Goal: Task Accomplishment & Management: Manage account settings

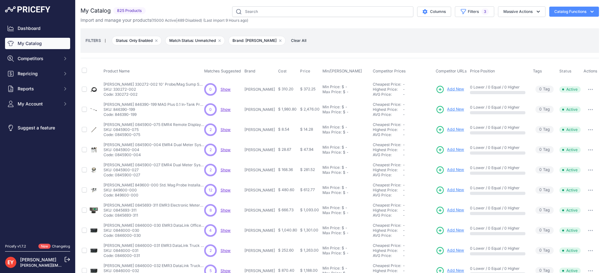
click at [33, 44] on link "My Catalog" at bounding box center [37, 43] width 65 height 11
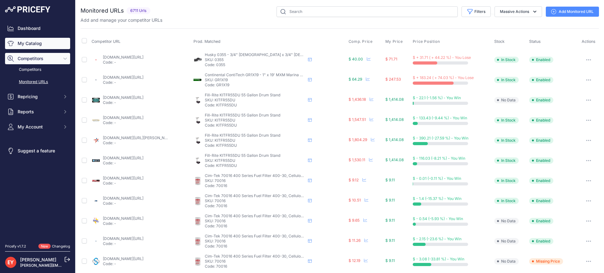
click at [37, 44] on link "My Catalog" at bounding box center [37, 43] width 65 height 11
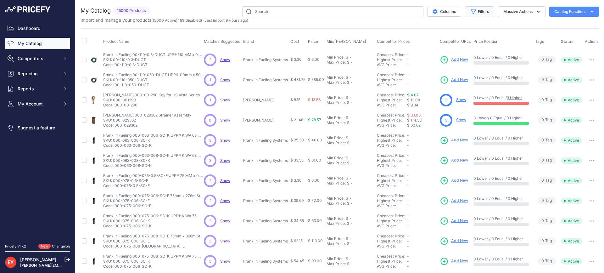
click at [477, 12] on button "Filters" at bounding box center [479, 11] width 29 height 11
click at [457, 64] on select "Select an option Matched Unmatched" at bounding box center [459, 62] width 60 height 11
click at [512, 34] on th "Price Position" at bounding box center [503, 42] width 62 height 16
click at [478, 9] on button "Filters" at bounding box center [479, 11] width 29 height 11
click at [455, 90] on select "Select an option Ameron ATI B&K Balcrank [PERSON_NAME] Catlow Cimtek CNI Manufa…" at bounding box center [459, 88] width 60 height 11
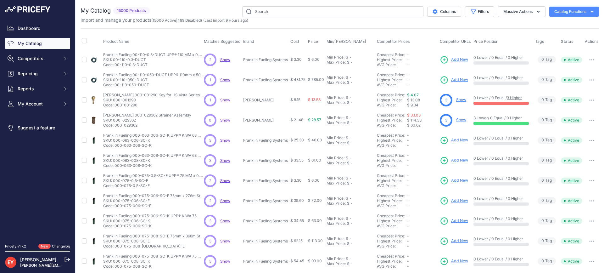
click at [354, 25] on div "My Catalog 15000 Products" at bounding box center [340, 188] width 518 height 365
click at [477, 15] on button "Filters" at bounding box center [479, 11] width 29 height 11
click at [469, 89] on select "Select an option Ameron ATI B&K Balcrank Beckett Catlow Cimtek CNI Manufacturin…" at bounding box center [459, 88] width 60 height 11
select select "Cimtek"
click at [429, 83] on select "Select an option Ameron ATI B&K Balcrank Beckett Catlow Cimtek CNI Manufacturin…" at bounding box center [459, 88] width 60 height 11
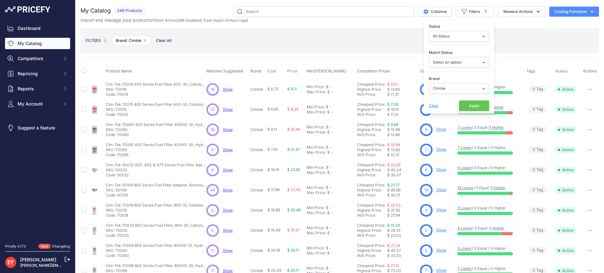
click at [472, 108] on button "Apply" at bounding box center [474, 105] width 30 height 11
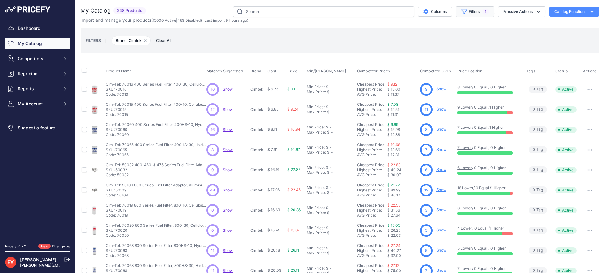
click at [472, 15] on button "Filters 1" at bounding box center [475, 11] width 38 height 11
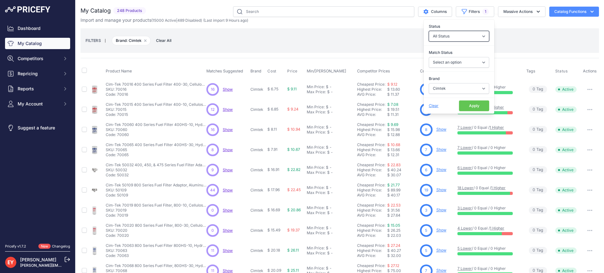
click at [454, 37] on select "All Status Only Enabled Only Disabled" at bounding box center [459, 36] width 60 height 11
click at [429, 31] on select "All Status Only Enabled Only Disabled" at bounding box center [459, 36] width 60 height 11
click at [451, 63] on select "Select an option Matched Unmatched" at bounding box center [459, 62] width 60 height 11
select select "0"
click at [429, 57] on select "Select an option Matched Unmatched" at bounding box center [459, 62] width 60 height 11
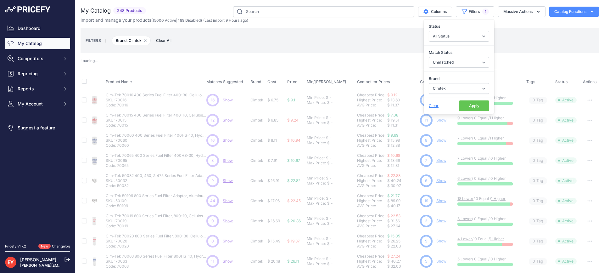
click at [463, 105] on button "Apply" at bounding box center [474, 105] width 30 height 11
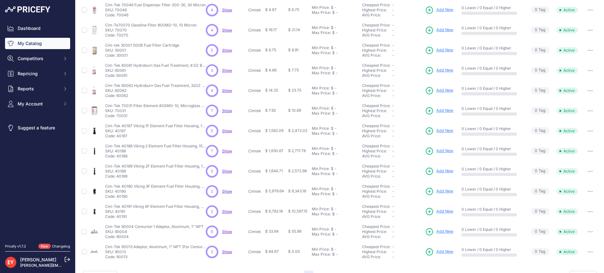
scroll to position [135, 0]
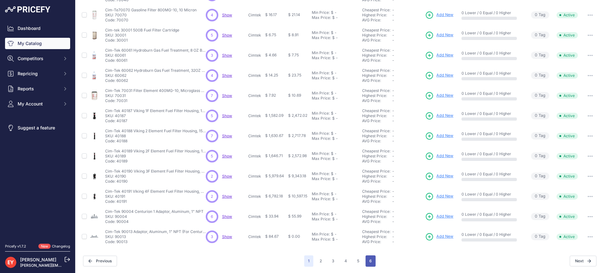
click at [370, 261] on button "6" at bounding box center [371, 260] width 10 height 11
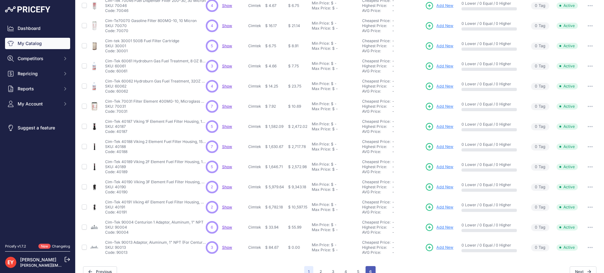
scroll to position [145, 0]
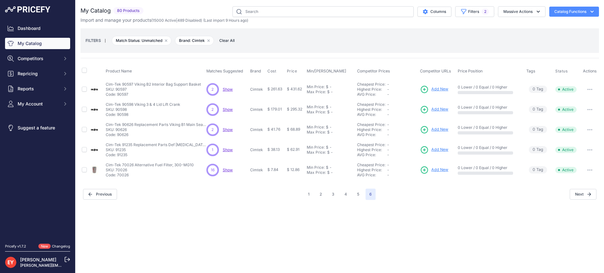
drag, startPoint x: 128, startPoint y: 155, endPoint x: 118, endPoint y: 158, distance: 10.5
click at [118, 157] on td "Cim-Tek 91235 Replacement Parts Def Retainer Ring, Ss (For 41060 & 41070) Cim-T…" at bounding box center [154, 150] width 101 height 20
copy p "91235"
click at [311, 193] on button "1" at bounding box center [308, 193] width 9 height 11
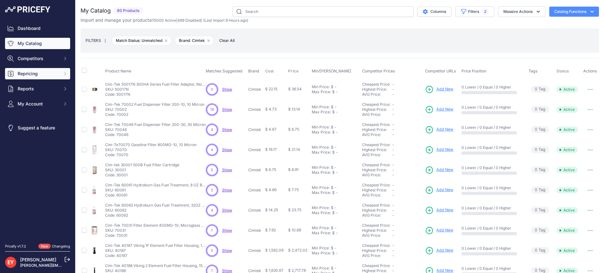
click at [27, 76] on span "Repricing" at bounding box center [38, 73] width 41 height 6
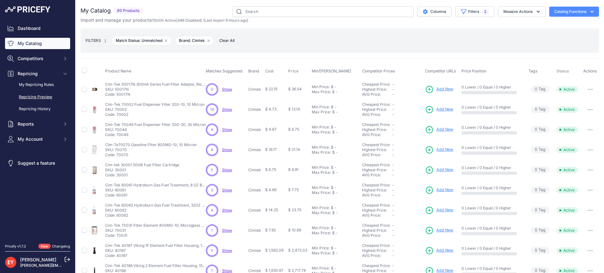
click at [35, 97] on link "Repricing Preview" at bounding box center [37, 97] width 65 height 11
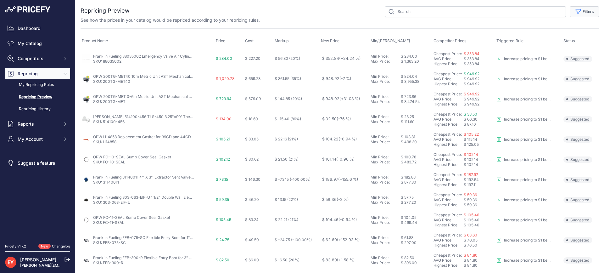
click at [587, 16] on button "Filters" at bounding box center [584, 11] width 29 height 11
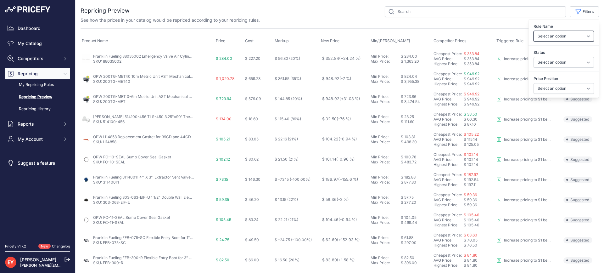
click at [563, 38] on select "Select an option Reprice 1 cent below my cheapest competitor Increase pricing t…" at bounding box center [564, 36] width 60 height 11
select select "3390"
click at [534, 31] on select "Select an option Reprice 1 cent below my cheapest competitor Increase pricing t…" at bounding box center [564, 36] width 60 height 11
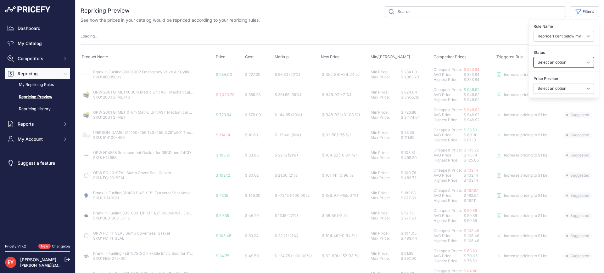
click at [557, 65] on select "Select an option Skipped Repriced Suggested In Error" at bounding box center [564, 62] width 60 height 11
select select "suggested"
click at [534, 57] on select "Select an option Skipped Repriced Suggested In Error" at bounding box center [564, 62] width 60 height 11
click at [553, 89] on select "Select an option I am higher Same price I am lower" at bounding box center [564, 88] width 60 height 11
select select "1"
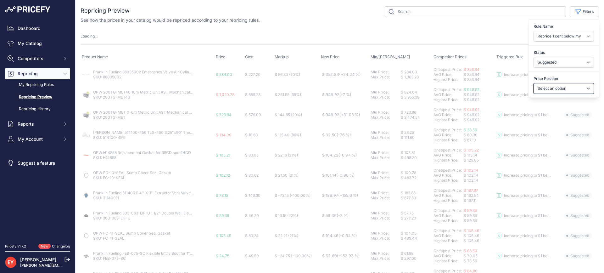
click at [534, 83] on select "Select an option I am higher Same price I am lower" at bounding box center [564, 88] width 60 height 11
select select
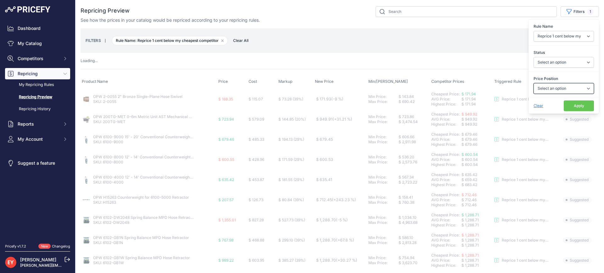
select select "suggested"
select select "1"
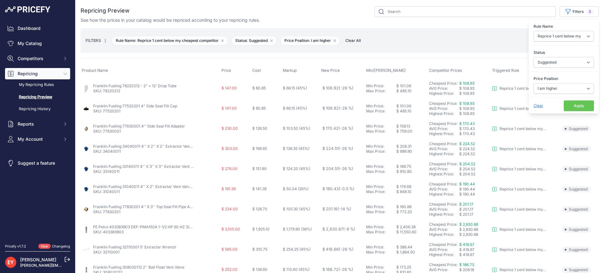
click at [567, 104] on button "Apply" at bounding box center [579, 105] width 30 height 11
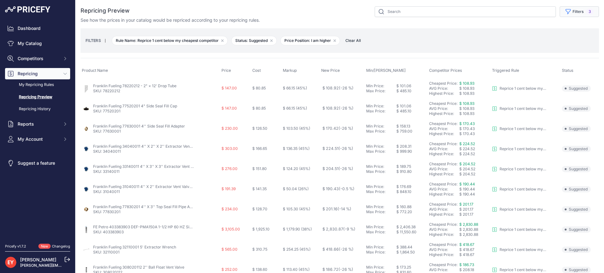
click at [566, 13] on icon "button" at bounding box center [568, 11] width 5 height 5
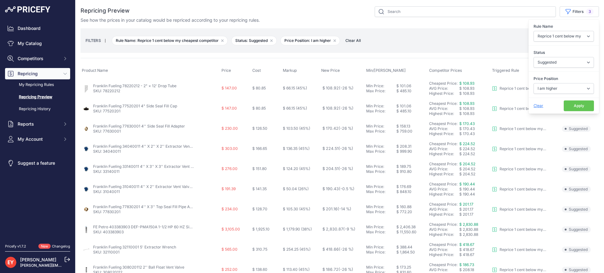
click at [576, 106] on button "Apply" at bounding box center [579, 105] width 30 height 11
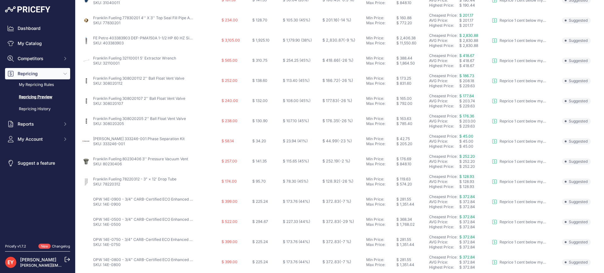
scroll to position [234, 0]
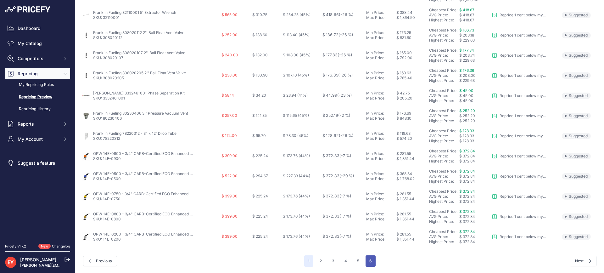
click at [370, 260] on button "6" at bounding box center [371, 260] width 10 height 11
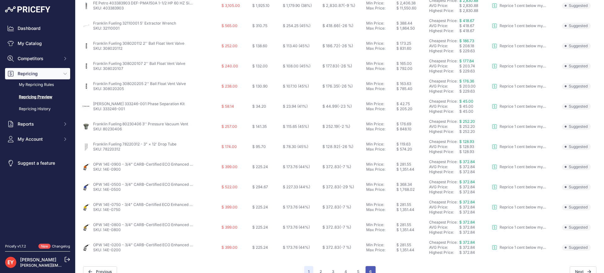
scroll to position [245, 0]
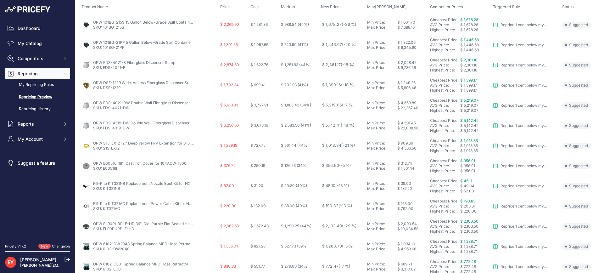
scroll to position [134, 0]
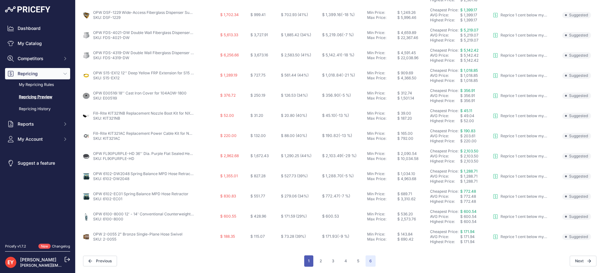
click at [306, 261] on button "1" at bounding box center [308, 260] width 9 height 11
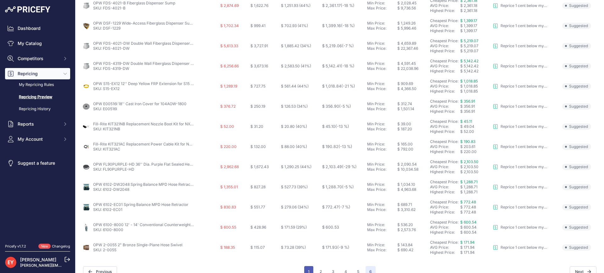
scroll to position [144, 0]
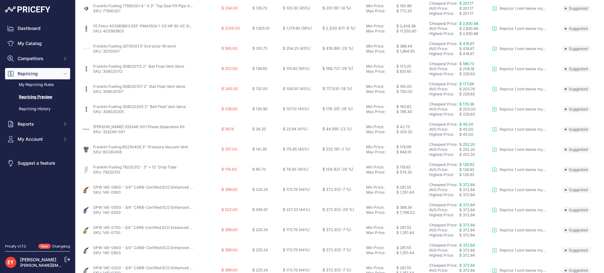
scroll to position [234, 0]
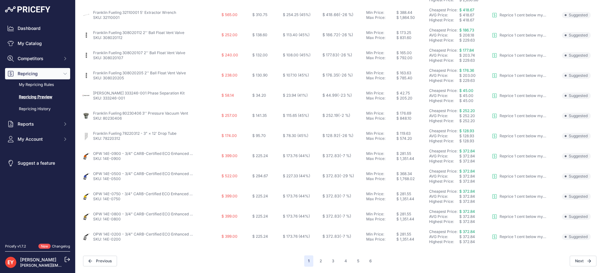
click at [307, 260] on span "1" at bounding box center [308, 260] width 9 height 11
click at [307, 263] on span "1" at bounding box center [308, 260] width 9 height 11
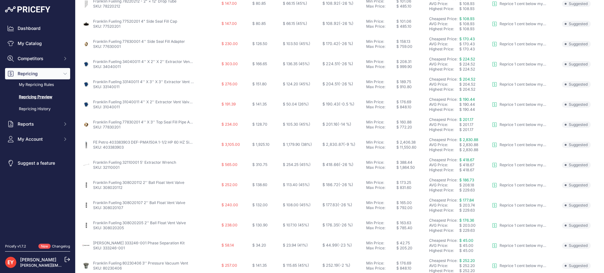
scroll to position [14, 0]
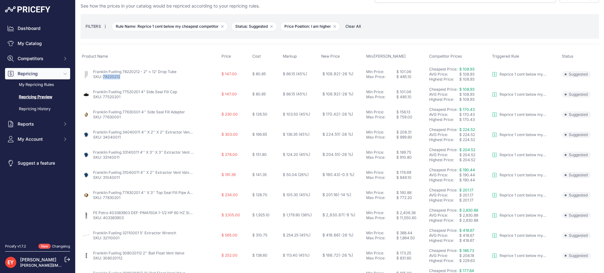
drag, startPoint x: 123, startPoint y: 80, endPoint x: 103, endPoint y: 79, distance: 19.5
click at [103, 79] on td "Franklin Fueling 78220212 - 2" × 12' Drop Tube SKU: 78220212" at bounding box center [151, 74] width 140 height 20
copy link "78220212"
drag, startPoint x: 92, startPoint y: 71, endPoint x: 139, endPoint y: 73, distance: 47.5
click at [139, 73] on div "Franklin Fueling 78220212 - 2" × 12' Drop Tube SKU: 78220212" at bounding box center [150, 74] width 137 height 10
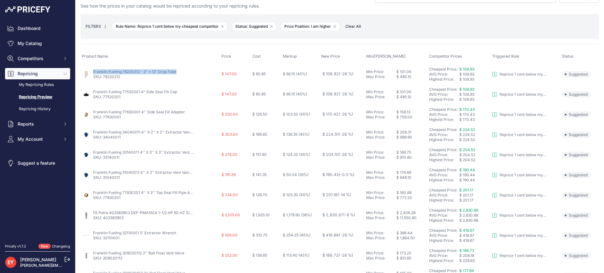
copy div "Franklin Fueling 78220212"
drag, startPoint x: 124, startPoint y: 78, endPoint x: 104, endPoint y: 78, distance: 20.5
click at [104, 78] on p "SKU: 78220212" at bounding box center [134, 76] width 83 height 5
copy link "78220212"
drag, startPoint x: 123, startPoint y: 100, endPoint x: 104, endPoint y: 99, distance: 19.2
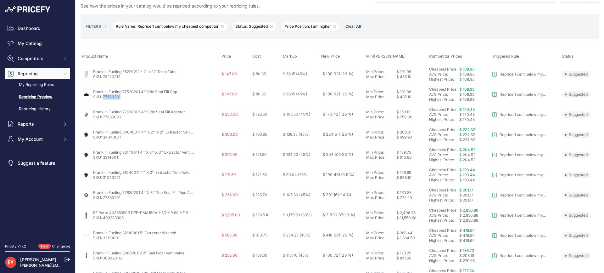
click at [104, 99] on td "Franklin Fueling 77520201 4" Side Seal Fill Cap SKU: 77520201" at bounding box center [151, 94] width 140 height 20
copy link "77520201"
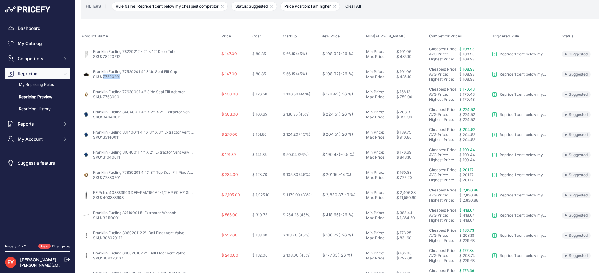
scroll to position [46, 0]
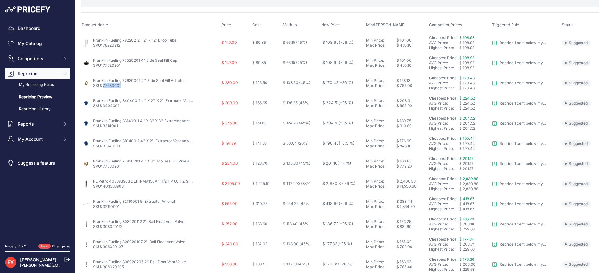
drag, startPoint x: 126, startPoint y: 87, endPoint x: 104, endPoint y: 88, distance: 22.7
click at [104, 88] on td "Franklin Fueling 77630001 4'' Side Seal Fill Adapter SKU: 77630001" at bounding box center [151, 83] width 140 height 20
copy link "77630001"
drag, startPoint x: 125, startPoint y: 108, endPoint x: 104, endPoint y: 108, distance: 20.4
click at [104, 108] on p "SKU: 34040011" at bounding box center [143, 105] width 101 height 5
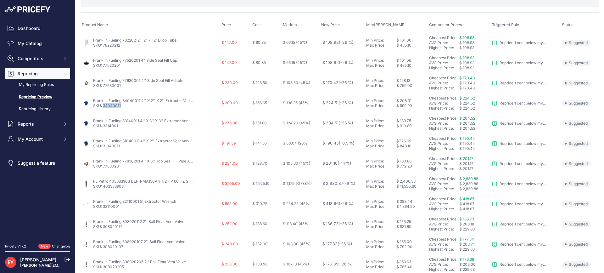
click at [104, 108] on p "SKU: 34040011" at bounding box center [143, 105] width 101 height 5
click at [50, 207] on nav "Dashboard My Catalog Competitors Competitors Monitored URLs Repricing My Repric…" at bounding box center [37, 129] width 65 height 213
drag, startPoint x: 123, startPoint y: 106, endPoint x: 103, endPoint y: 106, distance: 19.8
click at [103, 106] on p "SKU: 34040011" at bounding box center [143, 105] width 101 height 5
click at [104, 106] on link "SKU: 34040011" at bounding box center [107, 105] width 28 height 5
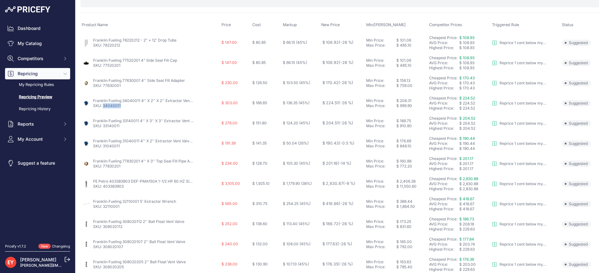
copy link "34040011"
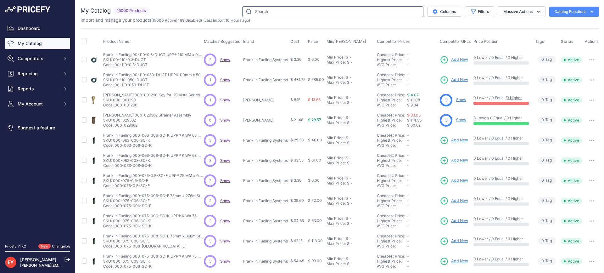
drag, startPoint x: 0, startPoint y: 0, endPoint x: 284, endPoint y: 13, distance: 284.4
click at [284, 13] on input "text" at bounding box center [332, 11] width 181 height 11
paste input "78220212"
type input "78220212"
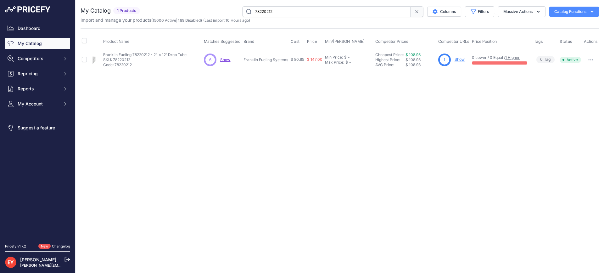
drag, startPoint x: 288, startPoint y: 10, endPoint x: 221, endPoint y: 10, distance: 66.4
click at [221, 10] on div "78220212 Columns Filters Status All Status Only Enabled Only Disabled" at bounding box center [371, 11] width 456 height 11
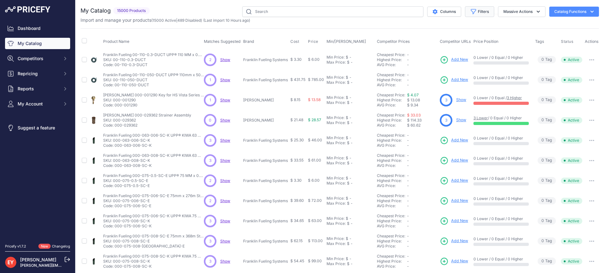
click at [471, 11] on icon "button" at bounding box center [473, 11] width 6 height 6
click at [457, 87] on select "Select an option Ameron ATI B&K Balcrank Beckett Catlow Cimtek CNI Manufacturin…" at bounding box center [459, 88] width 60 height 11
select select "Cimtek"
click at [429, 83] on select "Select an option Ameron ATI B&K Balcrank Beckett Catlow Cimtek CNI Manufacturin…" at bounding box center [459, 88] width 60 height 11
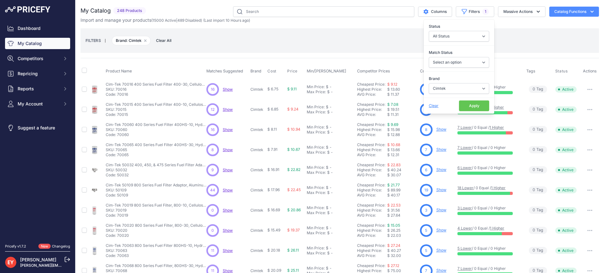
click at [459, 105] on button "Apply" at bounding box center [474, 105] width 30 height 11
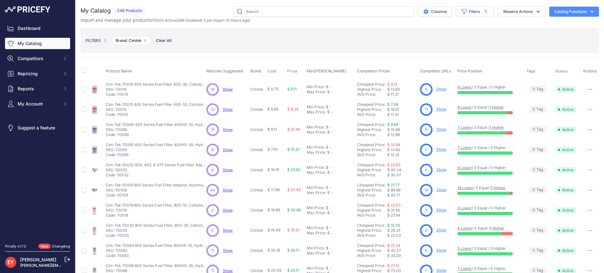
drag, startPoint x: 130, startPoint y: 94, endPoint x: 117, endPoint y: 94, distance: 12.9
click at [117, 94] on p "Code: 70016" at bounding box center [156, 94] width 101 height 5
copy p "70016"
drag, startPoint x: 129, startPoint y: 117, endPoint x: 117, endPoint y: 115, distance: 11.5
click at [117, 115] on p "Code: 70015" at bounding box center [156, 114] width 101 height 5
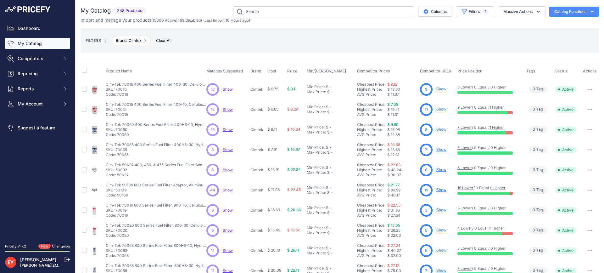
copy p "70015"
drag, startPoint x: 131, startPoint y: 135, endPoint x: 117, endPoint y: 135, distance: 14.5
click at [117, 135] on p "Code: 70060" at bounding box center [156, 134] width 101 height 5
copy p "70060"
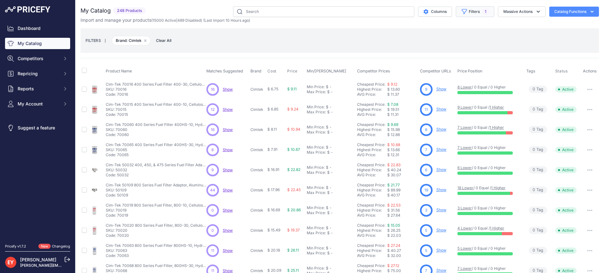
click at [462, 10] on button "Filters 1" at bounding box center [475, 11] width 38 height 11
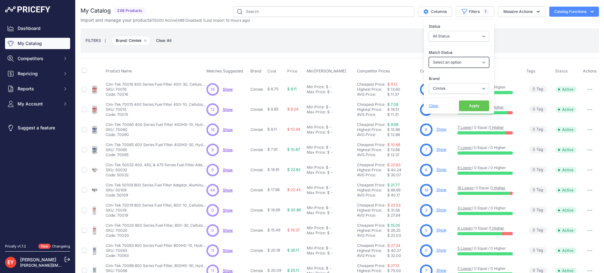
click at [449, 62] on select "Select an option Matched Unmatched" at bounding box center [459, 62] width 60 height 11
select select "0"
click at [429, 57] on select "Select an option Matched Unmatched" at bounding box center [459, 62] width 60 height 11
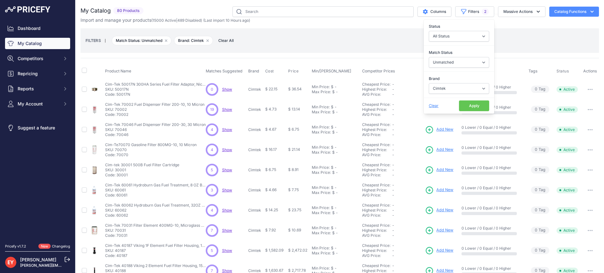
click at [468, 107] on button "Apply" at bounding box center [474, 105] width 30 height 11
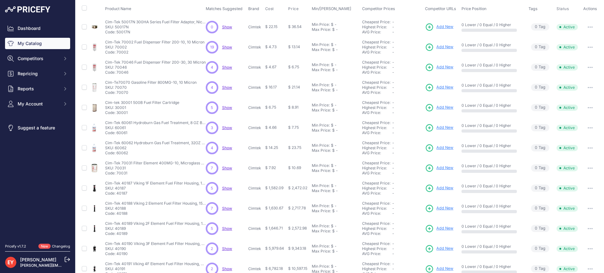
scroll to position [63, 0]
drag, startPoint x: 130, startPoint y: 194, endPoint x: 116, endPoint y: 194, distance: 13.8
click at [116, 194] on p "Code: 40187" at bounding box center [155, 192] width 101 height 5
copy p "40187"
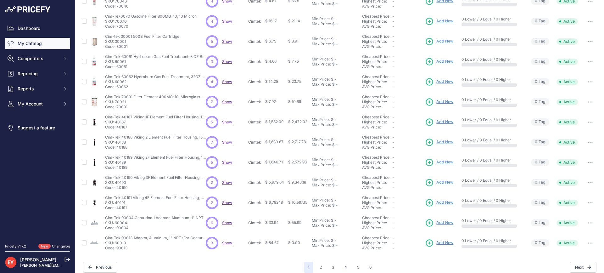
scroll to position [135, 0]
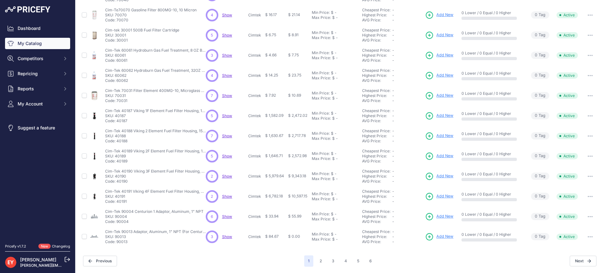
drag, startPoint x: 127, startPoint y: 141, endPoint x: 117, endPoint y: 142, distance: 10.1
click at [117, 142] on p "Code: 40188" at bounding box center [155, 140] width 101 height 5
copy p "40188"
drag, startPoint x: 132, startPoint y: 224, endPoint x: 116, endPoint y: 223, distance: 15.4
click at [116, 223] on td "Cim-Tek 90004 Centurion 1 Adaptor, Aluminum, 1" NPT Cim-Tek 90004 Centurion 1 A…" at bounding box center [154, 216] width 101 height 20
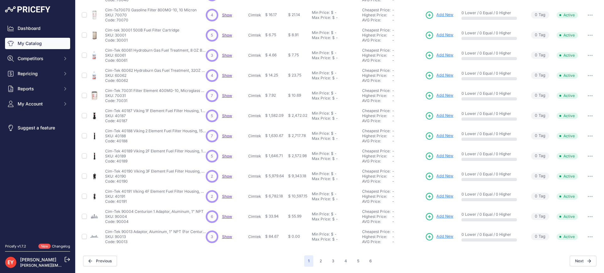
copy p "90004"
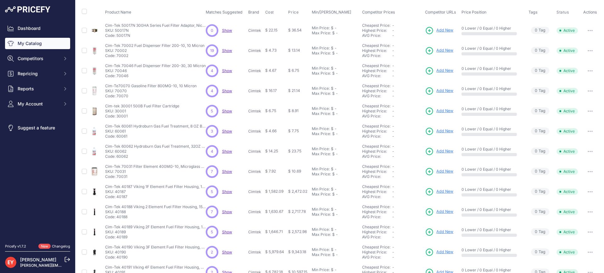
scroll to position [40, 0]
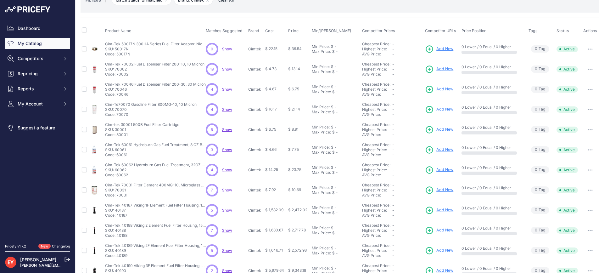
drag, startPoint x: 129, startPoint y: 136, endPoint x: 117, endPoint y: 136, distance: 12.0
click at [117, 136] on p "Code: 30001" at bounding box center [142, 134] width 74 height 5
copy p "30001"
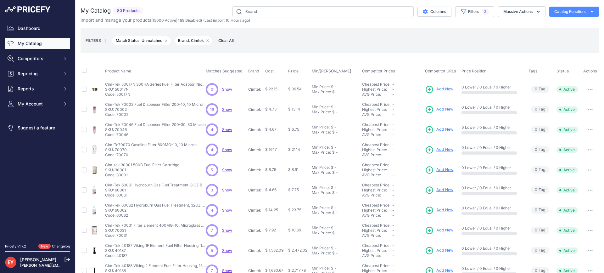
click at [33, 43] on link "My Catalog" at bounding box center [37, 43] width 65 height 11
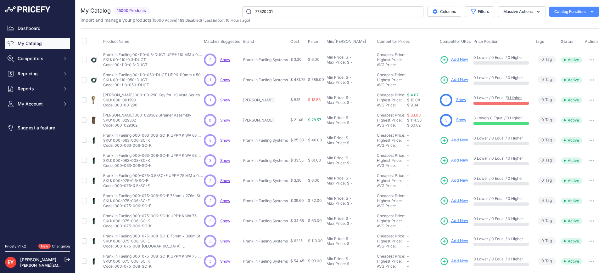
type input "77520201"
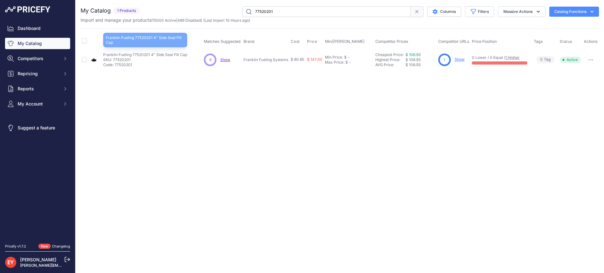
drag, startPoint x: 103, startPoint y: 53, endPoint x: 149, endPoint y: 55, distance: 46.3
click at [149, 55] on p "Franklin Fueling 77520201 4" Side Seal Fill Cap" at bounding box center [145, 54] width 84 height 5
copy p "Franklin Fueling 77520201"
click at [461, 60] on link "Show" at bounding box center [460, 59] width 10 height 5
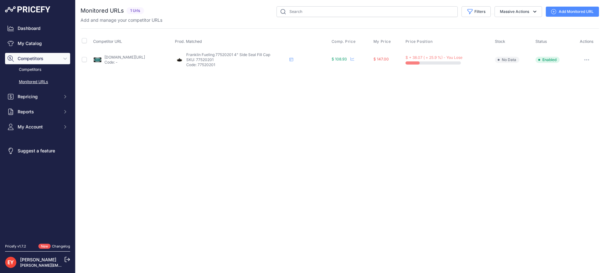
click at [561, 13] on link "Add Monitored URL" at bounding box center [572, 12] width 53 height 10
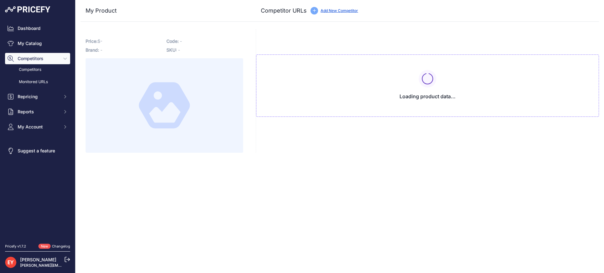
type input "[DOMAIN_NAME][URL]"
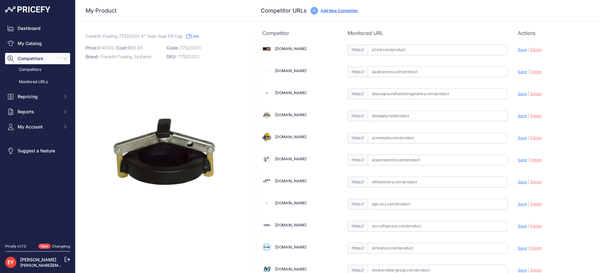
scroll to position [4357, 0]
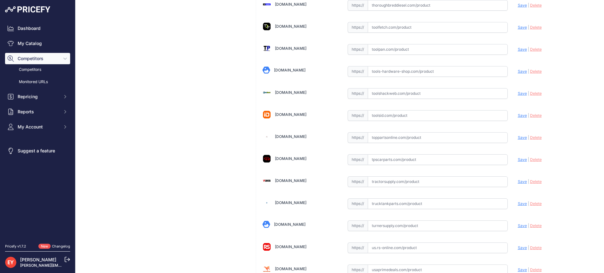
click at [386, 137] on input "text" at bounding box center [438, 137] width 140 height 11
paste input "[URL][DOMAIN_NAME]"
click at [518, 137] on span "Save" at bounding box center [522, 137] width 9 height 5
type input "[URL][DOMAIN_NAME]"
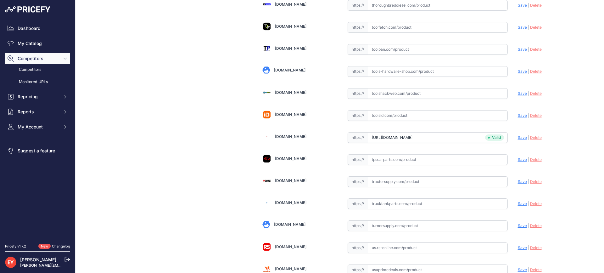
scroll to position [2136, 0]
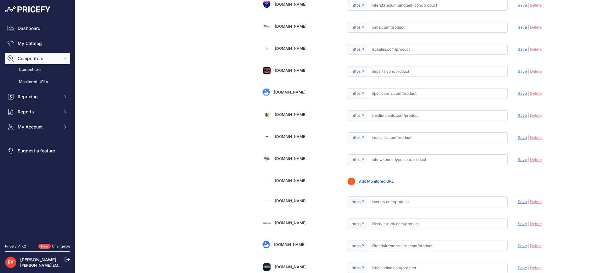
click at [385, 139] on input "text" at bounding box center [438, 137] width 140 height 11
paste input "[URL][DOMAIN_NAME]"
click at [518, 138] on span "Save" at bounding box center [522, 137] width 9 height 5
type input "https://www.jmesales.com/ebw-side-seal-fill-cap/?prirule_jdsnikfkfjsd=3888"
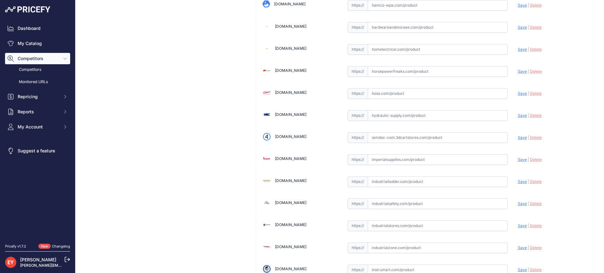
click at [405, 140] on input "text" at bounding box center [438, 137] width 140 height 11
paste input "https://iamdoc-com.3dcartstores.com/Side-Seal-Cap_p_10566983.html"
click at [518, 137] on span "Save" at bounding box center [522, 137] width 9 height 5
type input "https://iamdoc-com.3dcartstores.com/Side-Seal-Cap_p_10566983.html?prirule_jdsni…"
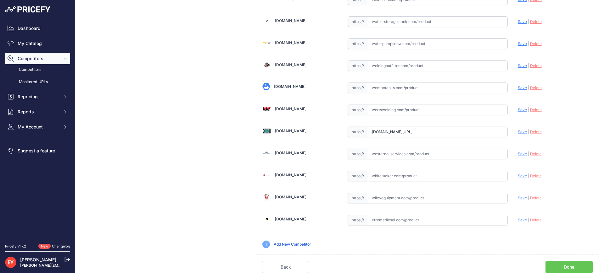
scroll to position [0, 27]
drag, startPoint x: 367, startPoint y: 133, endPoint x: 529, endPoint y: 138, distance: 161.8
paste input "https://westechequipment.com/product/77520201-side-seal-fill-cap"
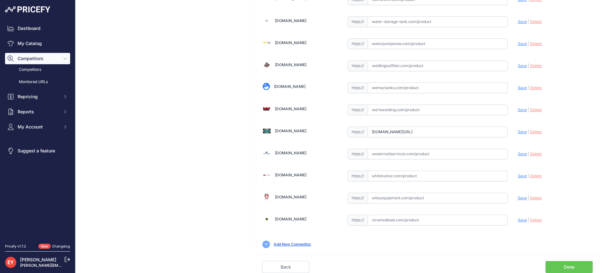
click at [518, 132] on span "Save" at bounding box center [522, 131] width 9 height 5
type input "https://westechequipment.com/product/77520201-side-seal-fill-cap?prirule_jdsnik…"
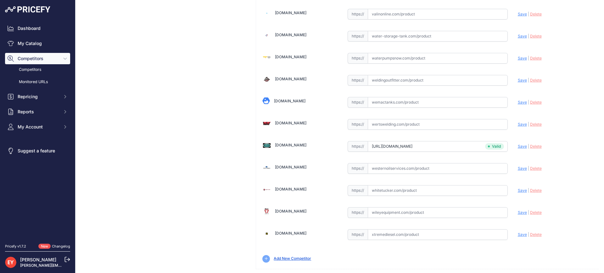
scroll to position [4685, 0]
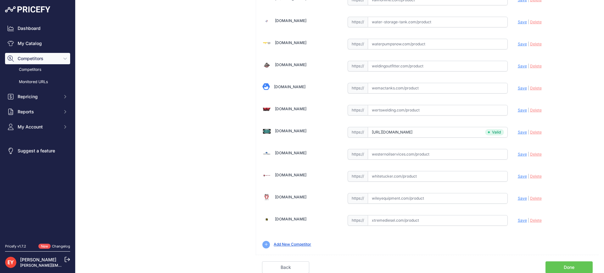
click at [556, 264] on link "Done" at bounding box center [569, 267] width 47 height 12
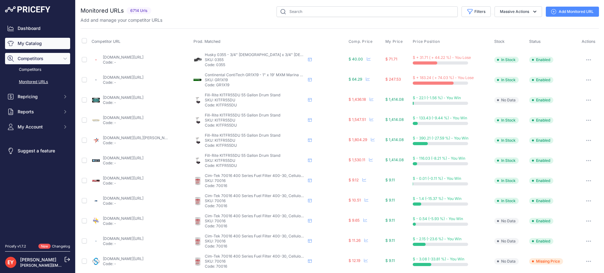
click at [25, 45] on link "My Catalog" at bounding box center [37, 43] width 65 height 11
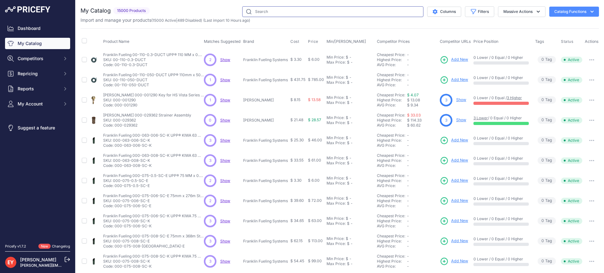
click at [261, 13] on input "text" at bounding box center [332, 11] width 181 height 11
paste input "77630001"
type input "77630001"
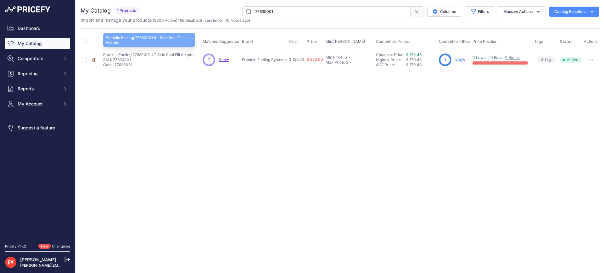
drag, startPoint x: 104, startPoint y: 55, endPoint x: 150, endPoint y: 54, distance: 46.3
click at [150, 54] on p "Franklin Fueling 77630001 4'' Side Seal Fill Adapter" at bounding box center [149, 54] width 92 height 5
copy p "Franklin Fueling 77630001"
click at [458, 58] on link "Show" at bounding box center [460, 59] width 10 height 5
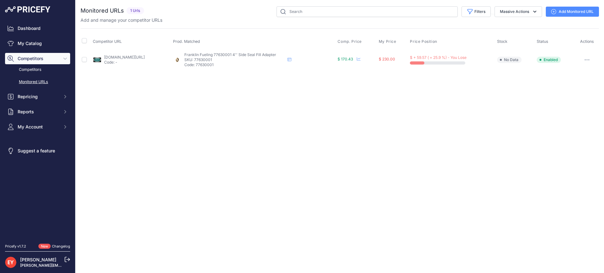
click at [564, 10] on link "Add Monitored URL" at bounding box center [572, 12] width 53 height 10
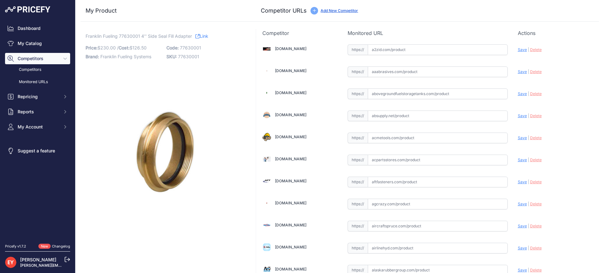
scroll to position [573, 0]
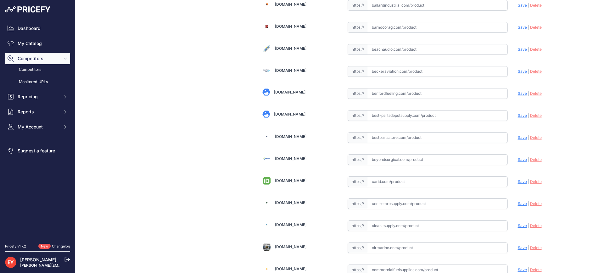
click at [393, 136] on input "text" at bounding box center [438, 137] width 140 height 11
paste input "https://www.bestpartsstore.com/product/franklin-fueling-77630001-4-side-seal-fi…"
click at [518, 138] on span "Save" at bounding box center [522, 137] width 9 height 5
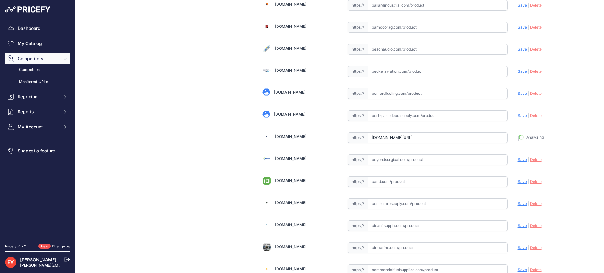
type input "https://www.bestpartsstore.com/product/franklin-fueling-77630001-4-side-seal-fi…"
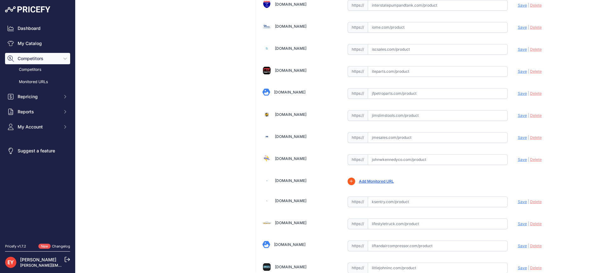
click at [378, 139] on input "text" at bounding box center [438, 137] width 140 height 11
paste input "https://www.jmesales.com/ebw-776-4-in-side-seal-fill-adapter/"
click at [518, 137] on span "Save" at bounding box center [522, 137] width 9 height 5
type input "https://www.jmesales.com/ebw-776-4-in-side-seal-fill-adapter/?prirule_jdsnikfkf…"
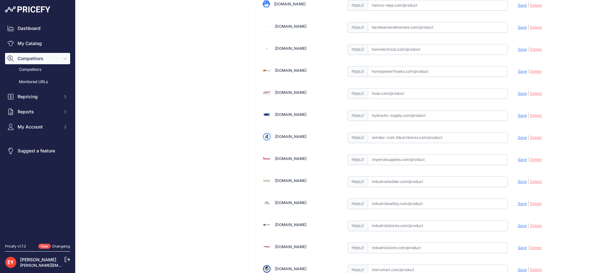
click at [415, 140] on input "text" at bounding box center [438, 137] width 140 height 11
paste input "https://iamdoc-com.3dcartstores.com/Side-Seal-Adapter_p_10566984.html"
click at [518, 136] on span "Save" at bounding box center [522, 137] width 9 height 5
type input "https://iamdoc-com.3dcartstores.com/Side-Seal-Adapter_p_10566984.html?prirule_j…"
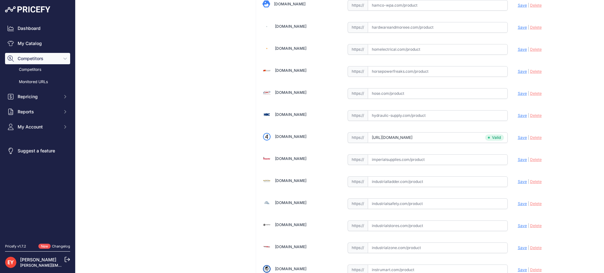
scroll to position [4665, 0]
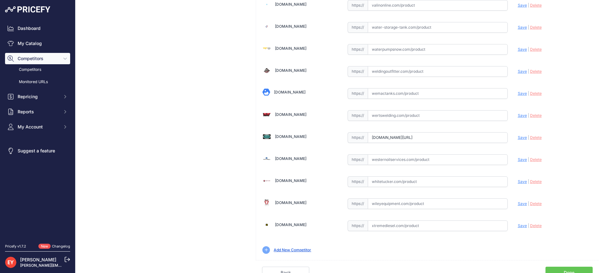
click at [393, 137] on input "westechequipment.com/product/77630001-side-seal-fill-adapter?prirule_jdsnikfkfj…" at bounding box center [438, 137] width 140 height 11
drag, startPoint x: 369, startPoint y: 137, endPoint x: 533, endPoint y: 142, distance: 163.3
paste input "https://westechequipment.com/product/77630001-side-seal-fill-adapter?srsltid=Af…"
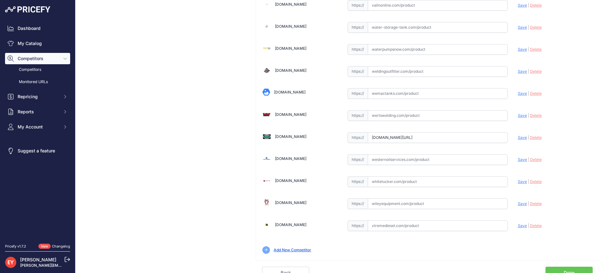
scroll to position [0, 0]
click at [518, 137] on span "Save" at bounding box center [522, 137] width 9 height 5
type input "https://westechequipment.com/product/77630001-side-seal-fill-adapter?prirule_jd…"
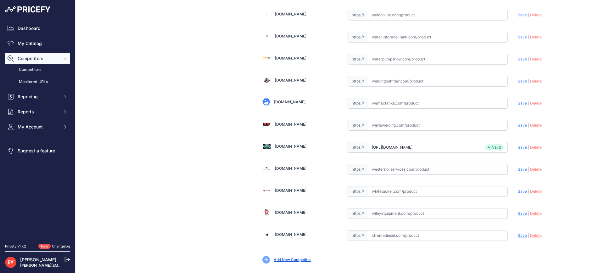
scroll to position [4671, 0]
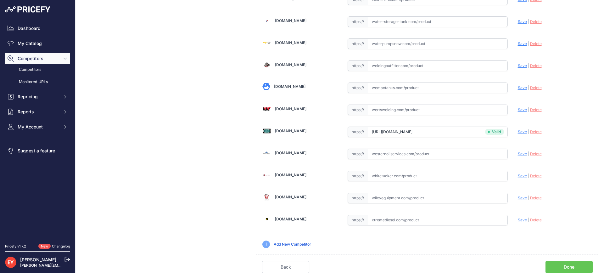
drag, startPoint x: 575, startPoint y: 265, endPoint x: 555, endPoint y: 260, distance: 20.8
click at [575, 265] on link "Done" at bounding box center [569, 267] width 47 height 12
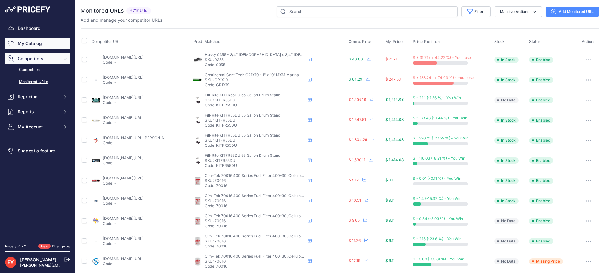
click at [55, 44] on link "My Catalog" at bounding box center [37, 43] width 65 height 11
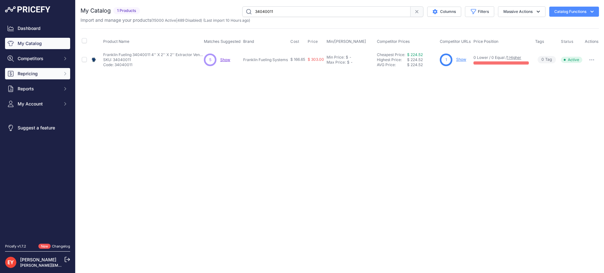
click at [32, 76] on span "Repricing" at bounding box center [38, 73] width 41 height 6
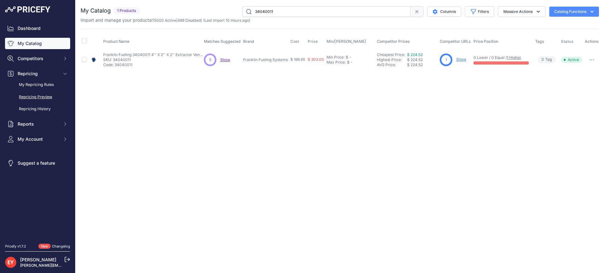
click at [31, 96] on link "Repricing Preview" at bounding box center [37, 97] width 65 height 11
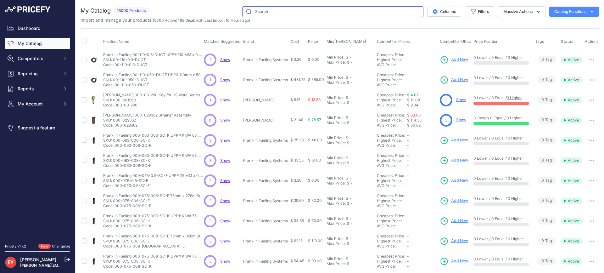
click at [269, 11] on input "text" at bounding box center [332, 11] width 181 height 11
paste input "34040011"
type input "34040011"
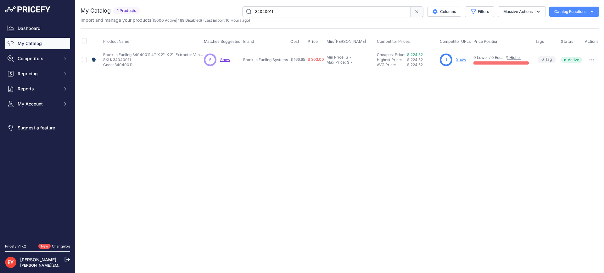
click at [464, 58] on link "Show" at bounding box center [461, 59] width 10 height 5
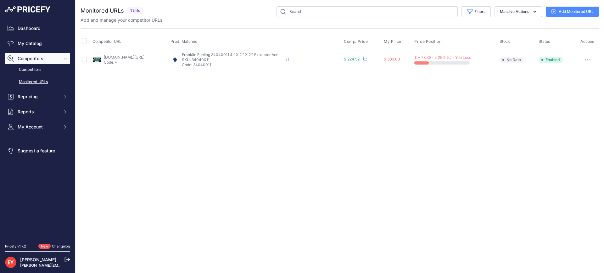
click at [564, 10] on link "Add Monitored URL" at bounding box center [572, 12] width 53 height 10
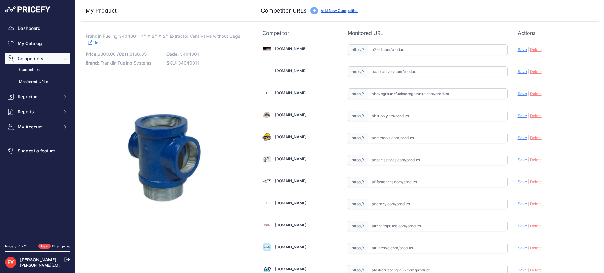
scroll to position [1850, 0]
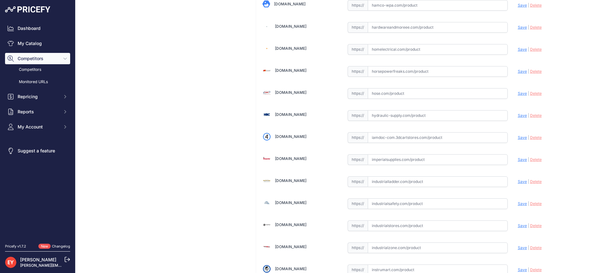
click at [389, 136] on input "text" at bounding box center [438, 137] width 140 height 11
paste input "https://iamdoc-com.3dcartstores.com/Extractor-Valve-4X4X2X2-NPT-Agb_p_10566807.…"
click at [519, 138] on span "Save" at bounding box center [522, 137] width 9 height 5
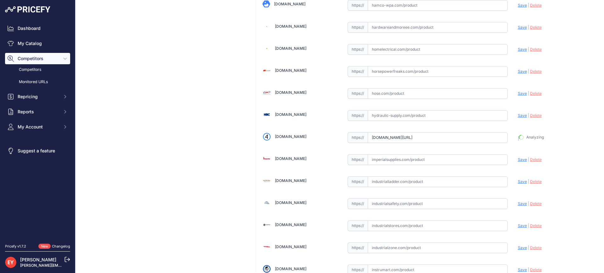
type input "https://iamdoc-com.3dcartstores.com/Extractor-Valve-4X4X2X2-NPT-Agb_p_10566807.…"
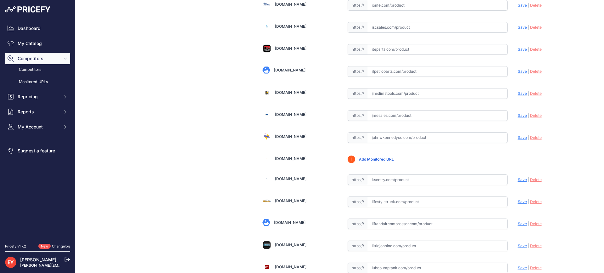
drag, startPoint x: 380, startPoint y: 143, endPoint x: 380, endPoint y: 129, distance: 13.9
click at [380, 142] on input "text" at bounding box center [438, 137] width 140 height 11
paste input "https://www.johnwkennedyco.com/buy/product/34040011-EBW/86400?text=34040011&lsi…"
click at [518, 137] on span "Save" at bounding box center [522, 137] width 9 height 5
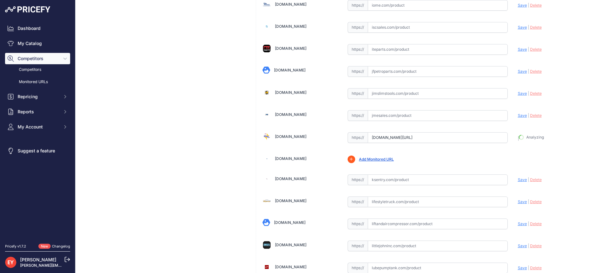
type input "https://www.johnwkennedyco.com/buy/product/34040011-EBW/86400?text=34040011&lsi…"
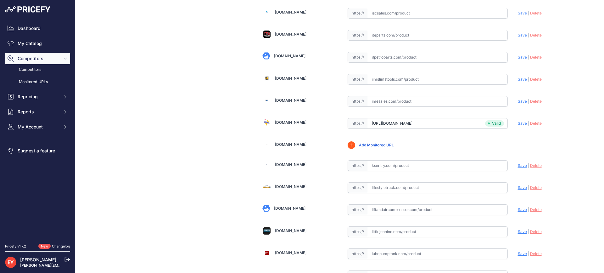
scroll to position [2158, 0]
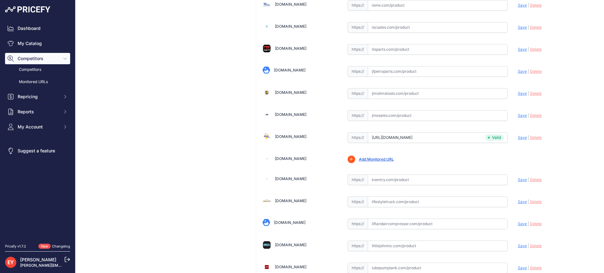
click at [376, 111] on input "text" at bounding box center [438, 115] width 140 height 11
paste input "[URL][DOMAIN_NAME]"
click at [518, 115] on span "Save" at bounding box center [522, 115] width 9 height 5
type input "[URL][DOMAIN_NAME]"
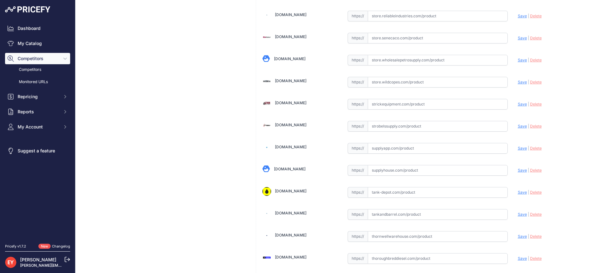
scroll to position [4685, 0]
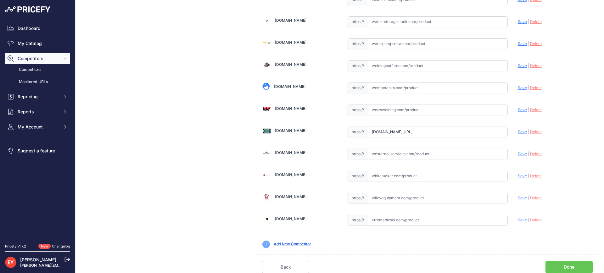
click at [568, 264] on link "Done" at bounding box center [569, 267] width 47 height 12
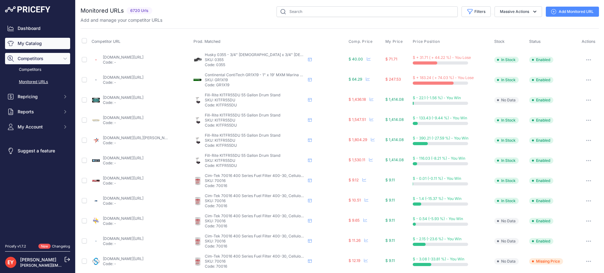
click at [31, 45] on link "My Catalog" at bounding box center [37, 43] width 65 height 11
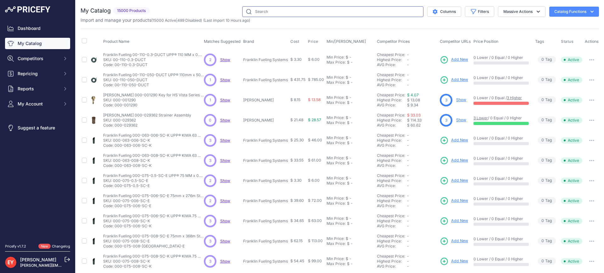
click at [261, 7] on input "text" at bounding box center [332, 11] width 181 height 11
paste input "33140011"
type input "33140011"
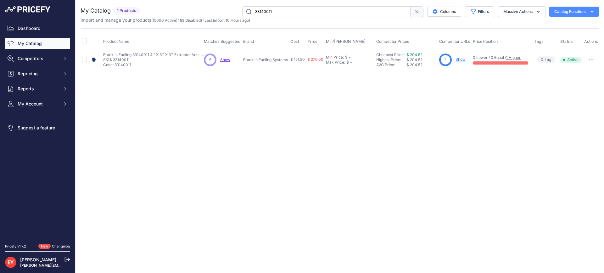
click at [290, 13] on input "33140011" at bounding box center [326, 11] width 168 height 11
click at [462, 59] on link "Show" at bounding box center [461, 59] width 10 height 5
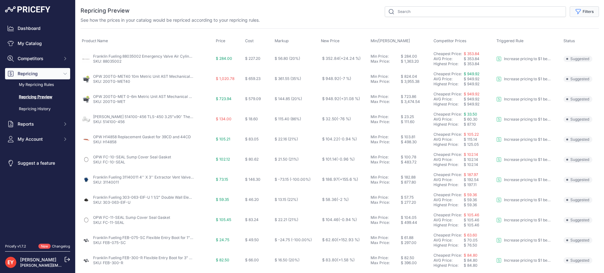
click at [582, 12] on button "Filters" at bounding box center [584, 11] width 29 height 11
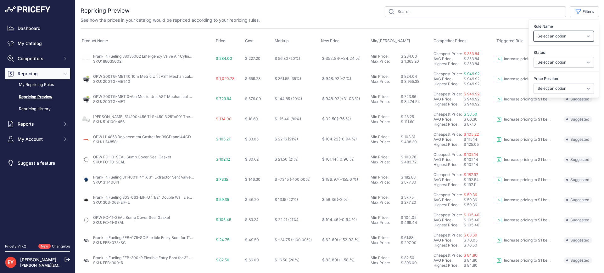
click at [563, 35] on select "Select an option Reprice 1 cent below my cheapest competitor Increase pricing t…" at bounding box center [564, 36] width 60 height 11
select select "3390"
click at [534, 31] on select "Select an option Reprice 1 cent below my cheapest competitor Increase pricing t…" at bounding box center [564, 36] width 60 height 11
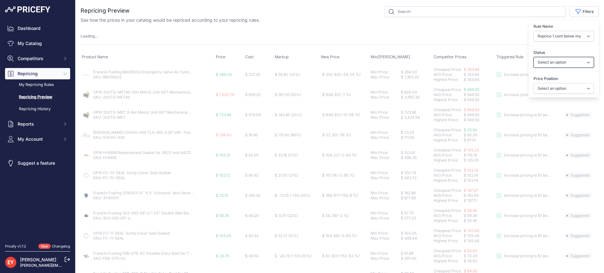
click at [562, 63] on select "Select an option Skipped Repriced Suggested In Error" at bounding box center [564, 62] width 60 height 11
select select "suggested"
click at [534, 57] on select "Select an option Skipped Repriced Suggested In Error" at bounding box center [564, 62] width 60 height 11
click at [556, 90] on select "Select an option I am higher Same price I am lower" at bounding box center [564, 88] width 60 height 11
select select
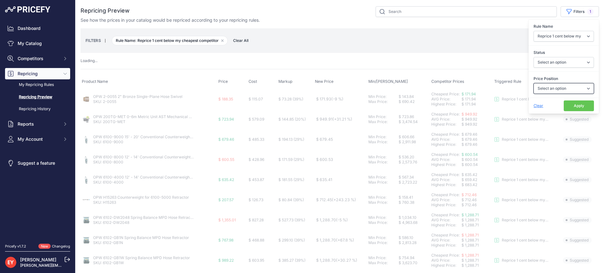
select select "1"
click at [534, 83] on select "Select an option I am higher Same price I am lower" at bounding box center [564, 88] width 60 height 11
click at [569, 104] on button "Apply" at bounding box center [579, 105] width 30 height 11
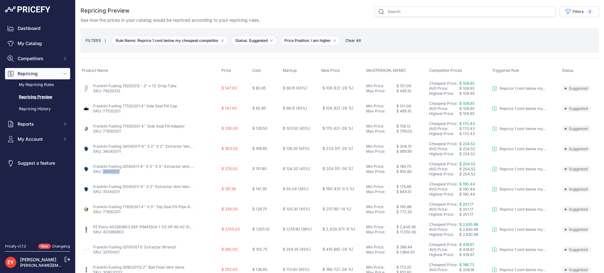
drag, startPoint x: 120, startPoint y: 172, endPoint x: 104, endPoint y: 173, distance: 16.1
click at [104, 173] on p "SKU: 33140011" at bounding box center [143, 171] width 101 height 5
copy link "33140011"
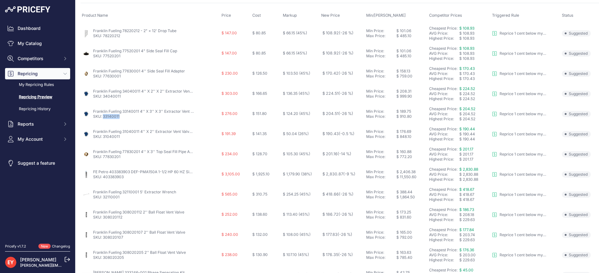
scroll to position [63, 0]
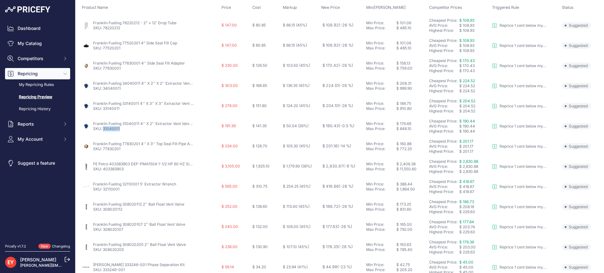
drag, startPoint x: 124, startPoint y: 131, endPoint x: 104, endPoint y: 132, distance: 20.8
click at [104, 132] on td "Franklin Fueling 31040011 4'' X 2'' Extractor Vent Valve without Cage SKU: 3104…" at bounding box center [151, 126] width 140 height 20
copy link "31040011"
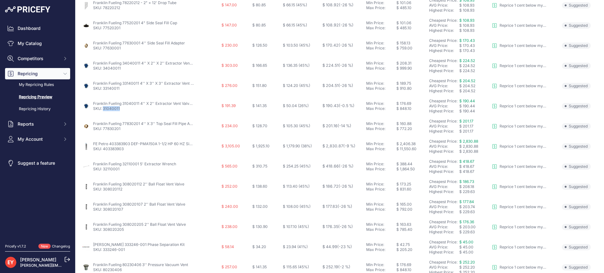
scroll to position [94, 0]
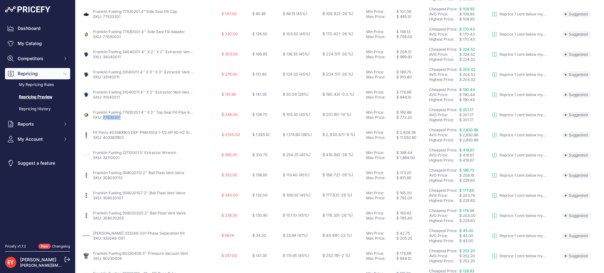
drag, startPoint x: 123, startPoint y: 121, endPoint x: 104, endPoint y: 119, distance: 19.6
click at [104, 119] on td "Franklin Fueling 77830201 4'' X 3'' Top Seal Fill Pipe Adapter SKU: 77830201" at bounding box center [151, 115] width 140 height 20
copy link "77830201"
drag, startPoint x: 128, startPoint y: 139, endPoint x: 103, endPoint y: 139, distance: 24.9
click at [103, 139] on p "SKU: 403383903" at bounding box center [143, 137] width 101 height 5
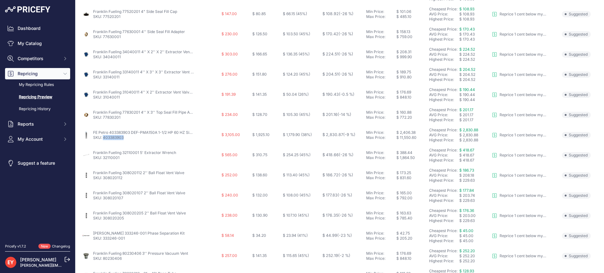
copy link "403383903"
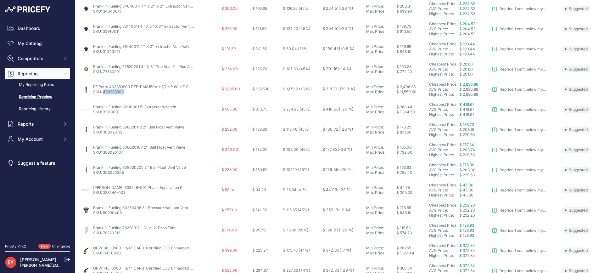
scroll to position [109, 0]
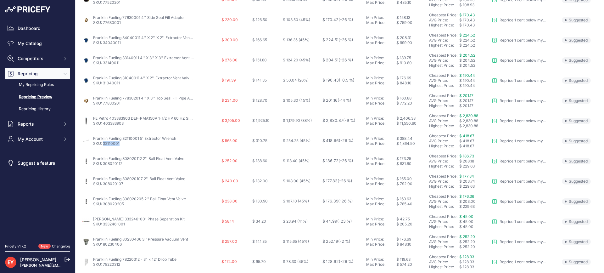
drag, startPoint x: 124, startPoint y: 145, endPoint x: 103, endPoint y: 145, distance: 21.1
click at [103, 145] on p "SKU: 32110001" at bounding box center [134, 143] width 83 height 5
copy link "32110001"
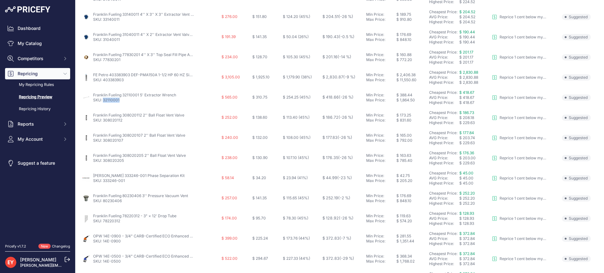
scroll to position [171, 0]
drag, startPoint x: 125, startPoint y: 102, endPoint x: 104, endPoint y: 103, distance: 20.8
click at [104, 103] on p "SKU: 308020112" at bounding box center [138, 100] width 91 height 5
copy link "308020112"
click at [124, 122] on p "SKU: 308020107" at bounding box center [139, 120] width 92 height 5
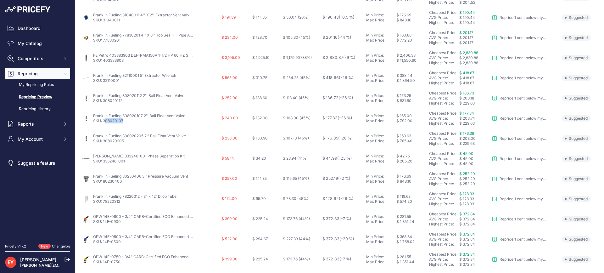
drag, startPoint x: 124, startPoint y: 122, endPoint x: 104, endPoint y: 123, distance: 19.2
click at [104, 123] on p "SKU: 308020107" at bounding box center [139, 120] width 92 height 5
click at [43, 198] on nav "Dashboard My Catalog Competitors Competitors Monitored URLs Repricing My Repric…" at bounding box center [37, 129] width 65 height 213
drag, startPoint x: 124, startPoint y: 121, endPoint x: 104, endPoint y: 121, distance: 20.8
click at [104, 121] on p "SKU: 308020107" at bounding box center [139, 120] width 92 height 5
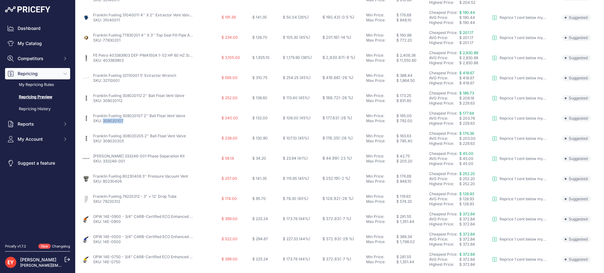
copy link "308020107"
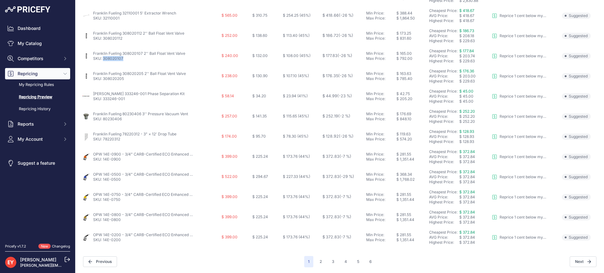
scroll to position [234, 0]
copy link "308020107"
drag, startPoint x: 129, startPoint y: 78, endPoint x: 104, endPoint y: 79, distance: 24.9
click at [104, 79] on p "SKU: 308020205" at bounding box center [139, 78] width 93 height 5
copy link "308020205"
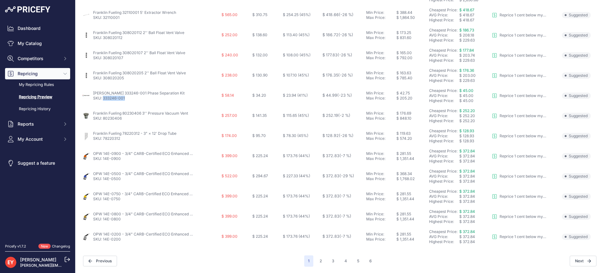
drag, startPoint x: 127, startPoint y: 100, endPoint x: 103, endPoint y: 100, distance: 24.5
click at [103, 100] on p "SKU: 333246-001" at bounding box center [139, 98] width 92 height 5
copy link "333246-001"
drag, startPoint x: 93, startPoint y: 93, endPoint x: 138, endPoint y: 92, distance: 45.3
click at [138, 92] on div "Veeder-Root 333246-001 Phase Separation Kit SKU: 333246-001" at bounding box center [150, 96] width 137 height 10
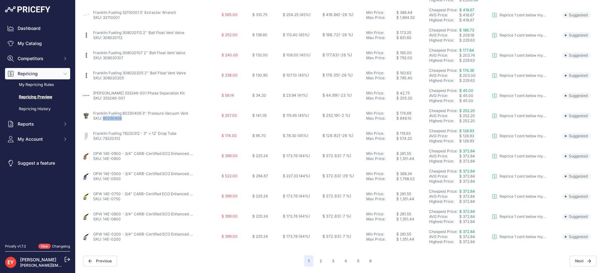
drag, startPoint x: 125, startPoint y: 120, endPoint x: 104, endPoint y: 120, distance: 21.4
click at [104, 120] on p "SKU: 80230406" at bounding box center [140, 118] width 95 height 5
drag, startPoint x: 92, startPoint y: 114, endPoint x: 141, endPoint y: 115, distance: 49.1
click at [141, 115] on div "Franklin Fueling 80230406 3'' Pressure Vacuum Vent SKU: 80230406" at bounding box center [150, 116] width 137 height 10
drag, startPoint x: 124, startPoint y: 140, endPoint x: 104, endPoint y: 140, distance: 19.8
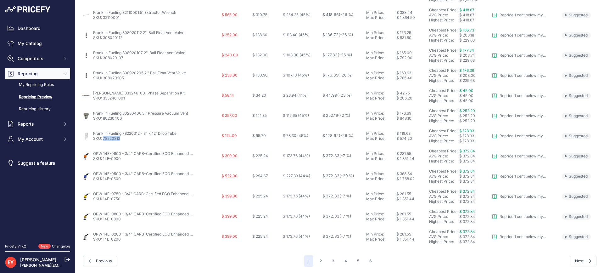
click at [104, 140] on p "SKU: 78220312" at bounding box center [134, 138] width 83 height 5
drag, startPoint x: 122, startPoint y: 161, endPoint x: 104, endPoint y: 160, distance: 18.6
click at [104, 160] on p "SKU: 14E-0900" at bounding box center [143, 158] width 101 height 5
drag, startPoint x: 92, startPoint y: 153, endPoint x: 121, endPoint y: 154, distance: 29.9
click at [121, 154] on div "OPW 14E-0900 - 3/4" CARB-Certified ECO Enhanced Conventional Gasoline Nozzle SK…" at bounding box center [150, 156] width 137 height 10
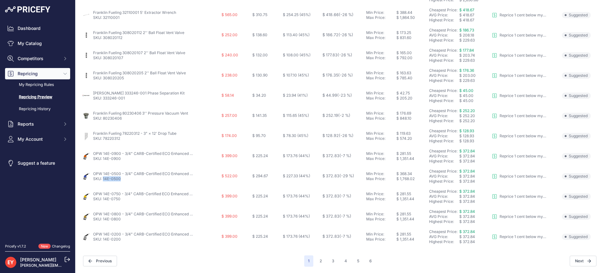
drag, startPoint x: 120, startPoint y: 181, endPoint x: 104, endPoint y: 180, distance: 17.0
click at [104, 180] on p "SKU: 14E-0500" at bounding box center [143, 178] width 101 height 5
click at [318, 260] on button "2" at bounding box center [321, 260] width 10 height 11
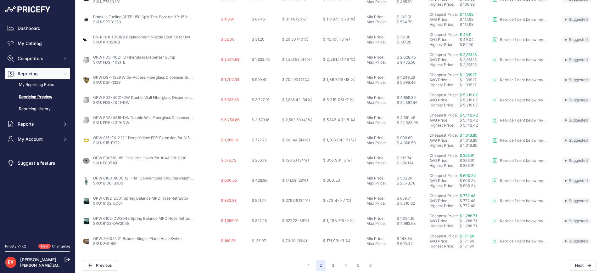
scroll to position [234, 0]
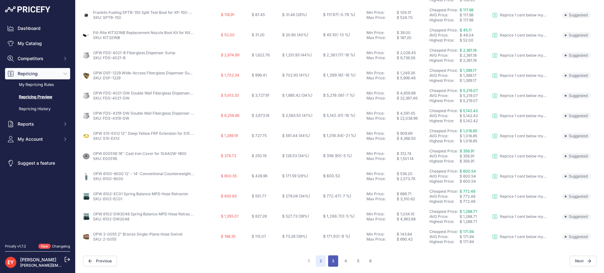
click at [332, 260] on button "3" at bounding box center [333, 260] width 10 height 11
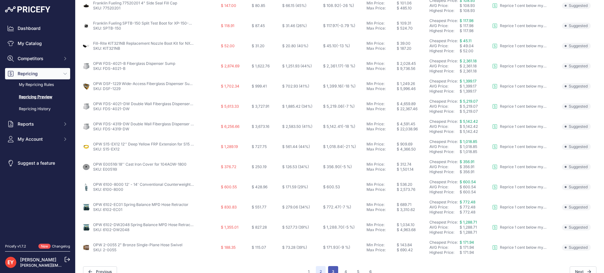
scroll to position [245, 0]
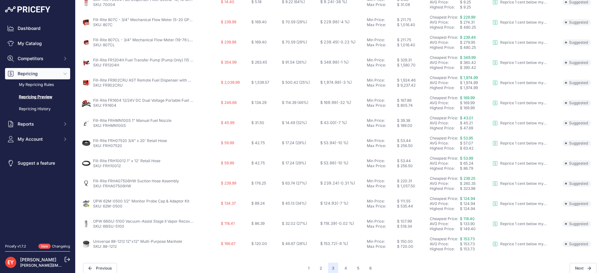
scroll to position [234, 0]
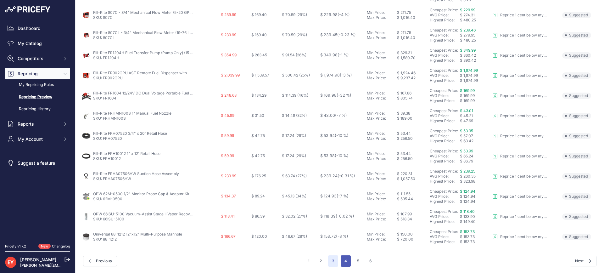
click at [342, 261] on button "4" at bounding box center [346, 260] width 10 height 11
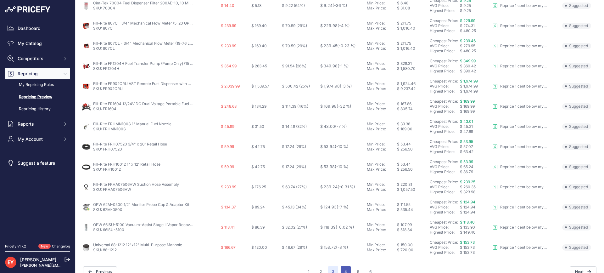
scroll to position [245, 0]
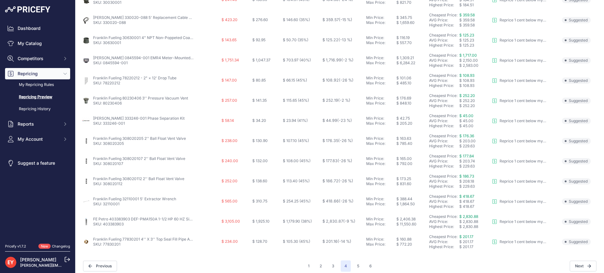
scroll to position [234, 0]
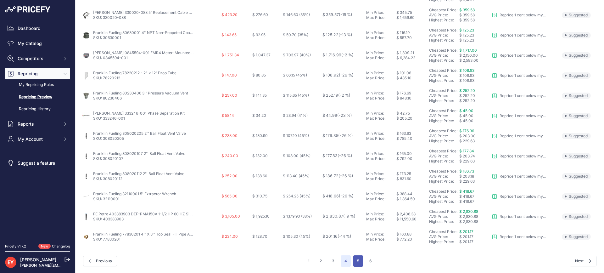
click at [358, 255] on button "5" at bounding box center [358, 260] width 10 height 11
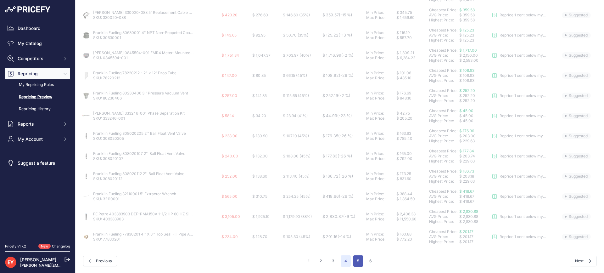
click at [357, 260] on button "5" at bounding box center [358, 260] width 10 height 11
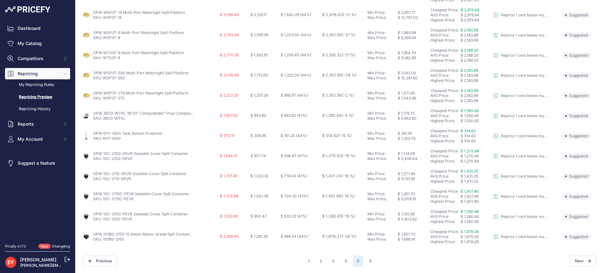
scroll to position [234, 0]
click at [370, 262] on button "6" at bounding box center [371, 260] width 10 height 11
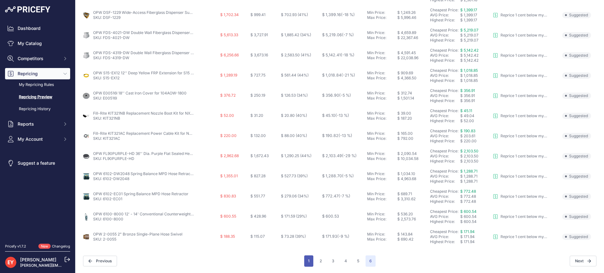
click at [307, 260] on button "1" at bounding box center [308, 260] width 9 height 11
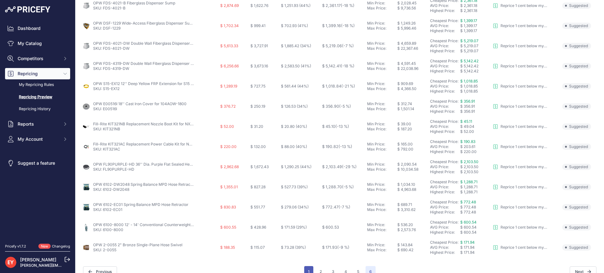
scroll to position [124, 0]
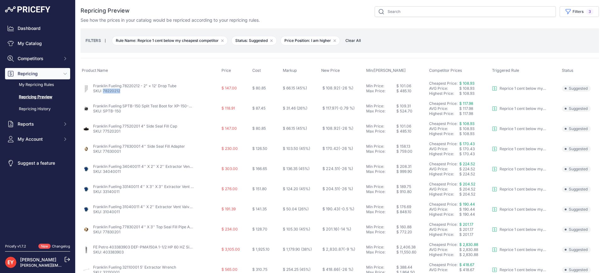
drag, startPoint x: 125, startPoint y: 91, endPoint x: 103, endPoint y: 91, distance: 21.7
click at [103, 91] on p "SKU: 78220212" at bounding box center [134, 90] width 83 height 5
drag, startPoint x: 124, startPoint y: 113, endPoint x: 103, endPoint y: 112, distance: 20.5
click at [103, 112] on p "SKU: SPTB-150" at bounding box center [143, 111] width 101 height 5
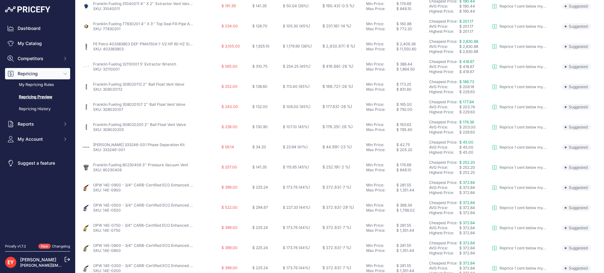
scroll to position [234, 0]
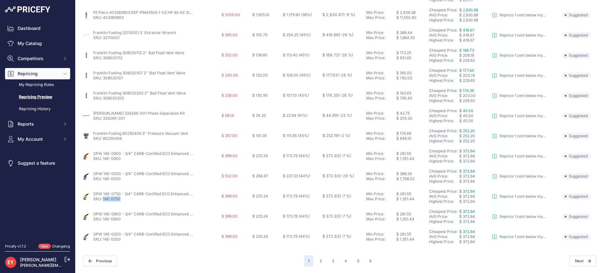
drag, startPoint x: 123, startPoint y: 198, endPoint x: 104, endPoint y: 198, distance: 18.2
click at [104, 198] on p "SKU: 14E-0750" at bounding box center [143, 198] width 101 height 5
drag, startPoint x: 124, startPoint y: 221, endPoint x: 104, endPoint y: 220, distance: 20.2
click at [104, 220] on td "OPW 14E-0800 - 3/4" CARB-Certified ECO Enhanced Conventional Gasoline Nozzle SK…" at bounding box center [151, 216] width 140 height 20
drag, startPoint x: 124, startPoint y: 242, endPoint x: 104, endPoint y: 239, distance: 20.4
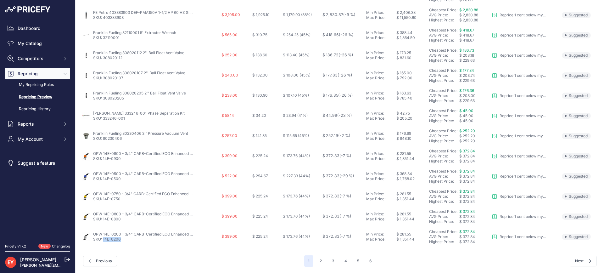
click at [104, 239] on td "OPW 14E-0200 - 3/4" CARB-Certified ECO Enhanced Conventional Gasoline Nozzle SK…" at bounding box center [151, 237] width 140 height 20
click at [320, 260] on button "2" at bounding box center [321, 260] width 10 height 11
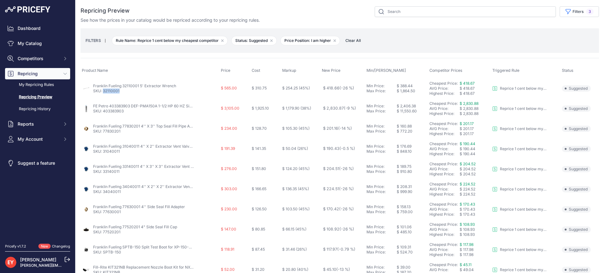
drag, startPoint x: 120, startPoint y: 92, endPoint x: 104, endPoint y: 93, distance: 17.0
click at [104, 93] on p "SKU: 32110001" at bounding box center [134, 90] width 83 height 5
drag, startPoint x: 126, startPoint y: 113, endPoint x: 103, endPoint y: 112, distance: 23.3
click at [103, 112] on p "SKU: 403383903" at bounding box center [143, 111] width 101 height 5
drag, startPoint x: 93, startPoint y: 105, endPoint x: 108, endPoint y: 106, distance: 14.8
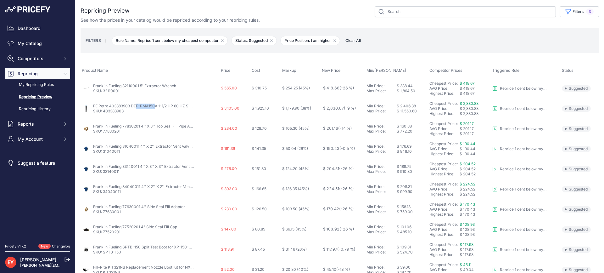
click at [108, 106] on div "FE Petro 403383903 DEF-PMA150A 1-1/2 HP 60 HZ Single Phase Pump Motor Assembly …" at bounding box center [150, 109] width 137 height 10
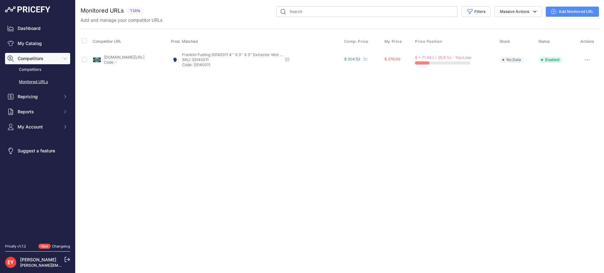
click at [563, 11] on link "Add Monitored URL" at bounding box center [572, 12] width 53 height 10
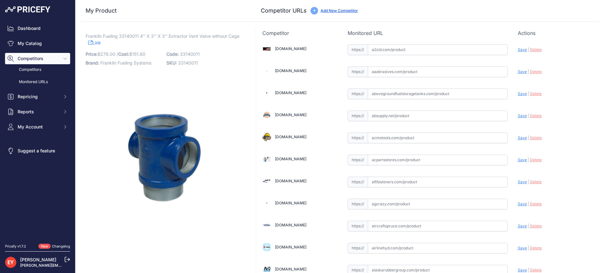
scroll to position [2136, 0]
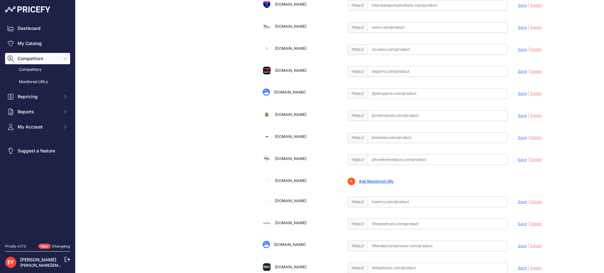
click at [411, 138] on input "text" at bounding box center [438, 137] width 140 height 11
paste input "[URL][DOMAIN_NAME]"
click at [520, 136] on span "Save" at bounding box center [522, 137] width 9 height 5
type input "[URL][DOMAIN_NAME]"
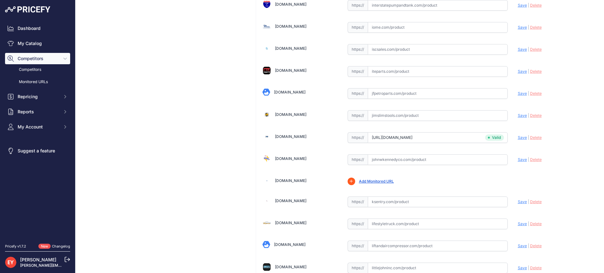
scroll to position [1850, 0]
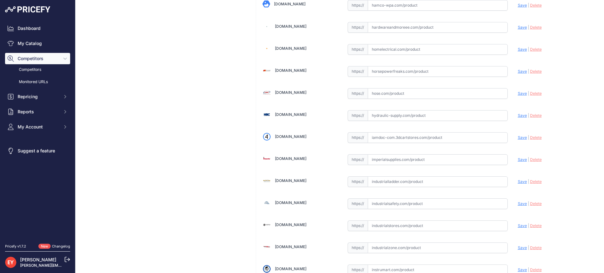
click at [410, 137] on input "text" at bounding box center [438, 137] width 140 height 11
paste input "[URL][DOMAIN_NAME]"
click at [518, 138] on span "Save" at bounding box center [522, 137] width 9 height 5
type input "[URL][DOMAIN_NAME]"
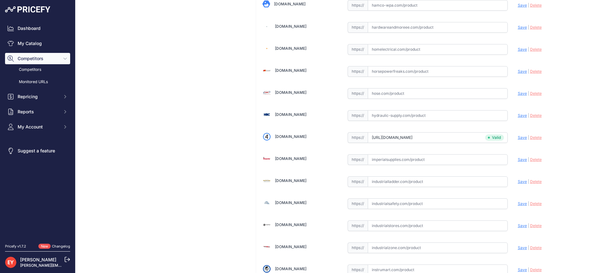
scroll to position [4665, 0]
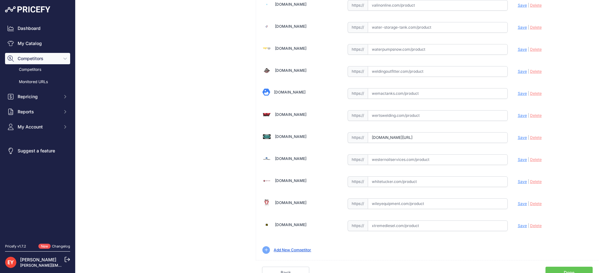
drag, startPoint x: 370, startPoint y: 137, endPoint x: 529, endPoint y: 143, distance: 159.9
paste input "https://westechequipment.com/index.php?main_page=product_info&products_id=41998…"
click at [518, 138] on span "Save" at bounding box center [522, 137] width 9 height 5
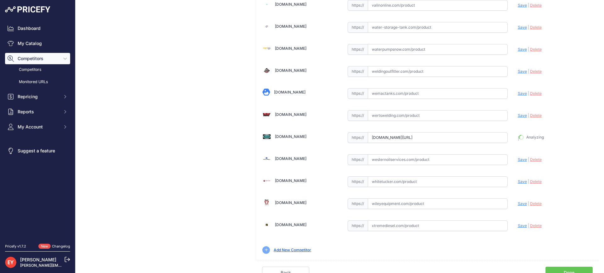
type input "https://westechequipment.com/index.php?main_page=product_info&products_id=41998…"
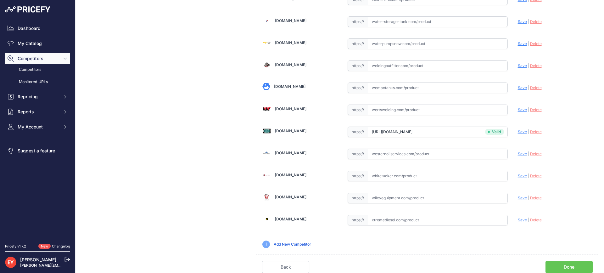
scroll to position [4665, 0]
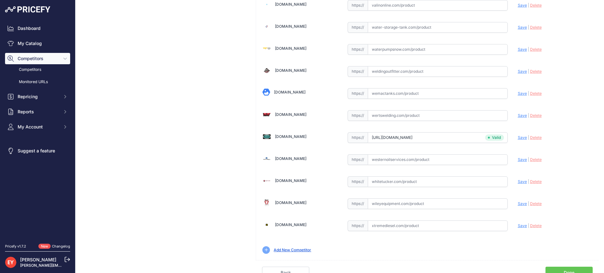
click at [564, 269] on link "Done" at bounding box center [569, 272] width 47 height 12
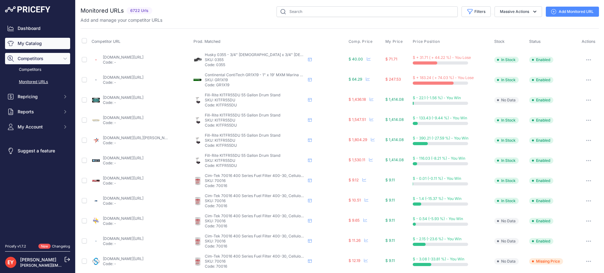
click at [29, 47] on link "My Catalog" at bounding box center [37, 43] width 65 height 11
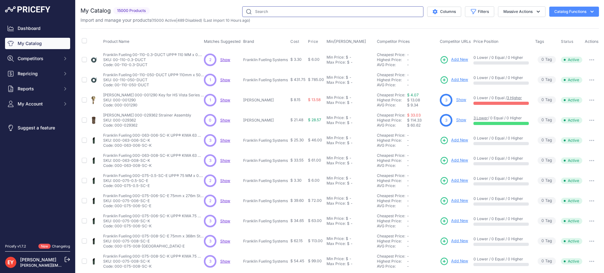
click at [281, 14] on input "text" at bounding box center [332, 11] width 181 height 11
paste input "31040011"
type input "31040011"
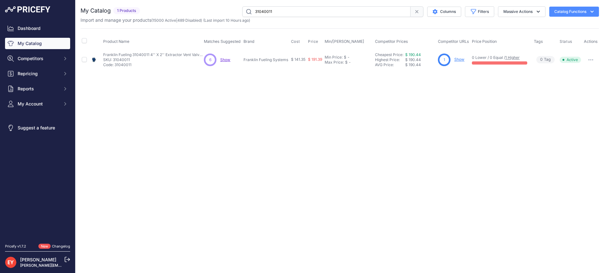
click at [459, 60] on link "Show" at bounding box center [459, 59] width 10 height 5
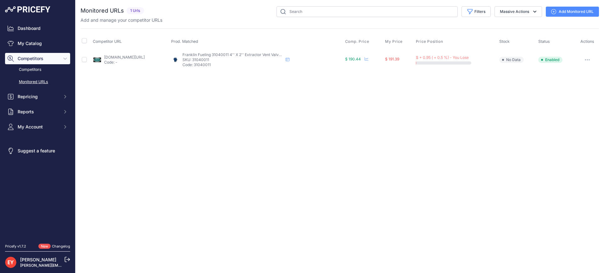
click at [569, 13] on link "Add Monitored URL" at bounding box center [572, 12] width 53 height 10
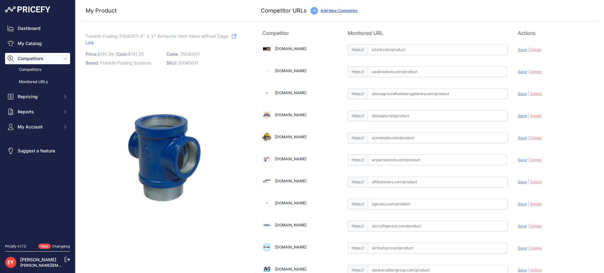
scroll to position [2136, 0]
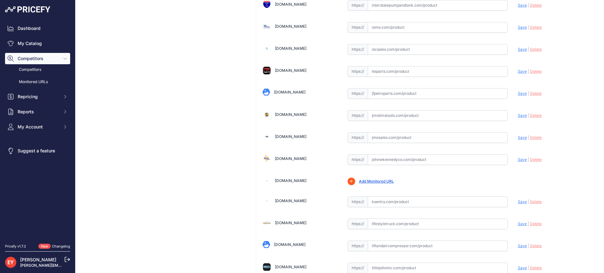
click at [389, 139] on input "text" at bounding box center [438, 137] width 140 height 11
paste input "https://www.jmesales.com/franklin-fueling-systems-300-series-extractor-vent-val…"
click at [518, 136] on span "Save" at bounding box center [522, 137] width 9 height 5
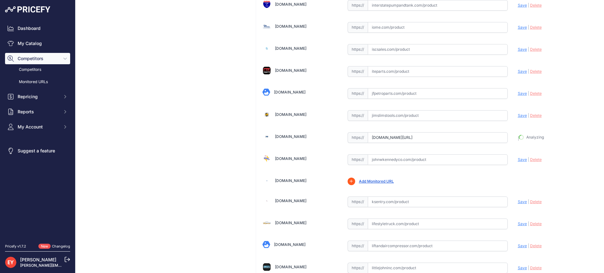
type input "https://www.jmesales.com/franklin-fueling-systems-300-series-extractor-vent-val…"
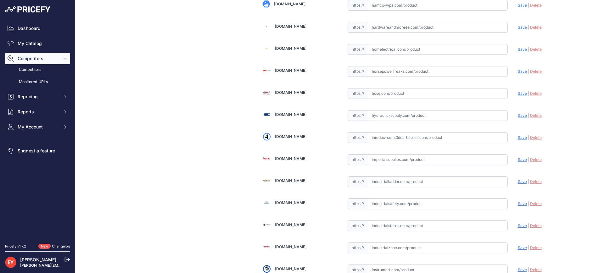
click at [398, 136] on input "text" at bounding box center [438, 137] width 140 height 11
paste input "https://iamdoc-com.3dcartstores.com/Extractor-Valve-4X4X2-NPT-Agb_p_10566790.ht…"
click at [518, 137] on span "Save" at bounding box center [522, 137] width 9 height 5
type input "https://iamdoc-com.3dcartstores.com/Extractor-Valve-4X4X2-NPT-Agb_p_10566790.ht…"
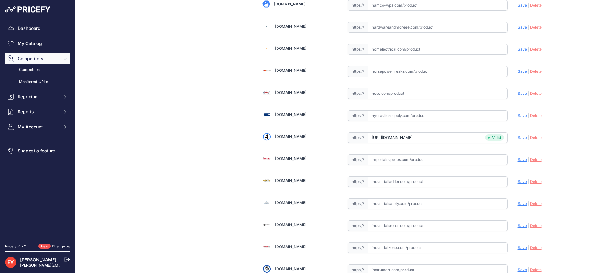
scroll to position [4665, 0]
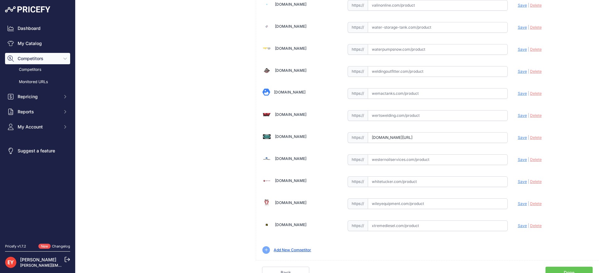
click at [375, 136] on input "westechequipment.com/index.php?main_page=product_info&products_id=41995&prirule…" at bounding box center [438, 137] width 140 height 11
drag, startPoint x: 368, startPoint y: 138, endPoint x: 526, endPoint y: 143, distance: 157.4
paste input "https://westechequipment.com/index.php?main_page=product_info&products_id=41995…"
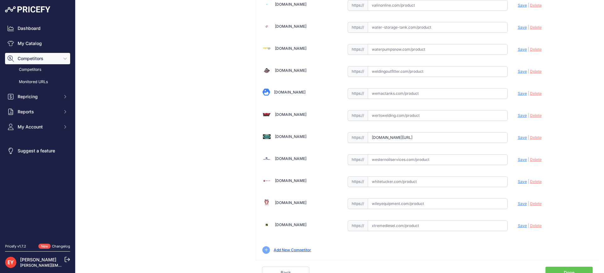
click at [518, 136] on span "Save" at bounding box center [522, 137] width 9 height 5
type input "https://westechequipment.com/index.php?main_page=product_info&products_id=41995…"
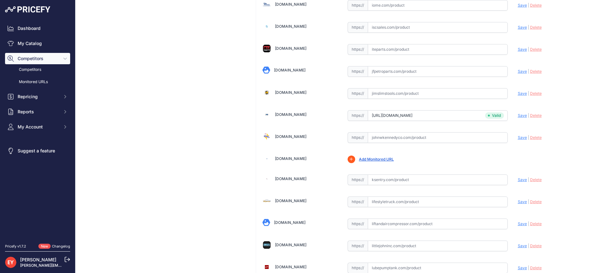
click at [384, 137] on input "text" at bounding box center [438, 137] width 140 height 11
paste input "https://www.johnwkennedyco.com/buy/product/310-400-11-EBW_-_72082_-_product_-_3…"
click at [518, 138] on span "Save" at bounding box center [522, 137] width 9 height 5
type input "https://www.johnwkennedyco.com/buy/product/310-400-11-EBW_-_72082_-_product_-_3…"
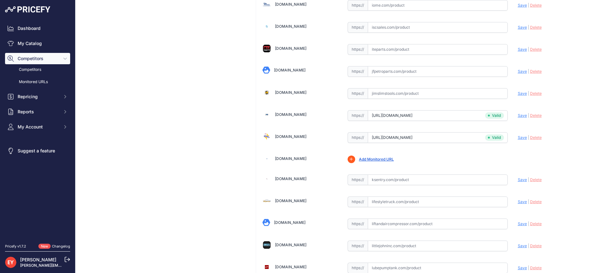
scroll to position [3630, 0]
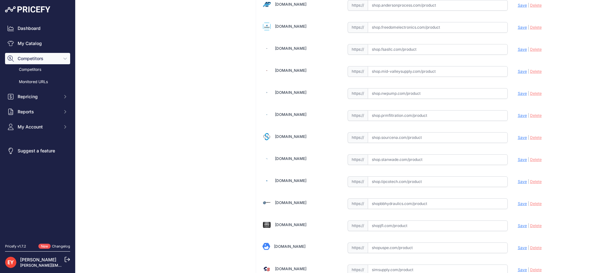
click at [395, 139] on input "text" at bounding box center [438, 137] width 140 height 11
paste input "https://shop.sourcena.com/Franklin-Electric/Extractor-Valve-Z2660/31040011/Fran…"
click at [518, 137] on span "Save" at bounding box center [522, 137] width 9 height 5
type input "https://shop.sourcena.com/Franklin-Electric/Extractor-Valve-Z2660/31040011/Fran…"
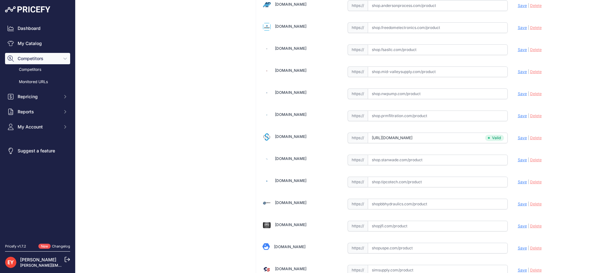
scroll to position [4685, 0]
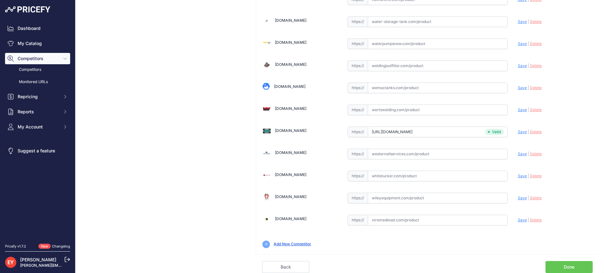
click at [568, 263] on link "Done" at bounding box center [569, 267] width 47 height 12
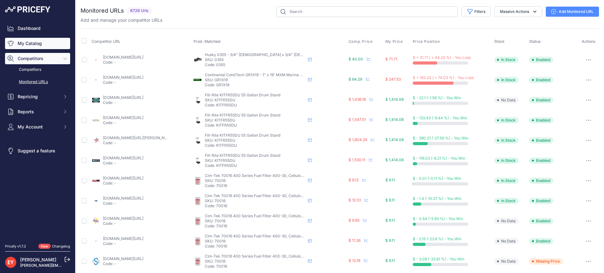
click at [37, 42] on link "My Catalog" at bounding box center [37, 43] width 65 height 11
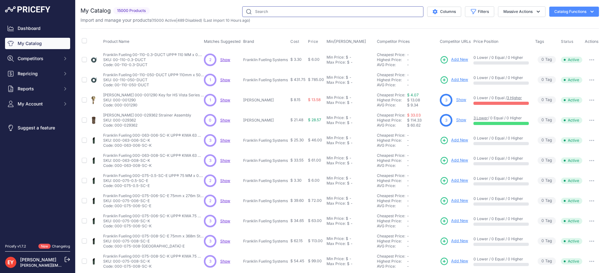
click at [257, 14] on input "text" at bounding box center [332, 11] width 181 height 11
paste input "77830201"
type input "77830201"
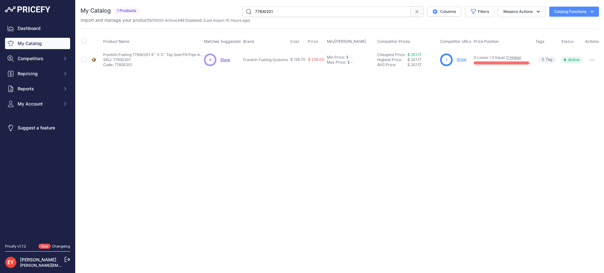
click at [458, 59] on link "Show" at bounding box center [461, 59] width 10 height 5
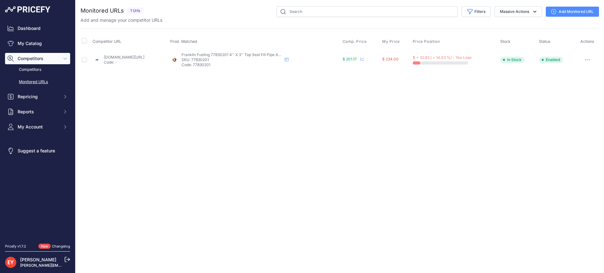
click at [565, 14] on link "Add Monitored URL" at bounding box center [572, 12] width 53 height 10
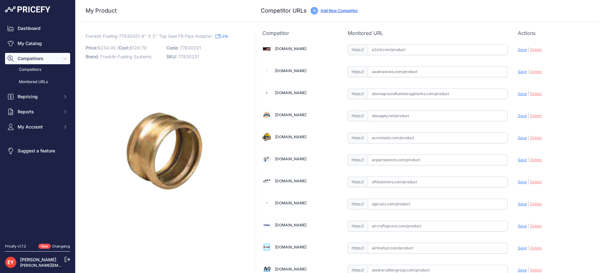
scroll to position [2136, 0]
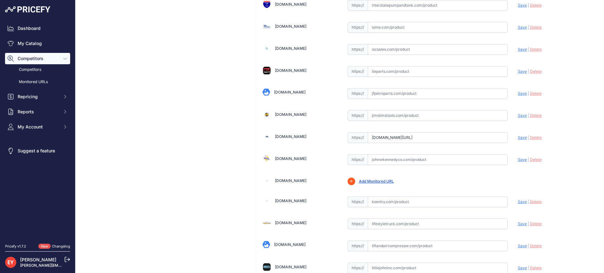
drag, startPoint x: 370, startPoint y: 136, endPoint x: 514, endPoint y: 144, distance: 144.9
paste input "https://www.jmesales.com/ebw-3-x-4-top-seal-fill-pipe-adaptor-with-lugs/"
click at [518, 138] on span "Save" at bounding box center [522, 137] width 9 height 5
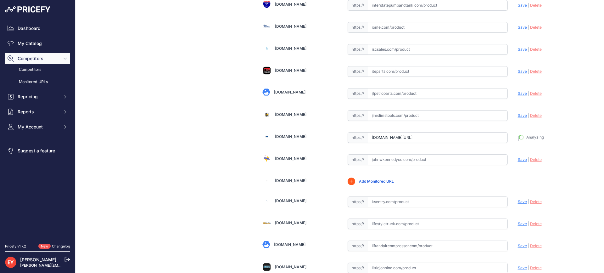
type input "https://www.jmesales.com/ebw-3-x-4-top-seal-fill-pipe-adaptor-with-lugs/?prirul…"
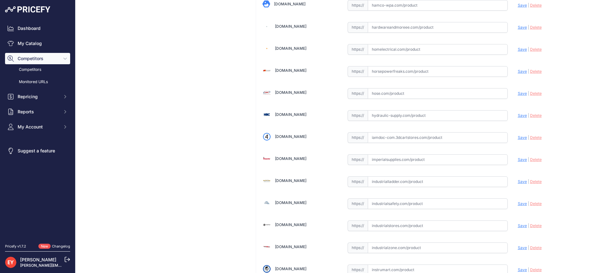
click at [417, 137] on input "text" at bounding box center [438, 137] width 140 height 11
paste input "https://iamdoc-com.3dcartstores.com/Adapter-Fill-Cap-4-X3-Npsm-W-Lugs_p_1056699…"
click at [518, 137] on span "Save" at bounding box center [522, 137] width 9 height 5
type input "https://iamdoc-com.3dcartstores.com/Adapter-Fill-Cap-4-X3-Npsm-W-Lugs_p_1056699…"
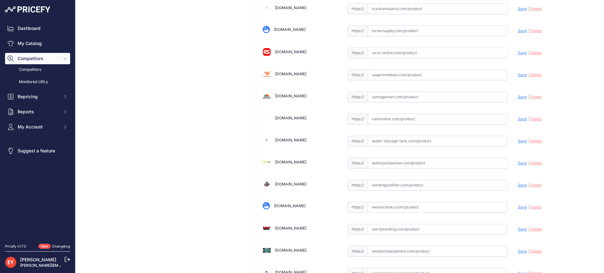
scroll to position [4671, 0]
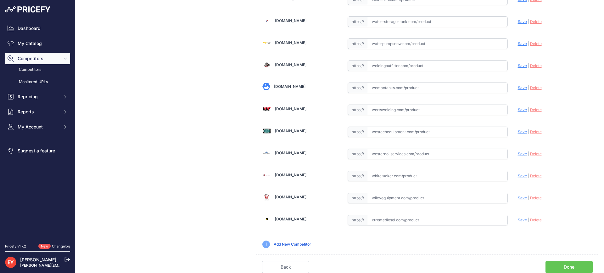
click at [563, 264] on link "Done" at bounding box center [569, 267] width 47 height 12
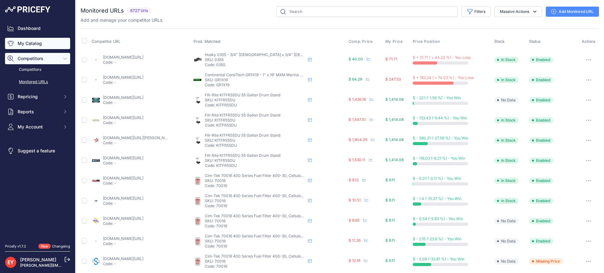
click at [29, 44] on link "My Catalog" at bounding box center [37, 43] width 65 height 11
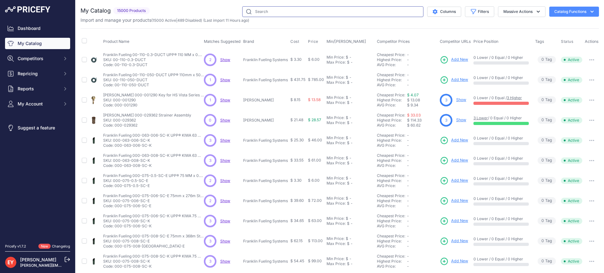
click at [263, 12] on input "text" at bounding box center [332, 11] width 181 height 11
paste input "403383903"
type input "403383903"
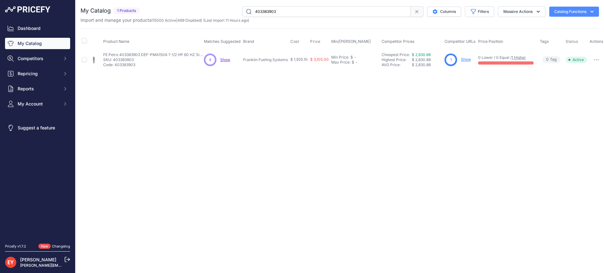
click at [465, 59] on link "Show" at bounding box center [466, 59] width 10 height 5
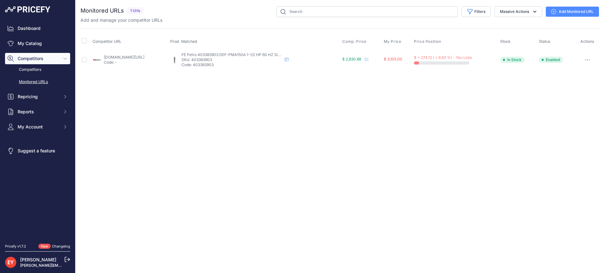
click at [565, 12] on link "Add Monitored URL" at bounding box center [572, 12] width 53 height 10
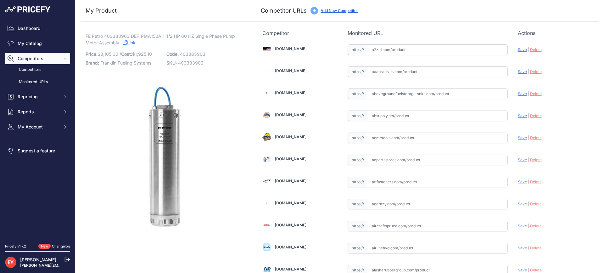
scroll to position [1850, 0]
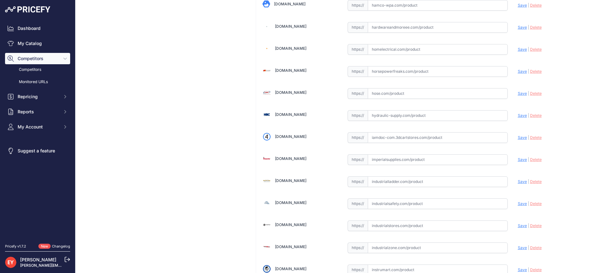
click at [401, 140] on input "text" at bounding box center [438, 137] width 140 height 11
paste input "https://iamdoc-com.3dcartstores.com/Def-Pma150A-Pkg_p_10570553.html"
click at [518, 137] on span "Save" at bounding box center [522, 137] width 9 height 5
type input "https://iamdoc-com.3dcartstores.com/Def-Pma150A-Pkg_p_10570553.html?prirule_jds…"
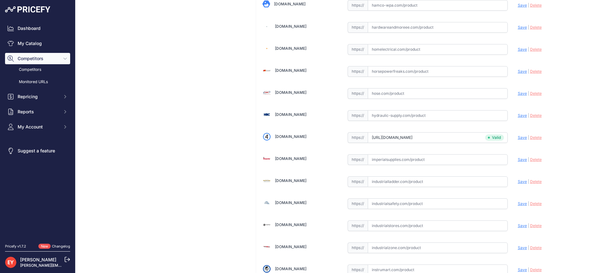
scroll to position [4005, 0]
click at [392, 138] on input "[DOMAIN_NAME][URL]" at bounding box center [438, 137] width 140 height 11
drag, startPoint x: 368, startPoint y: 138, endPoint x: 515, endPoint y: 152, distance: 147.6
paste input "https://store.senecaco.com/store/c268/defadblue-submersible-turbine-pump-kits-a…"
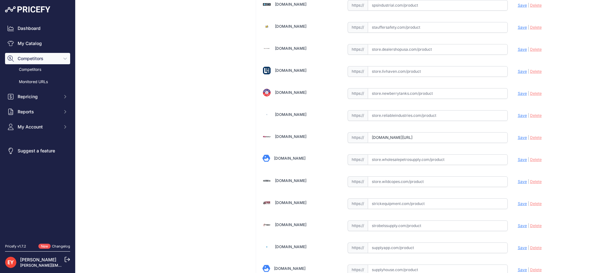
scroll to position [0, 0]
click at [518, 137] on span "Save" at bounding box center [522, 137] width 9 height 5
type input "https://store.senecaco.com/store/c268/defadblue-submersible-turbine-pump-kits-a…"
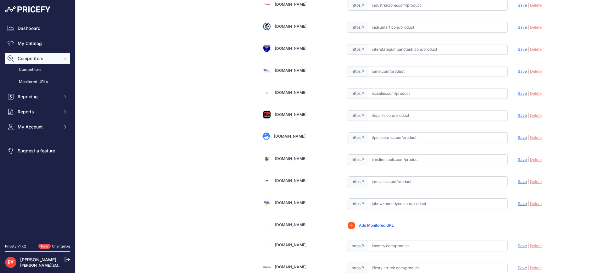
click at [395, 138] on input "text" at bounding box center [438, 137] width 140 height 11
paste input "https://www.jfpetroparts.com/products/Underground-Storage-Tank-Equipment/FE-PET…"
click at [518, 138] on span "Save" at bounding box center [522, 137] width 9 height 5
type input "https://www.jfpetroparts.com/products/Underground-Storage-Tank-Equipment/FE-PET…"
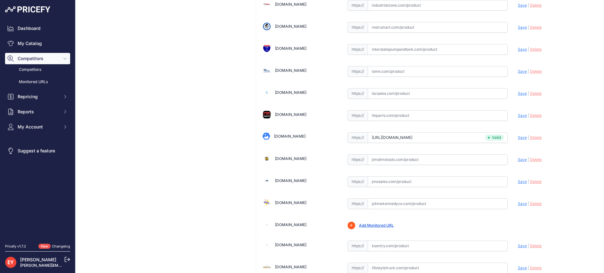
scroll to position [3630, 0]
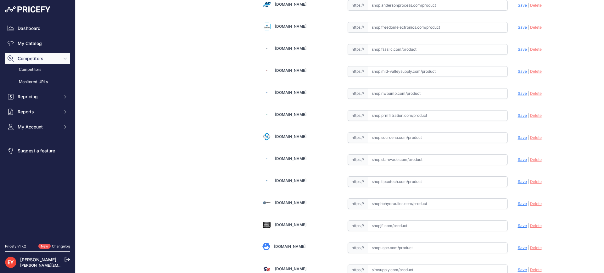
click at [394, 142] on input "text" at bounding box center [438, 137] width 140 height 11
paste input "https://shop.sourcena.com/Franklin-Electric/Replacement-Motors/403383903/Frankl…"
click at [518, 136] on span "Save" at bounding box center [522, 137] width 9 height 5
type input "https://shop.sourcena.com/Franklin-Electric/Replacement-Motors/403383903/Frankl…"
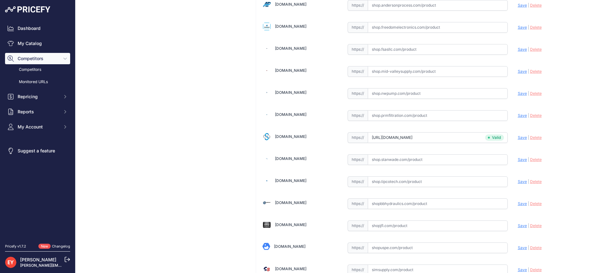
scroll to position [2158, 0]
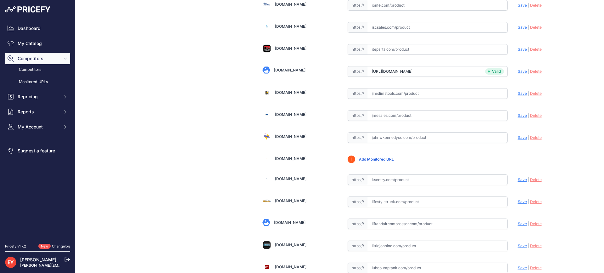
click at [394, 139] on input "text" at bounding box center [438, 137] width 140 height 11
paste input "https://www.johnwkennedyco.com/buy/product/403383903-fe/76667"
click at [518, 138] on span "Save" at bounding box center [522, 137] width 9 height 5
type input "https://www.johnwkennedyco.com/buy/product/403383903-fe/76667?prirule_jdsnikfkf…"
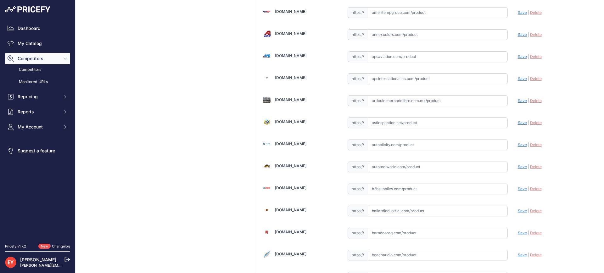
scroll to position [0, 0]
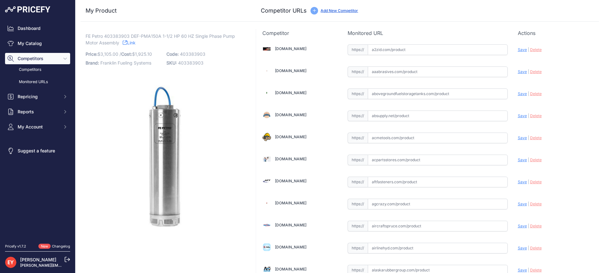
click at [324, 8] on link "Add New Competitor" at bounding box center [339, 10] width 37 height 5
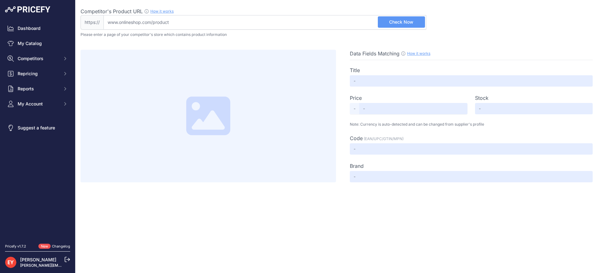
click at [190, 25] on input "Competitor's Product URL How it works In order to create your competitor's extr…" at bounding box center [265, 22] width 323 height 14
type input "[DOMAIN_NAME][URL]"
click at [407, 23] on span "Check Now" at bounding box center [401, 22] width 24 height 6
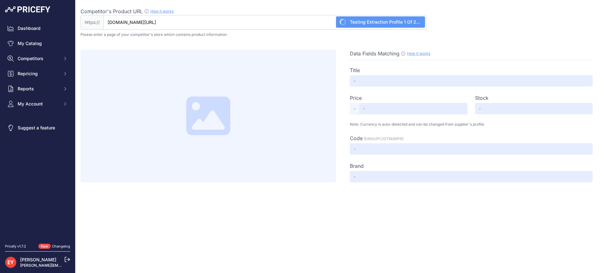
type input "403383903 Franklin Fueling DEF Diesel Exhaust Fluid Pump Motor Assembly"
type input "1989"
type input "Available"
type input "403383903"
type input "FRANKLIN FUELING"
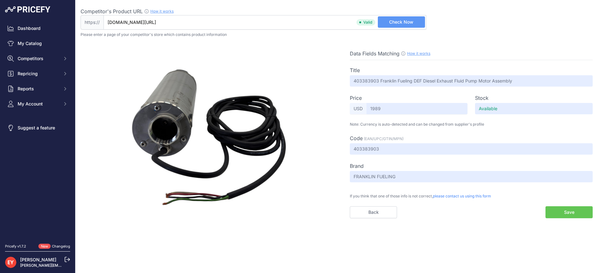
click at [573, 212] on button "Save" at bounding box center [569, 212] width 47 height 12
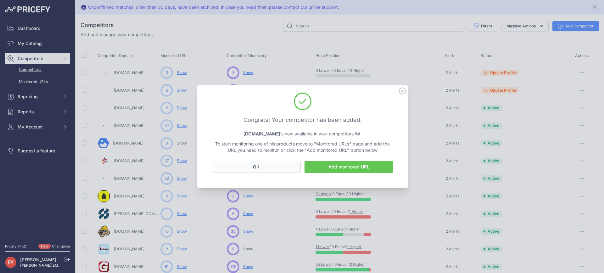
click at [267, 169] on button "OK" at bounding box center [256, 167] width 89 height 12
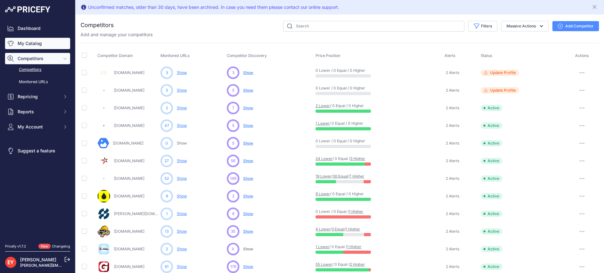
click at [22, 44] on link "My Catalog" at bounding box center [37, 43] width 65 height 11
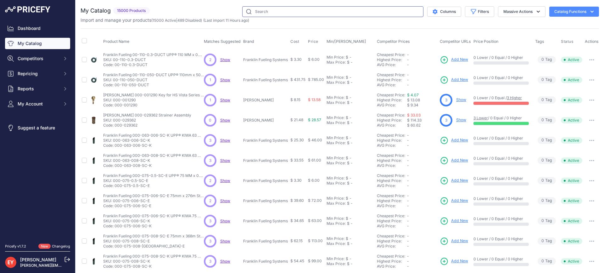
click at [274, 10] on input "text" at bounding box center [332, 11] width 181 height 11
paste input "403383903"
type input "403383903"
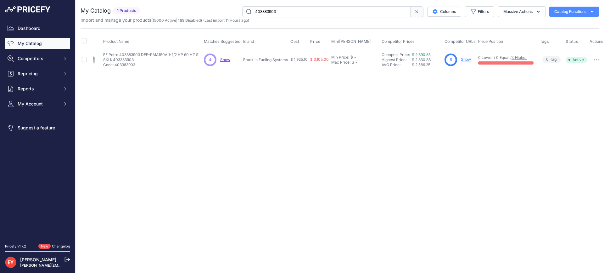
click at [468, 59] on link "Show" at bounding box center [466, 59] width 10 height 5
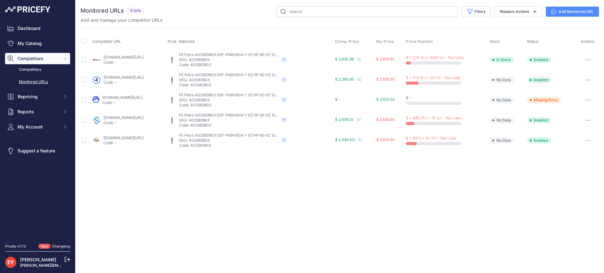
click at [564, 10] on link "Add Monitored URL" at bounding box center [572, 12] width 53 height 10
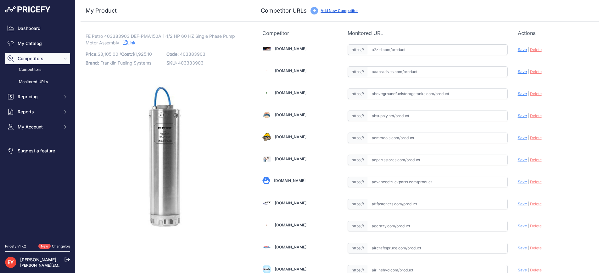
click at [379, 180] on input "text" at bounding box center [438, 181] width 140 height 11
paste input "https://advancedtruckparts.com/products/403383903-franklin-fueling-def-diesel-e…"
click at [518, 182] on span "Save" at bounding box center [522, 181] width 9 height 5
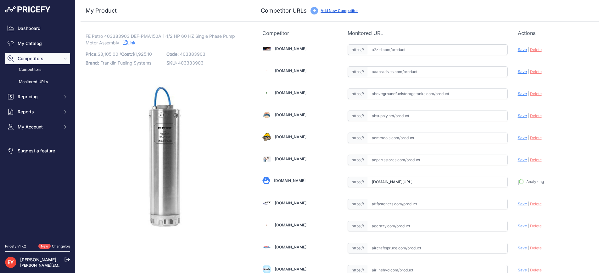
type input "https://advancedtruckparts.com/products/403383903-franklin-fueling-def-diesel-e…"
click at [333, 11] on link "Add New Competitor" at bounding box center [339, 10] width 37 height 5
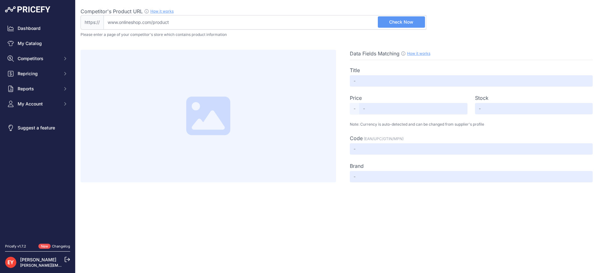
click at [184, 25] on input "Competitor's Product URL How it works In order to create your competitor's extr…" at bounding box center [265, 22] width 323 height 14
paste input "[URL][DOMAIN_NAME]"
type input "[DOMAIN_NAME][URL]"
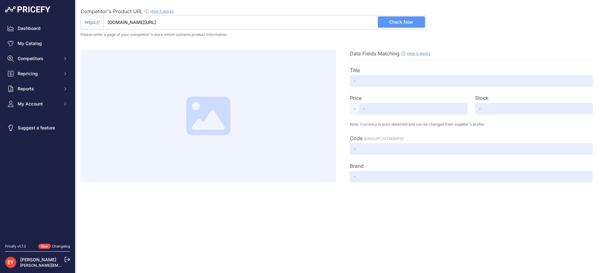
click at [407, 21] on span "Check Now" at bounding box center [401, 22] width 24 height 6
type input "403383903 Franklin Fueling DEF Diesel Exhaust Fluid Pump Motor Assembly"
type input "3266"
type input "Available"
type input "403383903"
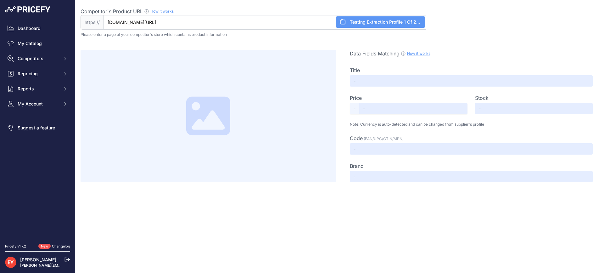
type input "FRANKLIN FUELING"
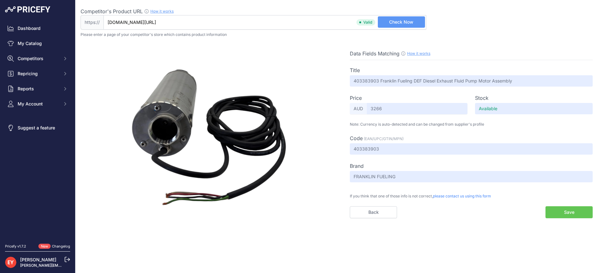
click at [561, 215] on button "Save" at bounding box center [569, 212] width 47 height 12
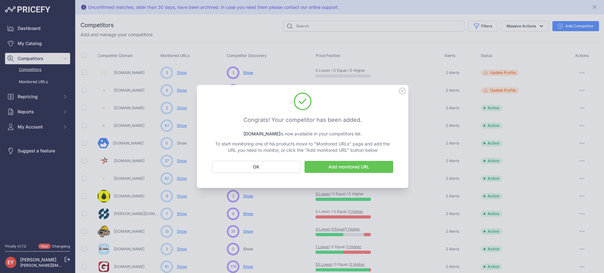
click at [335, 166] on link "Add monitored URL" at bounding box center [349, 167] width 89 height 12
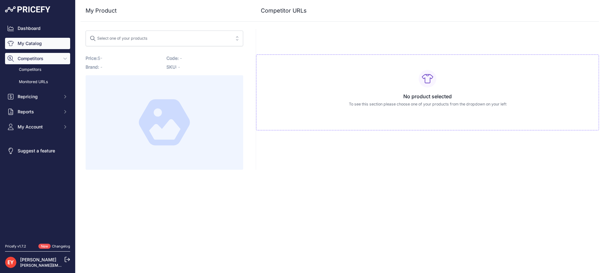
click at [25, 45] on link "My Catalog" at bounding box center [37, 43] width 65 height 11
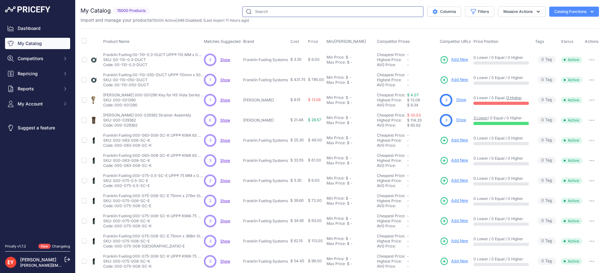
click at [272, 12] on input "text" at bounding box center [332, 11] width 181 height 11
paste input "403383903"
type input "403383903"
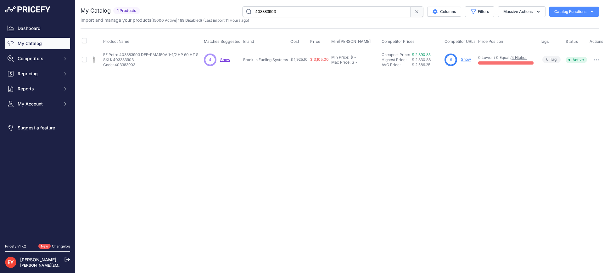
click at [468, 59] on link "Show" at bounding box center [466, 59] width 10 height 5
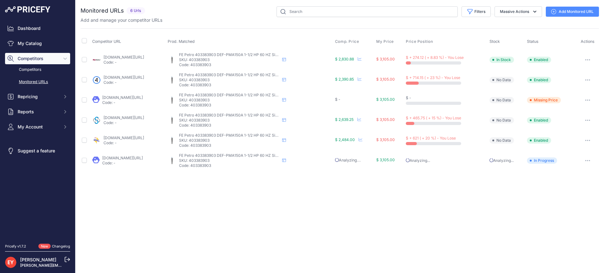
click at [562, 14] on link "Add Monitored URL" at bounding box center [572, 12] width 53 height 10
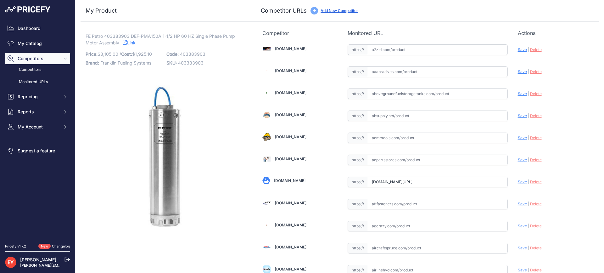
scroll to position [4467, 0]
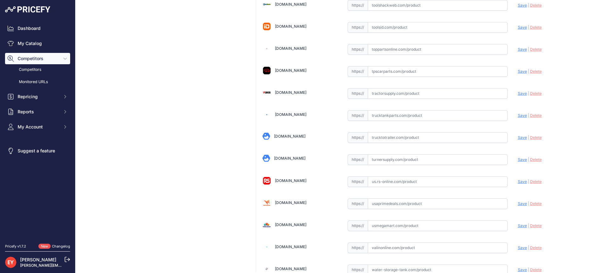
click at [384, 140] on input "text" at bounding box center [438, 137] width 140 height 11
paste input "https://trucktotrailer.com/products/403383903-franklin-fueling-def-diesel-exhau…"
click at [518, 137] on span "Save" at bounding box center [522, 137] width 9 height 5
type input "https://trucktotrailer.com/products/403383903-franklin-fueling-def-diesel-exhau…"
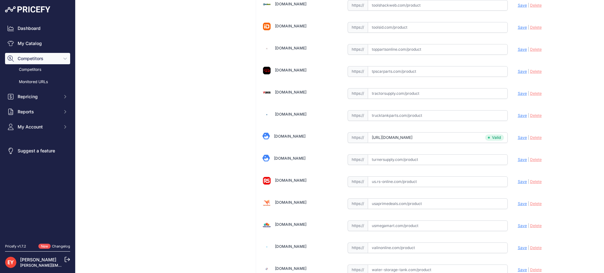
scroll to position [4729, 0]
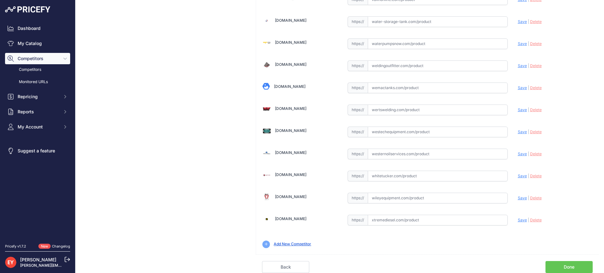
click at [574, 263] on link "Done" at bounding box center [569, 267] width 47 height 12
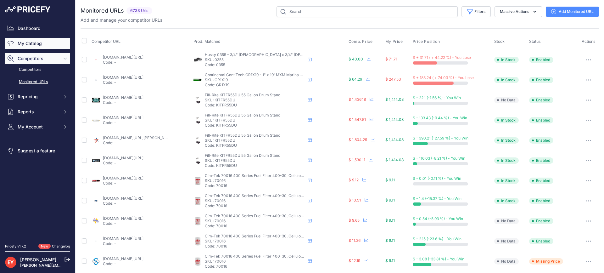
click at [36, 42] on link "My Catalog" at bounding box center [37, 43] width 65 height 11
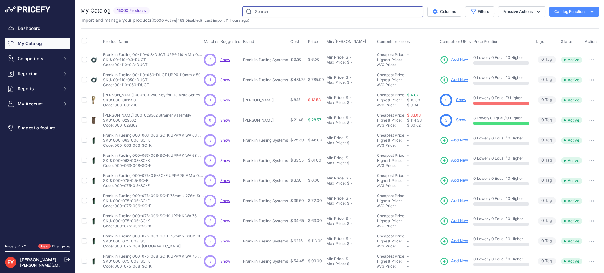
click at [275, 11] on input "text" at bounding box center [332, 11] width 181 height 11
paste input "32110001"
type input "32110001"
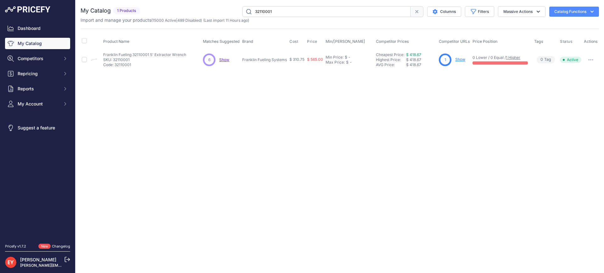
click at [462, 60] on link "Show" at bounding box center [460, 59] width 10 height 5
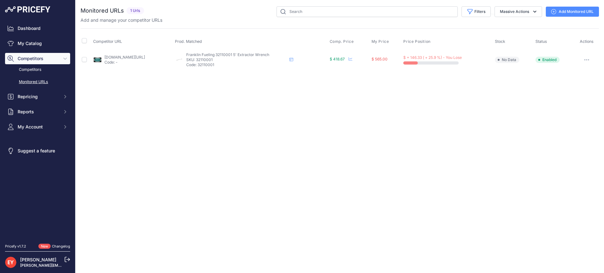
click at [558, 9] on link "Add Monitored URL" at bounding box center [572, 12] width 53 height 10
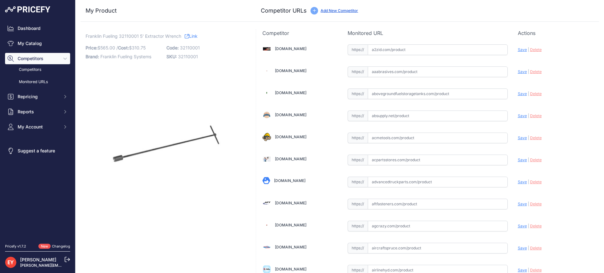
scroll to position [4379, 0]
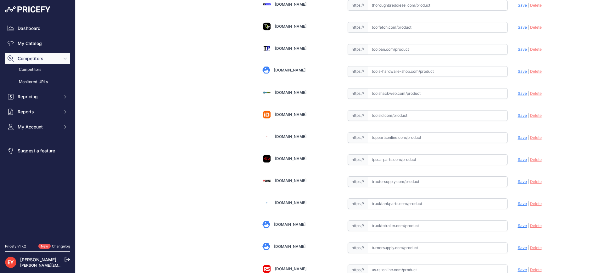
click at [390, 137] on input "text" at bounding box center [438, 137] width 140 height 11
paste input "https://www.toppartsonline.com/product/franklin-fueling-32110001-5-extractor-wr…"
click at [518, 137] on span "Save" at bounding box center [522, 137] width 9 height 5
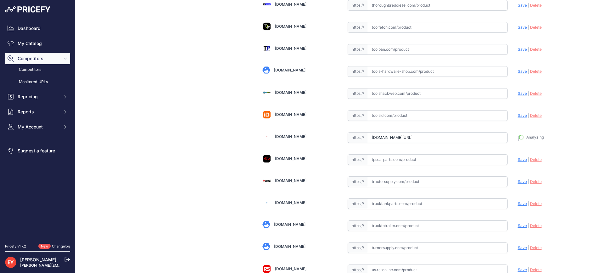
type input "https://www.toppartsonline.com/product/franklin-fueling-32110001-5-extractor-wr…"
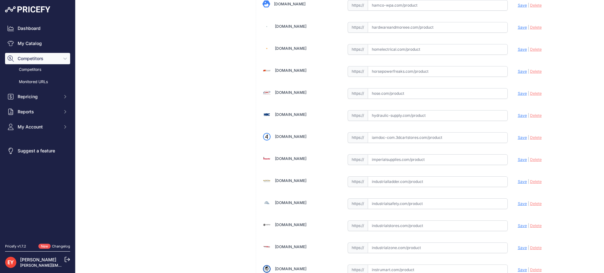
click at [428, 140] on input "text" at bounding box center [438, 137] width 140 height 11
paste input "https://iamdoc-com.3dcartstores.com/Extractor-Wrench_p_10566798.html"
click at [518, 138] on span "Save" at bounding box center [522, 137] width 9 height 5
type input "https://iamdoc-com.3dcartstores.com/Extractor-Wrench_p_10566798.html?prirule_jd…"
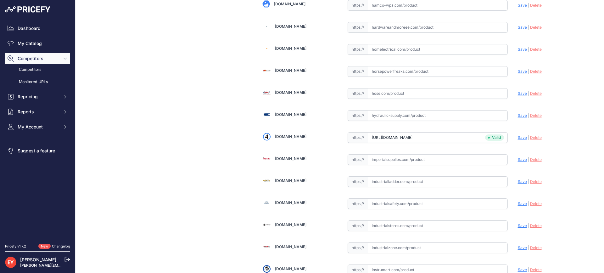
scroll to position [4709, 0]
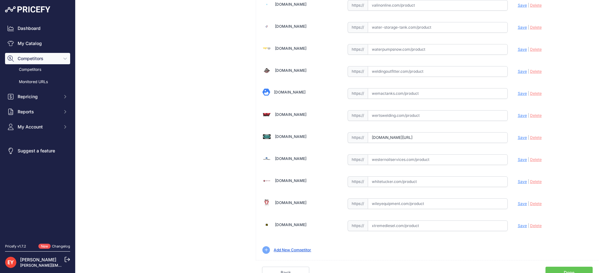
click at [376, 138] on input "westechequipment.com/product/32110001-extractor-wrench?prirule_jdsnikfkfjsd=3888" at bounding box center [438, 137] width 140 height 11
drag, startPoint x: 369, startPoint y: 139, endPoint x: 527, endPoint y: 148, distance: 158.5
paste input "https://westechequipment.com/product/32110001-extractor-wrench?srsltid=AfmBOooB…"
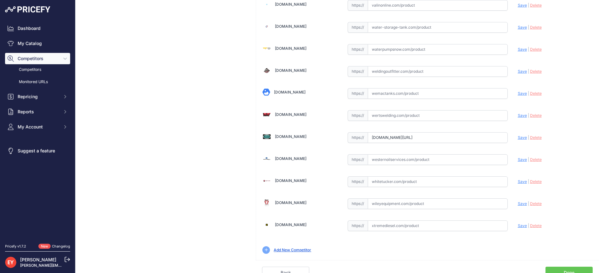
click at [518, 136] on span "Save" at bounding box center [522, 137] width 9 height 5
type input "https://westechequipment.com/product/32110001-extractor-wrench?prirule_jdsnikfk…"
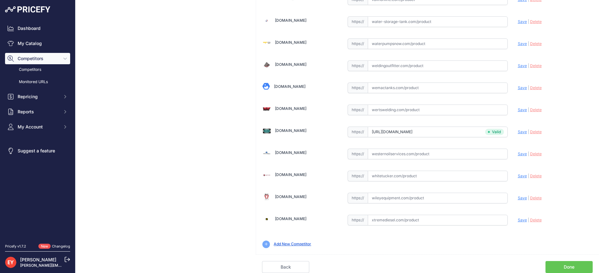
scroll to position [4715, 0]
click at [552, 266] on link "Done" at bounding box center [569, 267] width 47 height 12
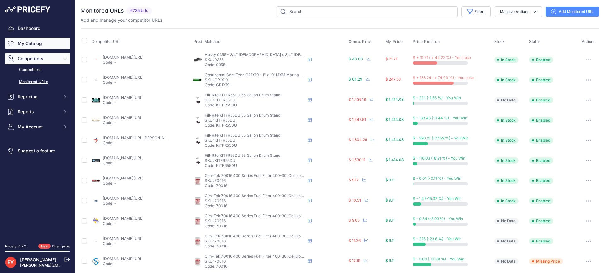
click at [36, 46] on link "My Catalog" at bounding box center [37, 43] width 65 height 11
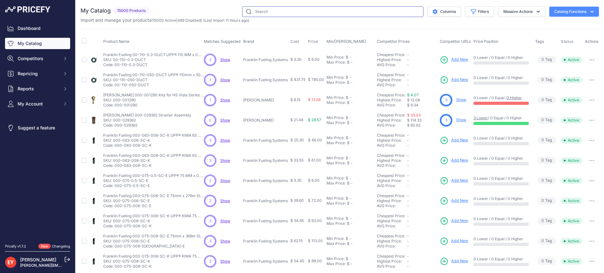
click at [275, 12] on input "text" at bounding box center [332, 11] width 181 height 11
paste input "308020112"
type input "308020112"
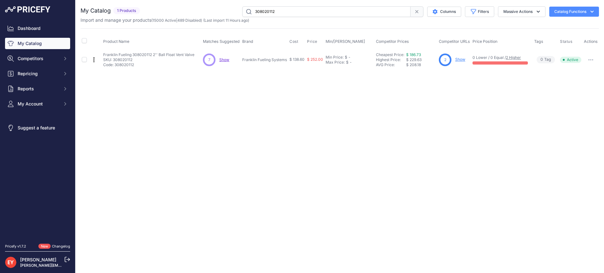
click at [456, 61] on link "Show" at bounding box center [460, 59] width 10 height 5
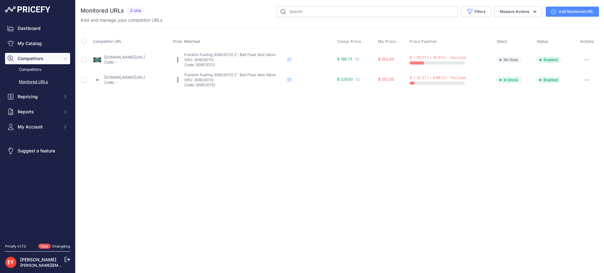
click at [560, 12] on link "Add Monitored URL" at bounding box center [572, 12] width 53 height 10
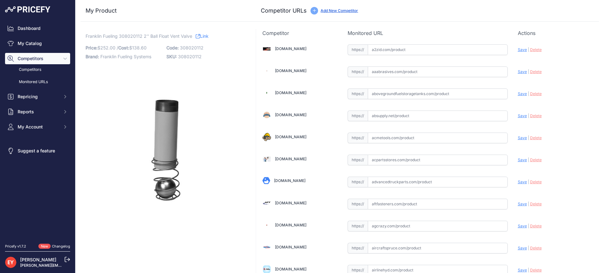
scroll to position [595, 0]
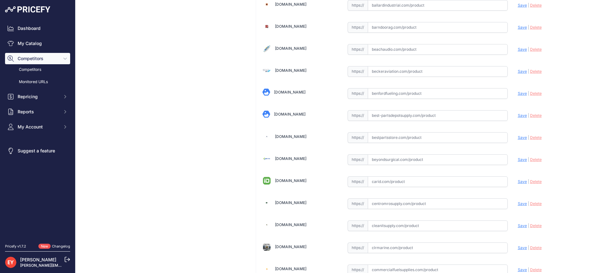
click at [387, 138] on input "text" at bounding box center [438, 137] width 140 height 11
paste input "https://www.bestpartsstore.com/product/franklin-fueling-308020112-2-ball-float-…"
click at [518, 137] on span "Save" at bounding box center [522, 137] width 9 height 5
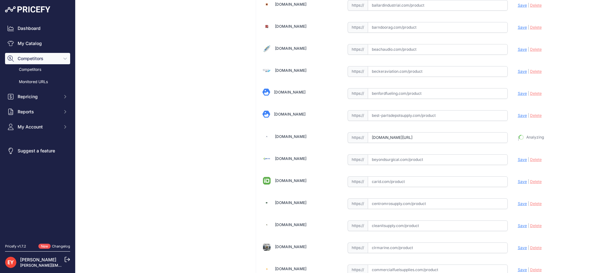
type input "https://www.bestpartsstore.com/product/franklin-fueling-308020112-2-ball-float-…"
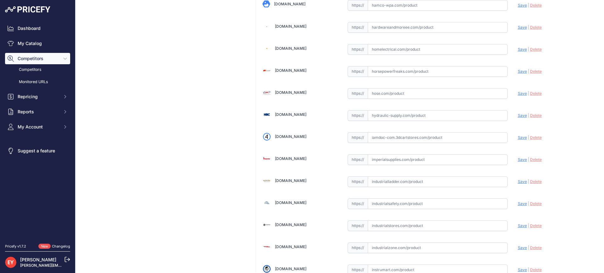
click at [394, 136] on input "text" at bounding box center [438, 137] width 140 height 11
paste input "https://iamdoc-com.3dcartstores.com/2-Ball-Flt-NPT-12-Nipple-Agb_p_10567109.html"
click at [518, 137] on span "Save" at bounding box center [522, 137] width 9 height 5
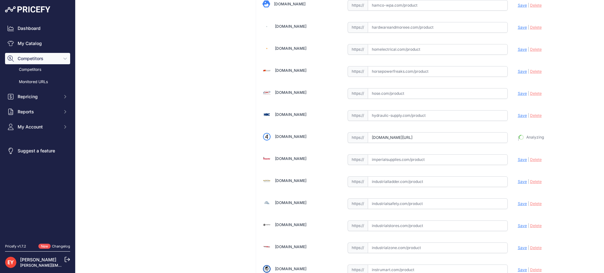
type input "https://iamdoc-com.3dcartstores.com/2-Ball-Flt-NPT-12-Nipple-Agb_p_10567109.htm…"
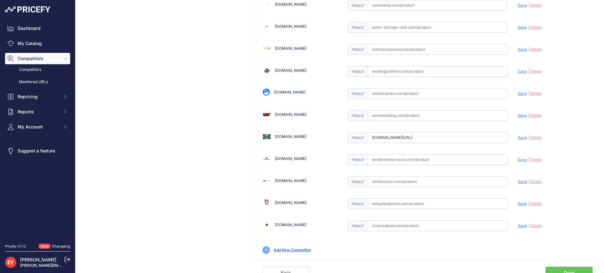
click at [380, 136] on input "westechequipment.com/index.php?main_page=product_info&products_id=41980&prirule…" at bounding box center [438, 137] width 140 height 11
drag, startPoint x: 370, startPoint y: 138, endPoint x: 512, endPoint y: 139, distance: 142.5
paste input "https://westechequipment.com/index.php?main_page=product_info&products_id=41980…"
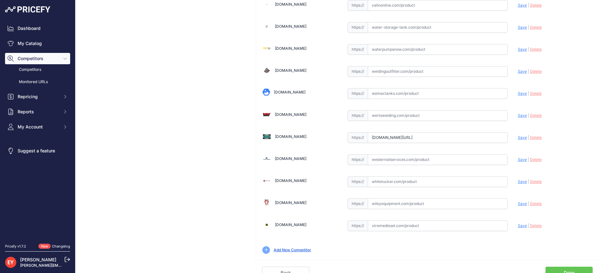
click at [518, 135] on span "Save" at bounding box center [522, 137] width 9 height 5
type input "https://westechequipment.com/index.php?main_page=product_info&products_id=41980…"
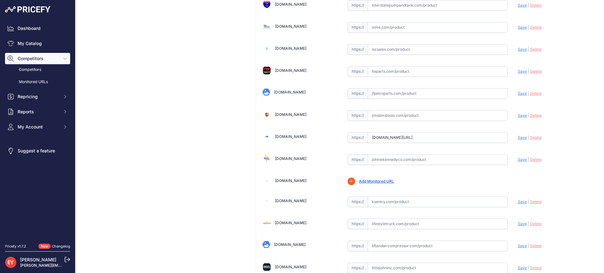
click at [379, 137] on input "www.jmesales.com/franklin-fueling-systems-2-in-308-ball-float-vent-valves/?prir…" at bounding box center [438, 137] width 140 height 11
drag, startPoint x: 369, startPoint y: 137, endPoint x: 572, endPoint y: 141, distance: 203.0
paste input "https://www.jmesales.com/franklin-fueling-systems-fe-petro-4-in-2-hp-alcohol-ga…"
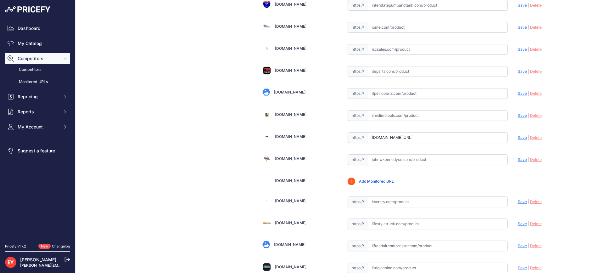
scroll to position [0, 0]
click at [518, 137] on span "Save" at bounding box center [522, 137] width 9 height 5
type input "https://www.jmesales.com/franklin-fueling-systems-fe-petro-4-in-2-hp-alcohol-ga…"
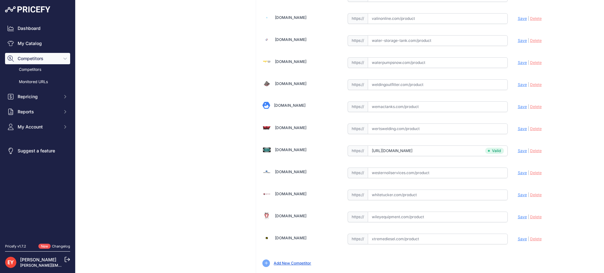
scroll to position [4715, 0]
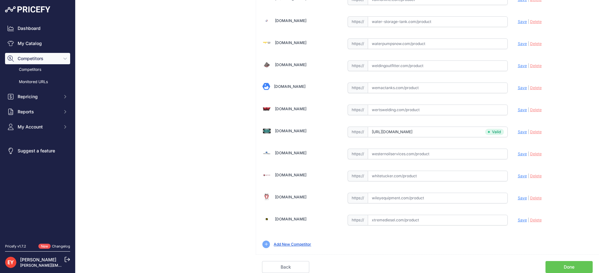
click at [553, 265] on link "Done" at bounding box center [569, 267] width 47 height 12
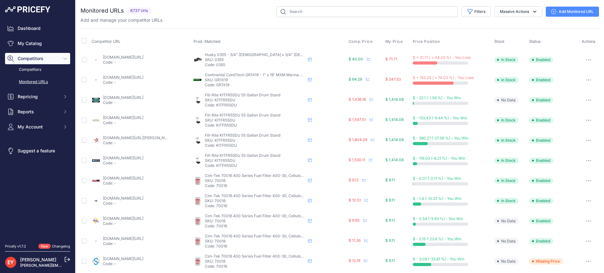
click at [30, 46] on link "My Catalog" at bounding box center [37, 43] width 65 height 11
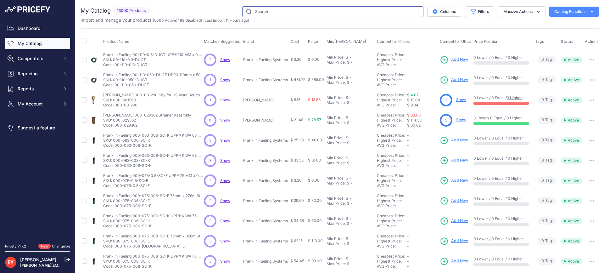
click at [271, 14] on input "text" at bounding box center [332, 11] width 181 height 11
paste input "308020107"
type input "308020107"
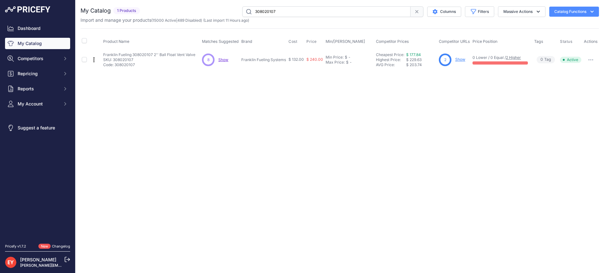
click at [461, 57] on link "Show" at bounding box center [460, 59] width 10 height 5
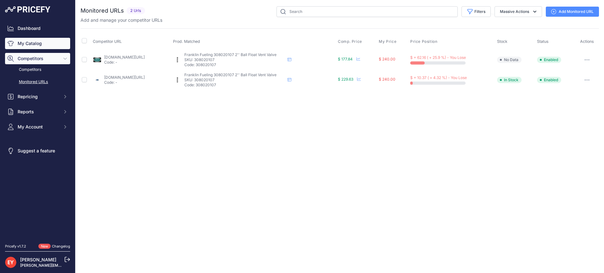
click at [16, 43] on link "My Catalog" at bounding box center [37, 43] width 65 height 11
click at [35, 41] on link "My Catalog" at bounding box center [37, 43] width 65 height 11
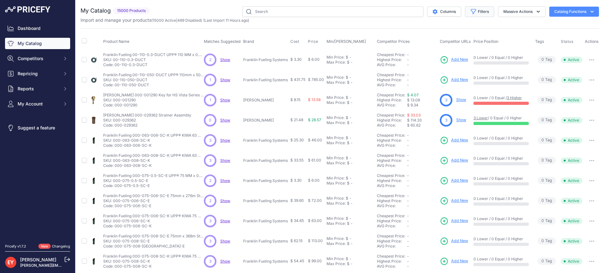
click at [481, 12] on button "Filters" at bounding box center [479, 11] width 29 height 11
click at [444, 84] on select "Select an option Ameron ATI B&K Balcrank Beckett Catlow Cimtek CNI Manufacturin…" at bounding box center [459, 88] width 60 height 11
select select "OPW"
click at [429, 83] on select "Select an option Ameron ATI B&K Balcrank Beckett Catlow Cimtek CNI Manufacturin…" at bounding box center [459, 88] width 60 height 11
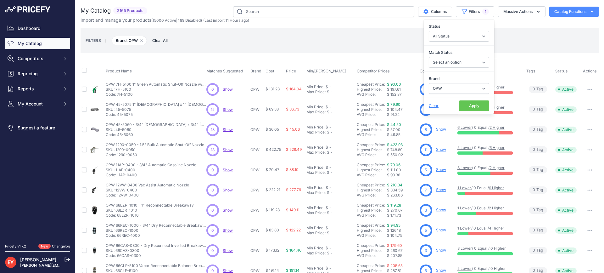
click at [467, 105] on button "Apply" at bounding box center [474, 105] width 30 height 11
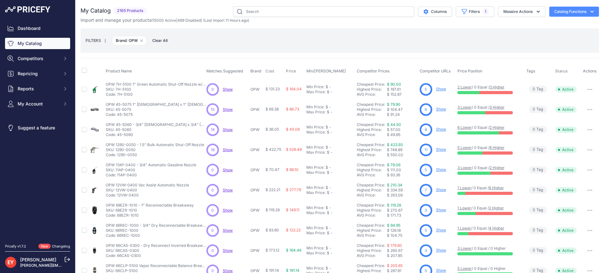
drag, startPoint x: 477, startPoint y: 12, endPoint x: 475, endPoint y: 17, distance: 6.0
click at [482, 11] on span "1" at bounding box center [485, 11] width 7 height 6
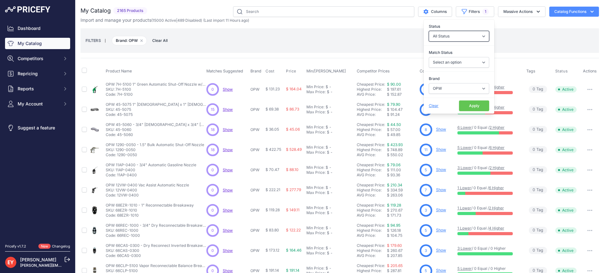
click at [444, 35] on select "All Status Only Enabled Only Disabled" at bounding box center [459, 36] width 60 height 11
click at [505, 36] on div "FILTERS | Brand: OPW Remove filter option Clear All" at bounding box center [340, 40] width 508 height 17
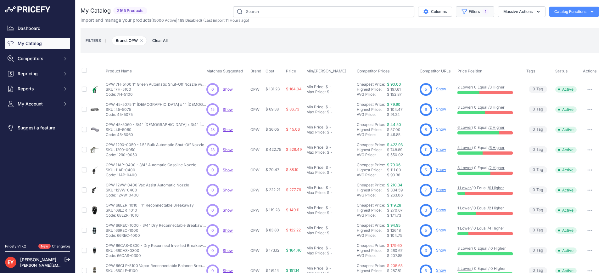
click at [475, 13] on button "Filters 1" at bounding box center [475, 11] width 38 height 11
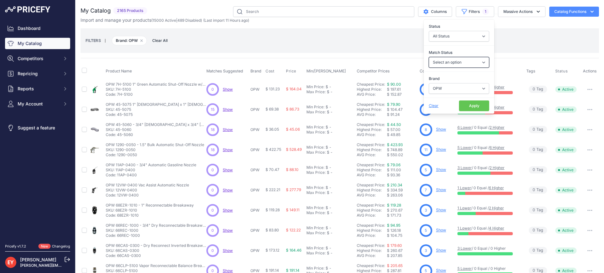
click at [450, 63] on select "Select an option Matched Unmatched" at bounding box center [459, 62] width 60 height 11
select select "0"
click at [429, 57] on select "Select an option Matched Unmatched" at bounding box center [459, 62] width 60 height 11
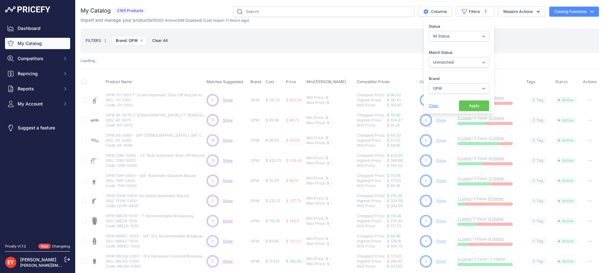
click at [461, 107] on button "Apply" at bounding box center [474, 105] width 30 height 11
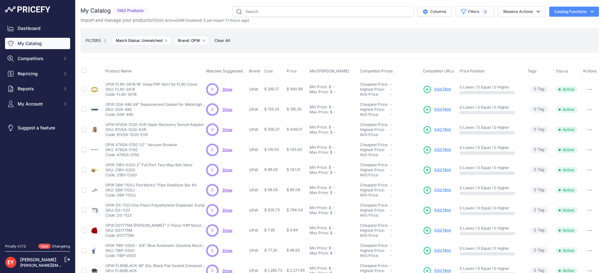
drag, startPoint x: 137, startPoint y: 94, endPoint x: 116, endPoint y: 97, distance: 20.4
click at [116, 97] on td "OPW FL90-SK18 18" Deep FRP Skirt for FL90 Cover OPW FL90-SK18 18" Deep FRP Skir…" at bounding box center [154, 89] width 101 height 20
copy p "FL90-SK18"
click at [466, 11] on button "Filters 2" at bounding box center [474, 11] width 39 height 11
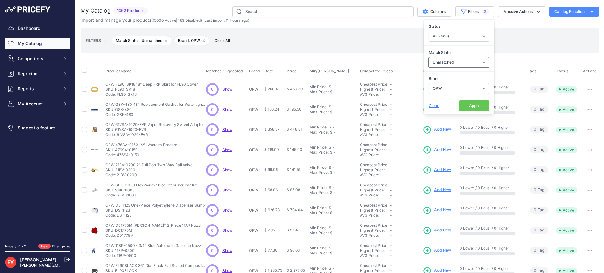
click at [446, 62] on select "Select an option Matched Unmatched" at bounding box center [459, 62] width 60 height 11
select select
click at [429, 57] on select "Select an option Matched Unmatched" at bounding box center [459, 62] width 60 height 11
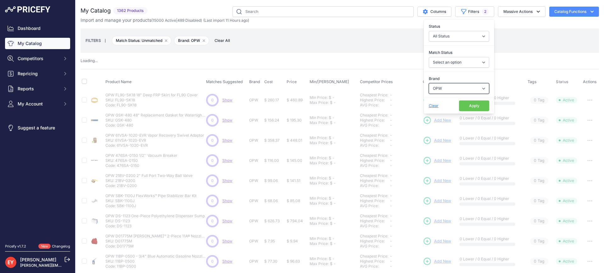
click at [444, 92] on select "Select an option Ameron ATI B&K Balcrank Beckett Catlow Cimtek CNI Manufacturin…" at bounding box center [459, 88] width 60 height 11
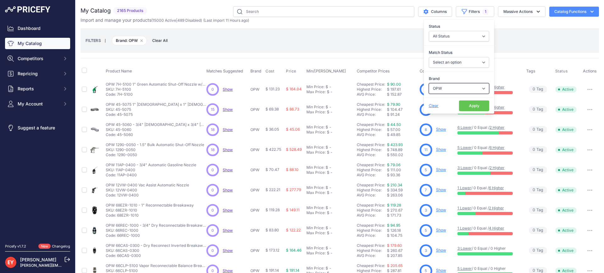
select select
click at [429, 83] on select "Select an option Ameron ATI B&K Balcrank Beckett Catlow Cimtek CNI Manufacturin…" at bounding box center [459, 88] width 60 height 11
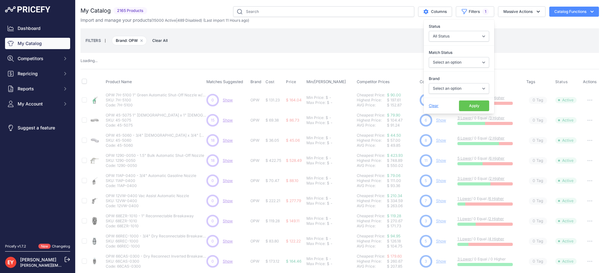
click at [463, 109] on button "Apply" at bounding box center [474, 105] width 30 height 11
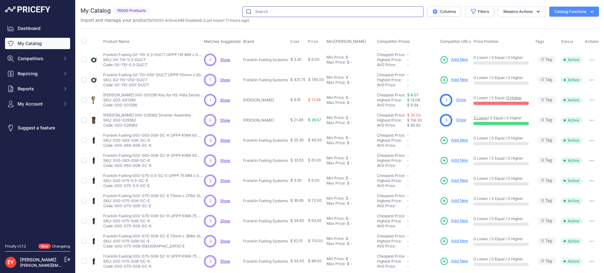
click at [266, 13] on input "text" at bounding box center [332, 11] width 181 height 11
paste input "308020107"
type input "308020107"
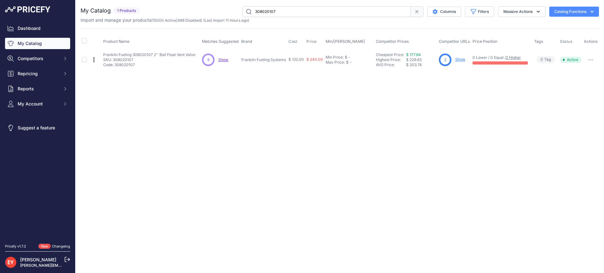
click at [463, 59] on link "Show" at bounding box center [460, 59] width 10 height 5
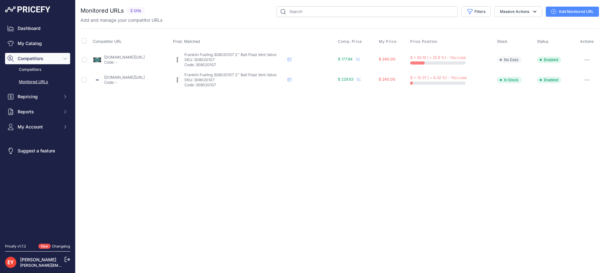
click at [568, 10] on link "Add Monitored URL" at bounding box center [572, 12] width 53 height 10
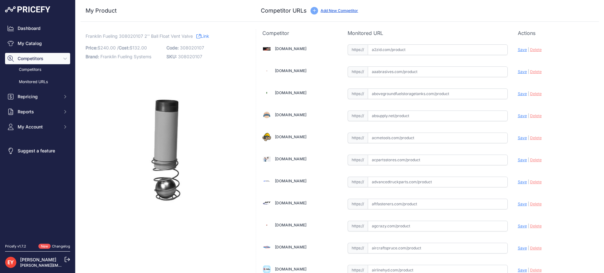
scroll to position [4379, 0]
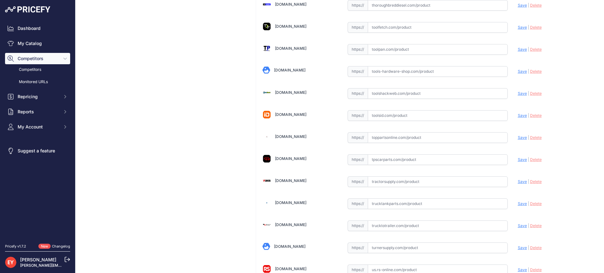
click at [387, 137] on input "text" at bounding box center [438, 137] width 140 height 11
paste input "[URL][DOMAIN_NAME]"
click at [518, 137] on span "Save" at bounding box center [522, 137] width 9 height 5
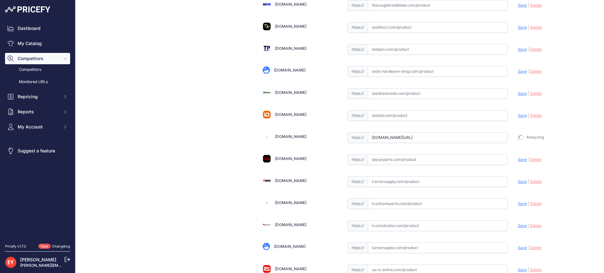
type input "https://www.toppartsonline.com/product/franklin-fueling-308020107-2-ball-float-…"
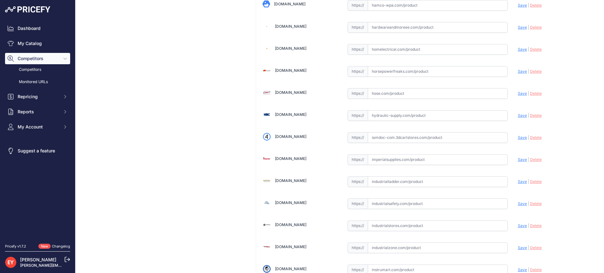
click at [388, 139] on input "text" at bounding box center [438, 137] width 140 height 11
paste input "https://iamdoc-com.3dcartstores.com/2-Ball-Flt-NPT-7-Nipple-Agb_p_10567108.html"
click at [519, 137] on span "Save" at bounding box center [522, 137] width 9 height 5
type input "https://iamdoc-com.3dcartstores.com/2-Ball-Flt-NPT-7-Nipple-Agb_p_10567108.html…"
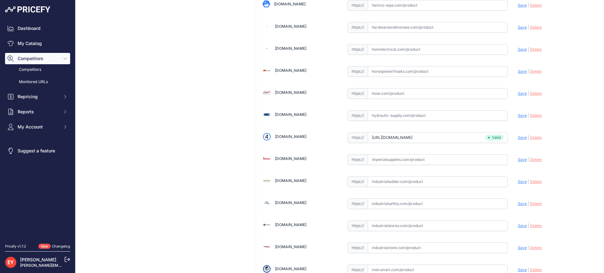
scroll to position [4709, 0]
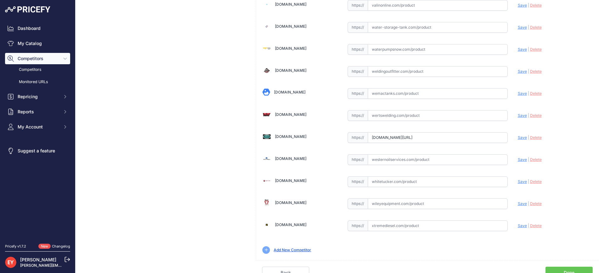
click at [389, 137] on input "westechequipment.com/index.php?main_page=product_info&products_id=41977&prirule…" at bounding box center [438, 137] width 140 height 11
drag, startPoint x: 367, startPoint y: 136, endPoint x: 547, endPoint y: 148, distance: 180.3
paste input "https://westechequipment.com/index.php?main_page=product_info&products_id=41977…"
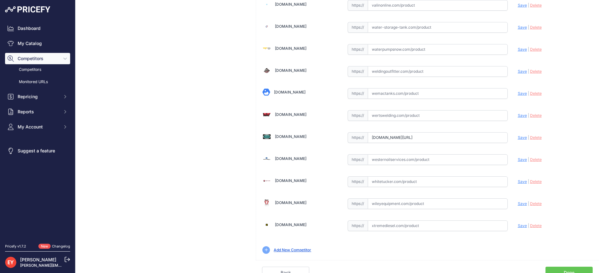
click at [518, 137] on span "Save" at bounding box center [522, 137] width 9 height 5
type input "https://westechequipment.com/index.php?main_page=product_info&products_id=41977…"
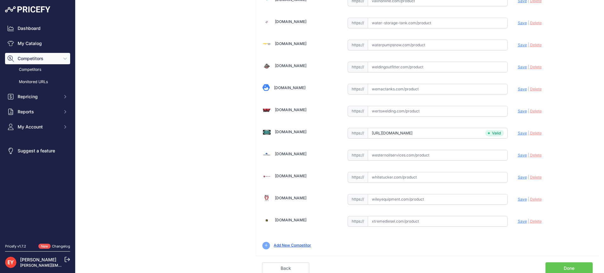
scroll to position [4729, 0]
click at [562, 262] on link "Done" at bounding box center [569, 267] width 47 height 12
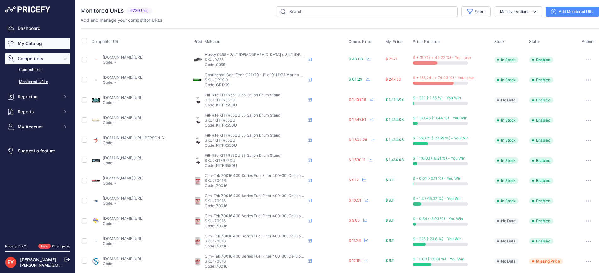
click at [31, 43] on link "My Catalog" at bounding box center [37, 43] width 65 height 11
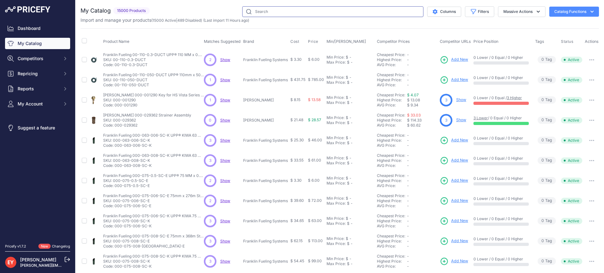
click at [257, 13] on input "text" at bounding box center [332, 11] width 181 height 11
paste input "308020205"
type input "308020205"
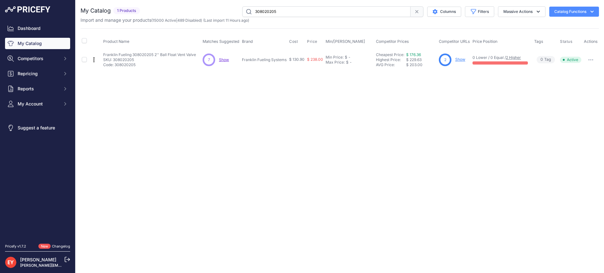
click at [463, 59] on link "Show" at bounding box center [460, 59] width 10 height 5
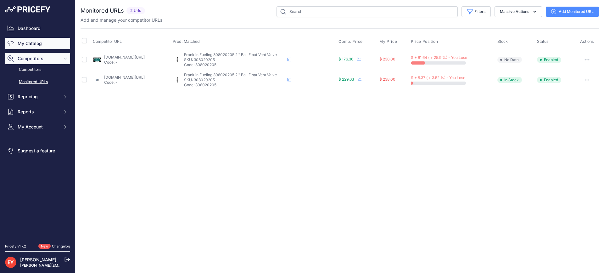
click at [37, 41] on link "My Catalog" at bounding box center [37, 43] width 65 height 11
click at [36, 45] on link "My Catalog" at bounding box center [37, 43] width 65 height 11
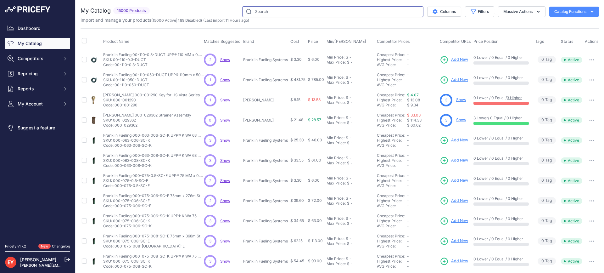
click at [288, 10] on input "text" at bounding box center [332, 11] width 181 height 11
paste input "308020205"
type input "308020205"
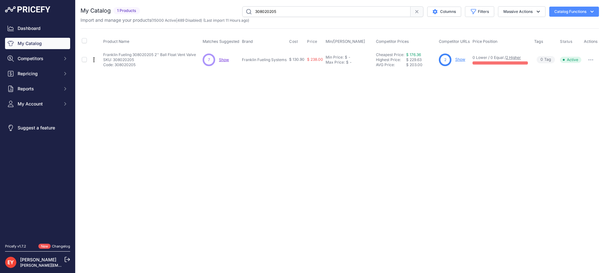
click at [463, 57] on link "Show" at bounding box center [460, 59] width 10 height 5
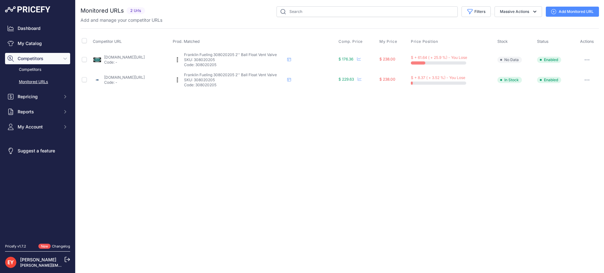
click at [569, 14] on link "Add Monitored URL" at bounding box center [572, 12] width 53 height 10
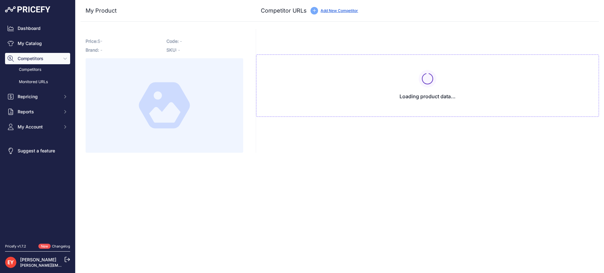
type input "[DOMAIN_NAME][URL]"
type input "westechequipment.com/index.php?main_page=product_info&products_id=41978&prirule…"
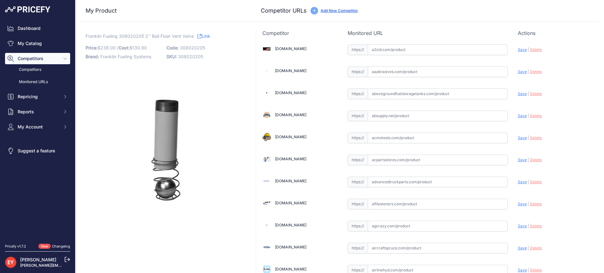
scroll to position [1872, 0]
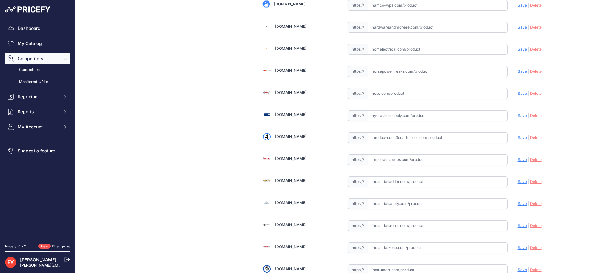
click at [405, 138] on input "text" at bounding box center [438, 137] width 140 height 11
paste input "https://iamdoc-com.3dcartstores.com/2-Ball-Flt-NPT-512-Nipple-Agb_p_10567112.ht…"
click at [518, 136] on span "Save" at bounding box center [522, 137] width 9 height 5
type input "https://iamdoc-com.3dcartstores.com/2-Ball-Flt-NPT-512-Nipple-Agb_p_10567112.ht…"
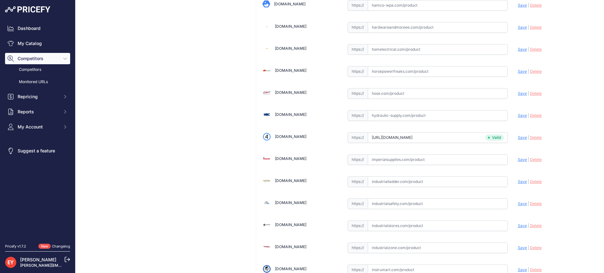
scroll to position [4709, 0]
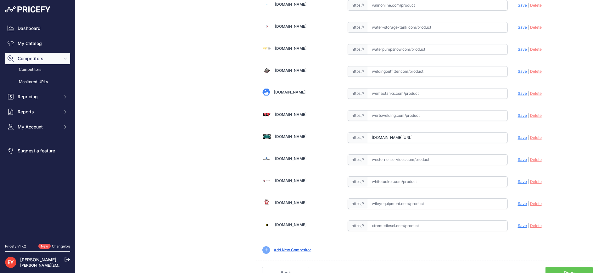
click at [390, 140] on input "westechequipment.com/index.php?main_page=product_info&products_id=41978&prirule…" at bounding box center [438, 137] width 140 height 11
drag, startPoint x: 367, startPoint y: 139, endPoint x: 557, endPoint y: 159, distance: 191.0
paste input "https://westechequipment.com/index.php?main_page=product_info&products_id=41978…"
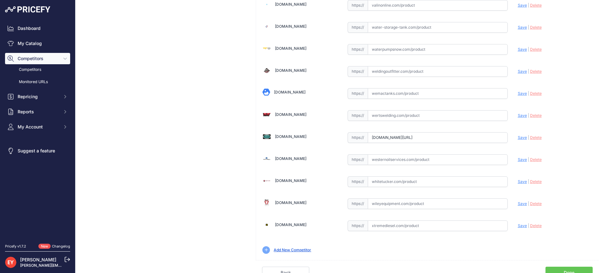
click at [518, 137] on span "Save" at bounding box center [522, 137] width 9 height 5
type input "https://westechequipment.com/index.php?main_page=product_info&products_id=41978…"
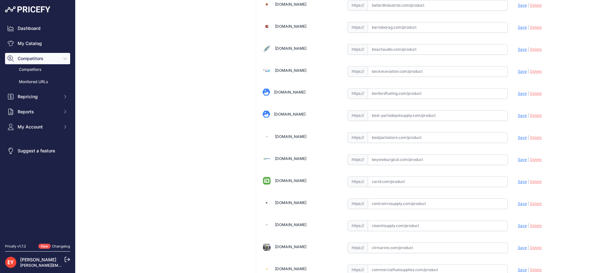
click at [378, 134] on input "text" at bounding box center [438, 137] width 140 height 11
paste input "https://www.bestpartsstore.com/product/franklin-fueling-308020205-2-ball-float-…"
click at [518, 136] on span "Save" at bounding box center [522, 137] width 9 height 5
type input "https://www.bestpartsstore.com/product/franklin-fueling-308020205-2-ball-float-…"
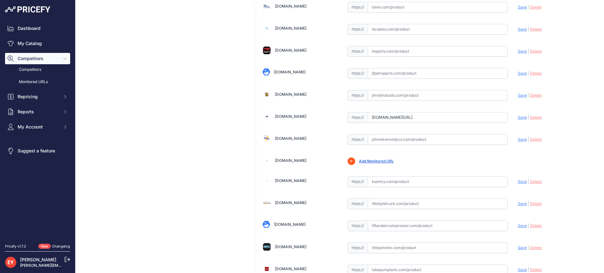
scroll to position [2226, 0]
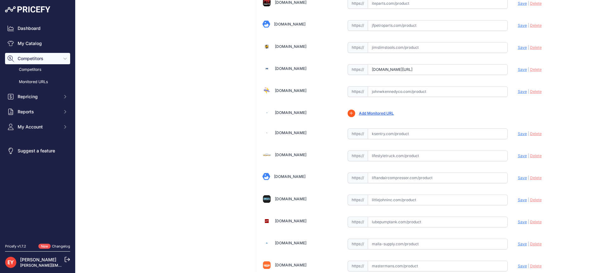
click at [518, 67] on span "Save" at bounding box center [522, 69] width 9 height 5
type input "https://www.jmesales.com/franklin-fueling-systems-2-in-308-ball-float-vent-valv…"
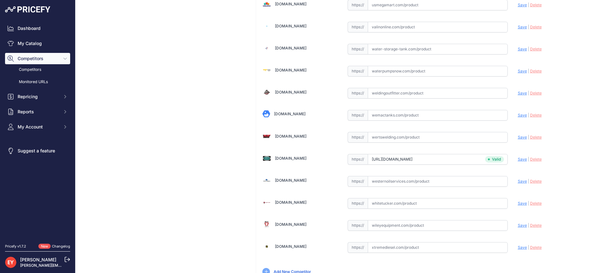
scroll to position [4715, 0]
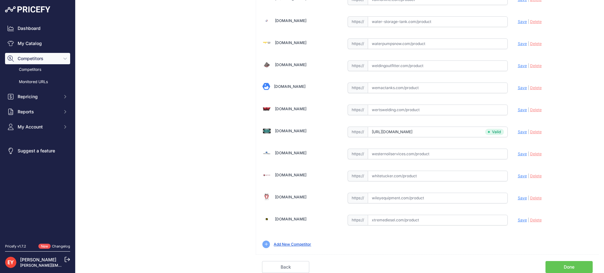
click at [576, 264] on link "Done" at bounding box center [569, 267] width 47 height 12
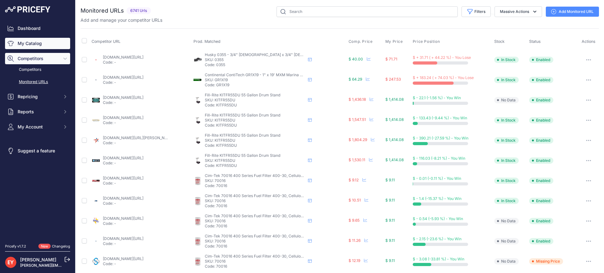
click at [39, 45] on link "My Catalog" at bounding box center [37, 43] width 65 height 11
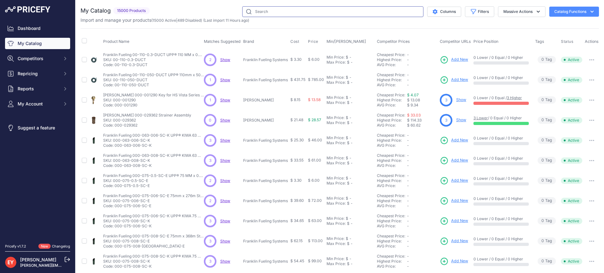
click at [273, 7] on input "text" at bounding box center [332, 11] width 181 height 11
paste input "308020107"
type input "308020107"
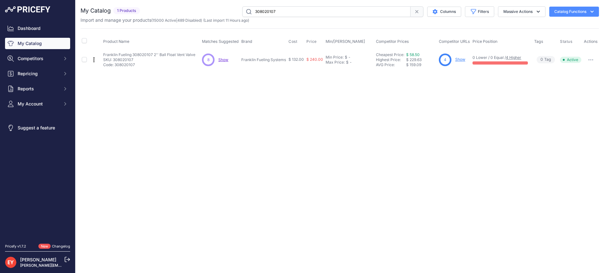
click at [459, 59] on link "Show" at bounding box center [460, 59] width 10 height 5
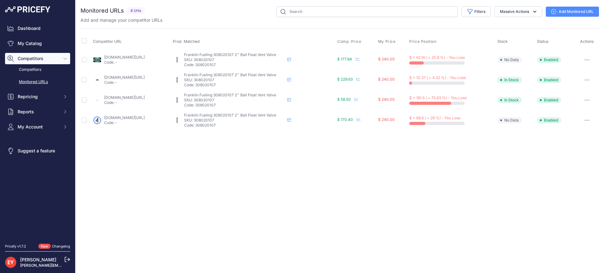
click at [571, 13] on link "Add Monitored URL" at bounding box center [572, 12] width 53 height 10
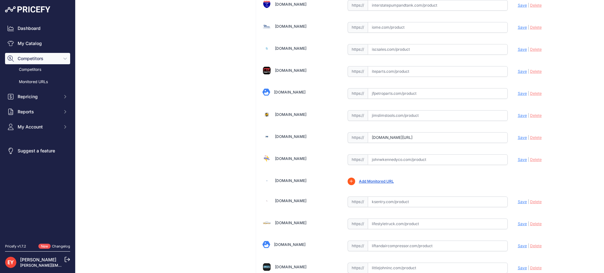
scroll to position [0, 57]
drag, startPoint x: 368, startPoint y: 137, endPoint x: 524, endPoint y: 145, distance: 156.9
paste input "https://www.jmesales.com/franklin-fueling-systems-2-in-308-ball-float-vent-valv…"
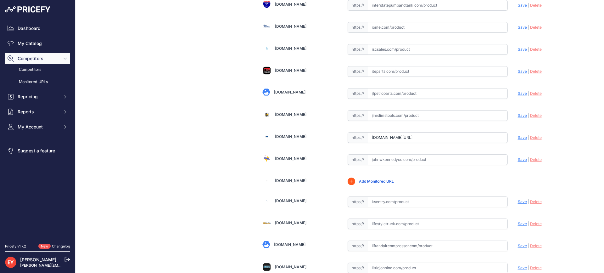
click at [519, 136] on span "Save" at bounding box center [522, 137] width 9 height 5
type input "https://www.jmesales.com/franklin-fueling-systems-2-in-308-ball-float-vent-valv…"
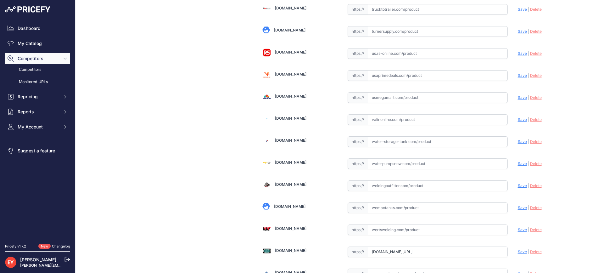
scroll to position [4729, 0]
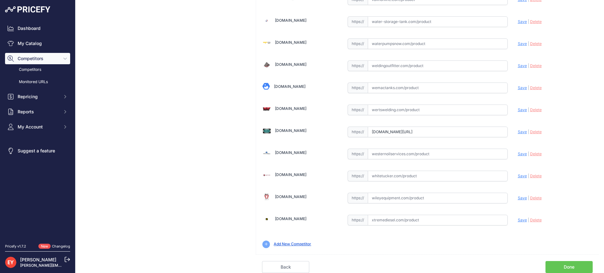
click at [559, 264] on link "Done" at bounding box center [569, 267] width 47 height 12
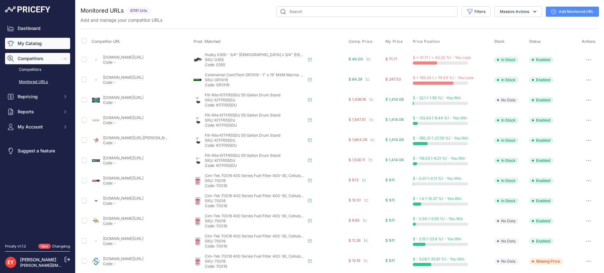
click at [34, 44] on link "My Catalog" at bounding box center [37, 43] width 65 height 11
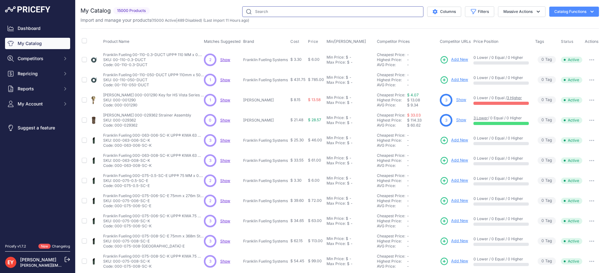
click at [308, 12] on input "text" at bounding box center [332, 11] width 181 height 11
paste input "333246-001"
type input "333246-001"
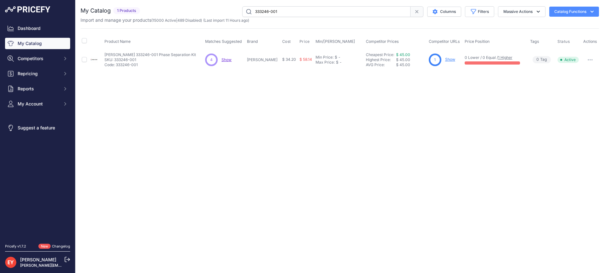
click at [447, 60] on link "Show" at bounding box center [450, 59] width 10 height 5
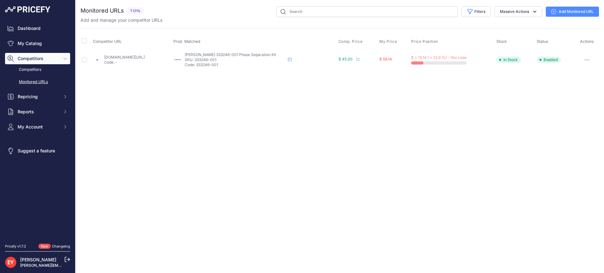
click at [562, 9] on link "Add Monitored URL" at bounding box center [572, 12] width 53 height 10
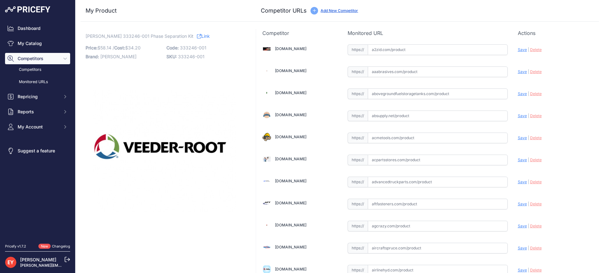
scroll to position [331, 0]
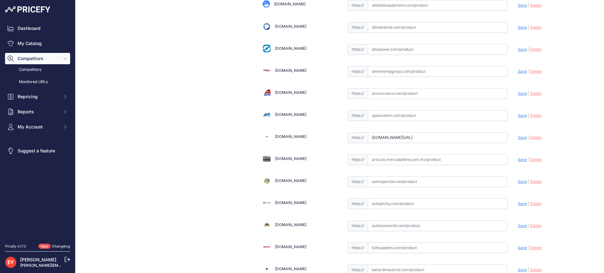
click at [380, 138] on input "apsinternationalinc.com/boot-group--phase-separation-kit.html?prirule_jdsnikfkf…" at bounding box center [438, 137] width 140 height 11
drag, startPoint x: 368, startPoint y: 138, endPoint x: 536, endPoint y: 145, distance: 168.5
paste input "https://apsinternationalinc.com/boot-group--phase-separation-kit.html?srsltid=A…"
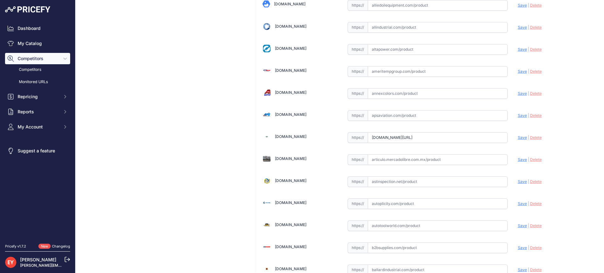
click at [519, 136] on span "Save" at bounding box center [522, 137] width 9 height 5
type input "https://apsinternationalinc.com/boot-group--phase-separation-kit.html?prirule_j…"
click at [395, 138] on input "text" at bounding box center [438, 137] width 140 height 11
paste input "https://iamdoc-com.3dcartstores.com/Boot-Group-Phase-Separation-Kit_p_10577036.…"
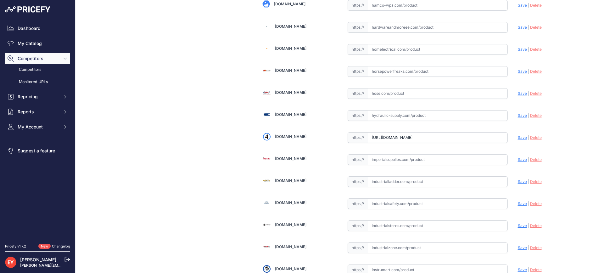
scroll to position [0, 32]
click at [518, 136] on span "Save" at bounding box center [522, 137] width 9 height 5
type input "https://iamdoc-com.3dcartstores.com/Boot-Group-Phase-Separation-Kit_p_10577036.…"
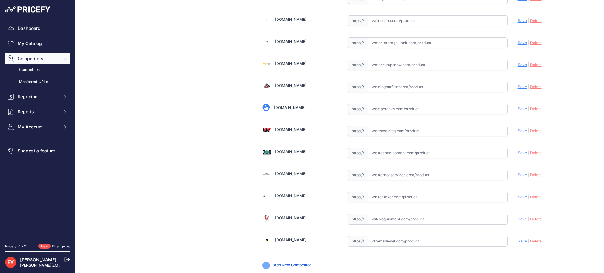
scroll to position [4729, 0]
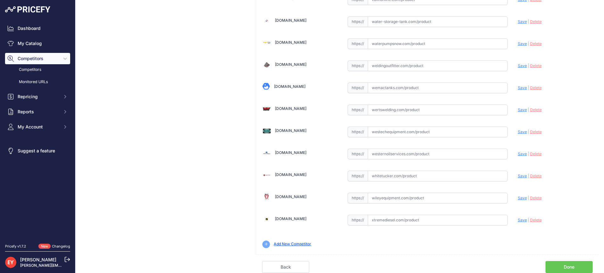
click at [573, 266] on link "Done" at bounding box center [569, 267] width 47 height 12
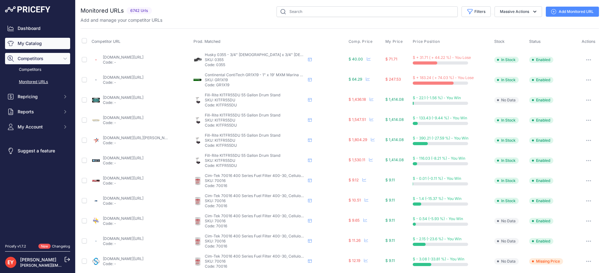
click at [45, 43] on link "My Catalog" at bounding box center [37, 43] width 65 height 11
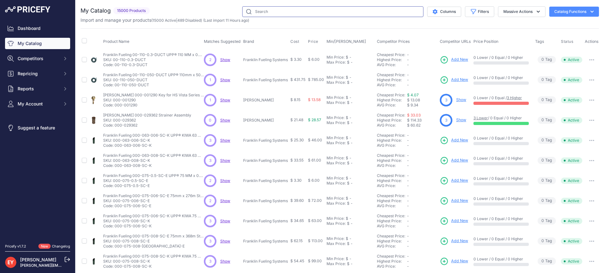
click at [285, 14] on input "text" at bounding box center [332, 11] width 181 height 11
paste input "80230406"
type input "80230406"
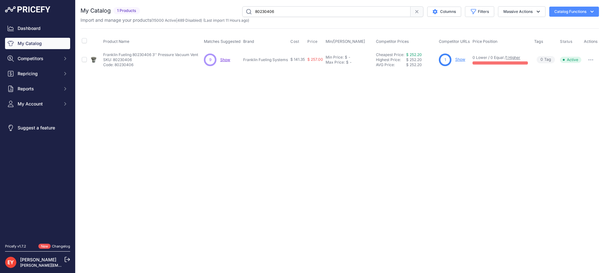
click at [459, 59] on link "Show" at bounding box center [460, 59] width 10 height 5
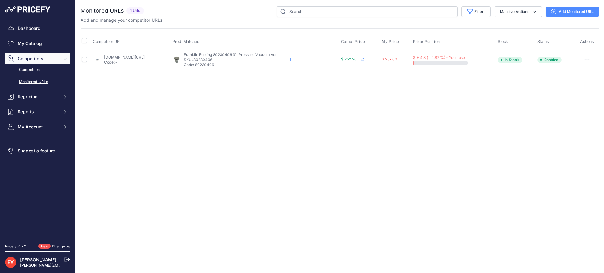
click at [577, 14] on link "Add Monitored URL" at bounding box center [572, 12] width 53 height 10
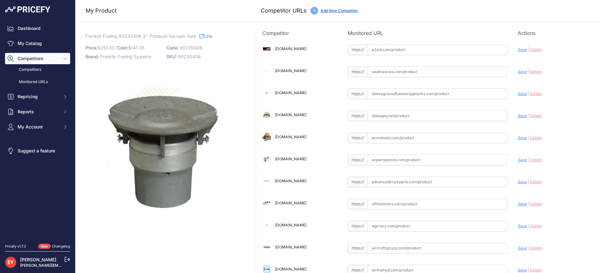
scroll to position [4379, 0]
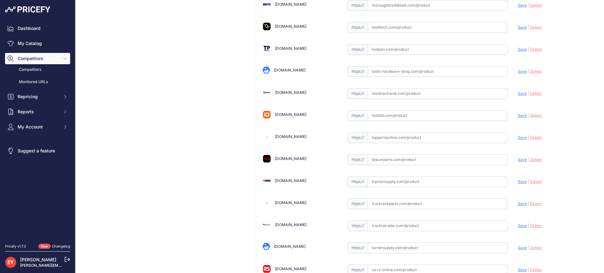
click at [380, 138] on input "text" at bounding box center [438, 137] width 140 height 11
paste input "https://www.toppartsonline.com/product/franklin-fueling-80230406-3-pressure-vac…"
click at [518, 138] on span "Save" at bounding box center [522, 137] width 9 height 5
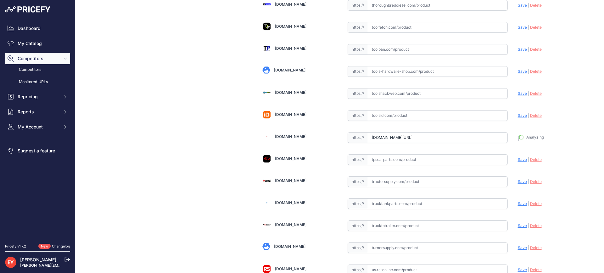
type input "https://www.toppartsonline.com/product/franklin-fueling-80230406-3-pressure-vac…"
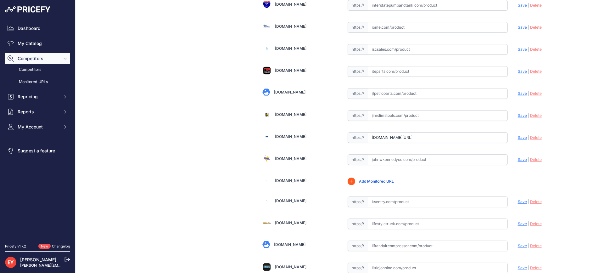
drag, startPoint x: 370, startPoint y: 138, endPoint x: 518, endPoint y: 143, distance: 148.6
paste input "https://www.jmesales.com/ebw-802-3-in-pressure-vacuum-vents-o-ring-seal-install…"
click at [518, 137] on span "Save" at bounding box center [522, 137] width 9 height 5
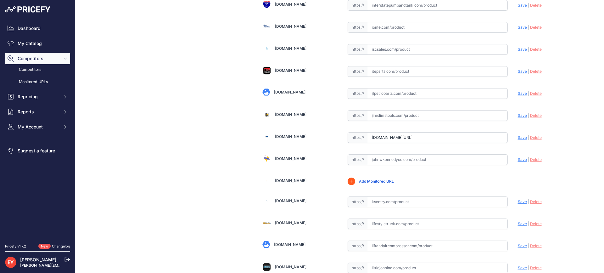
scroll to position [0, 0]
type input "https://www.jmesales.com/ebw-802-3-in-pressure-vacuum-vents-o-ring-seal-install…"
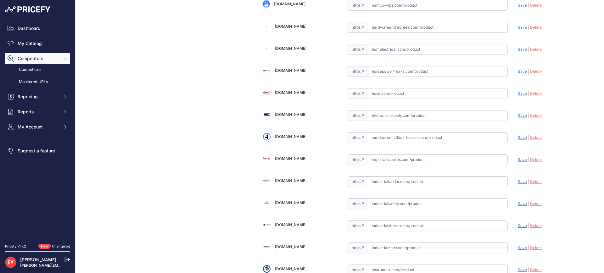
click at [377, 142] on input "text" at bounding box center [438, 137] width 140 height 11
paste input "https://iamdoc-com.3dcartstores.com/PrVacVent-3-0-R-Assy_p_10567055.html"
click at [518, 136] on span "Save" at bounding box center [522, 137] width 9 height 5
type input "https://iamdoc-com.3dcartstores.com/PrVacVent-3-0-R-Assy_p_10567055.html?prirul…"
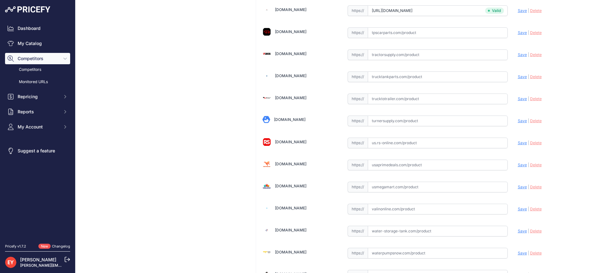
scroll to position [4715, 0]
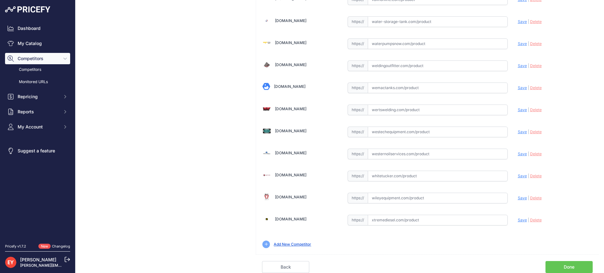
click at [560, 267] on link "Done" at bounding box center [569, 267] width 47 height 12
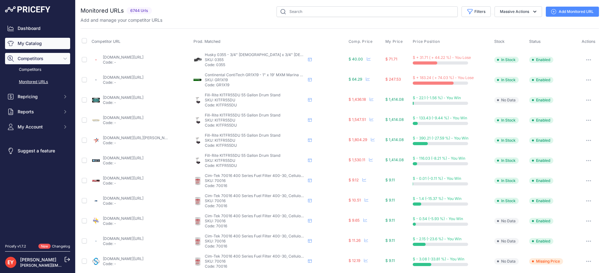
click at [40, 40] on link "My Catalog" at bounding box center [37, 43] width 65 height 11
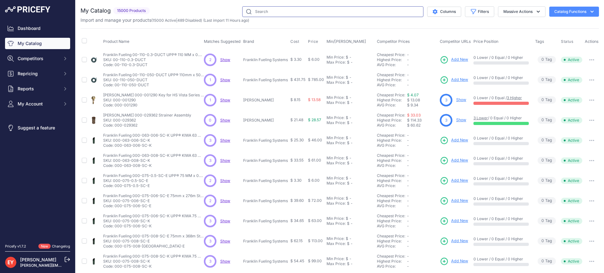
click at [258, 12] on input "text" at bounding box center [332, 11] width 181 height 11
paste input "80230406"
type input "80230406"
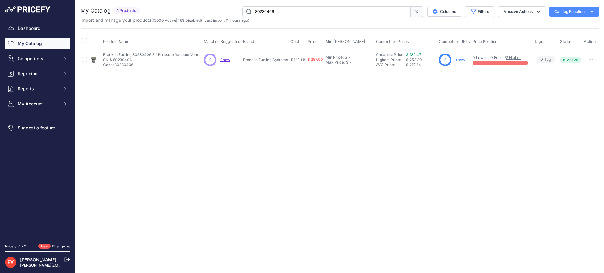
click at [457, 58] on link "Show" at bounding box center [460, 59] width 10 height 5
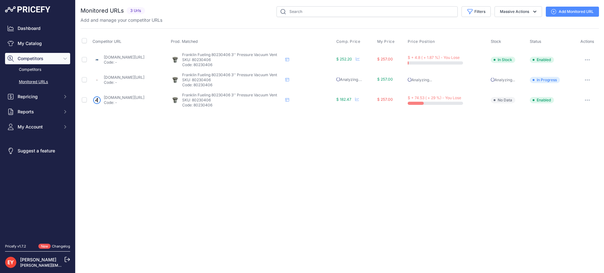
click at [565, 8] on link "Add Monitored URL" at bounding box center [572, 12] width 53 height 10
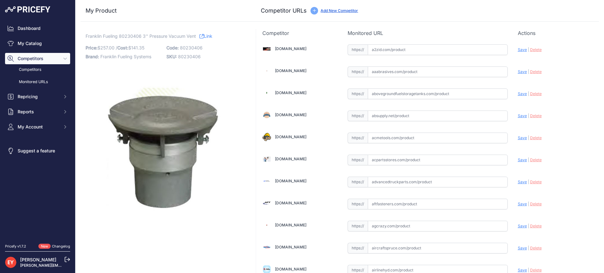
scroll to position [4709, 0]
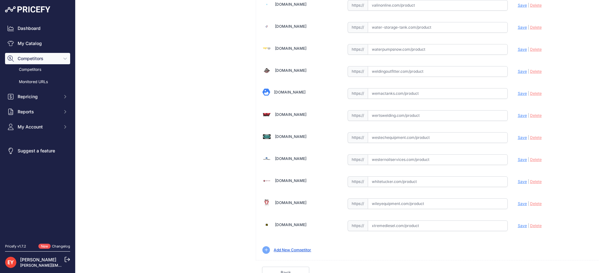
click at [376, 140] on input "text" at bounding box center [438, 137] width 140 height 11
paste input "https://westechequipment.com/product/80230406-pressure-vacuum-vent"
click at [518, 135] on span "Save" at bounding box center [522, 137] width 9 height 5
type input "https://westechequipment.com/product/80230406-pressure-vacuum-vent?prirule_jdsn…"
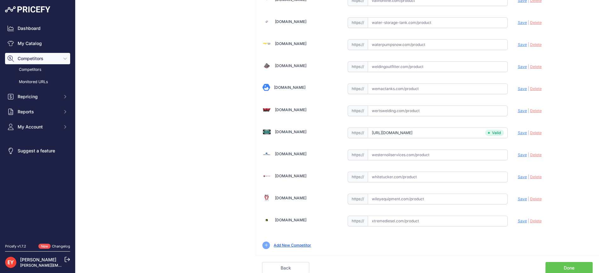
scroll to position [4715, 0]
click at [574, 263] on link "Done" at bounding box center [569, 267] width 47 height 12
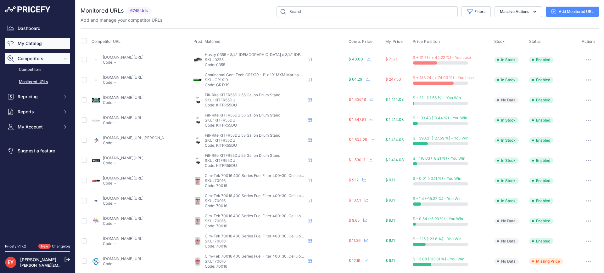
click at [42, 44] on link "My Catalog" at bounding box center [37, 43] width 65 height 11
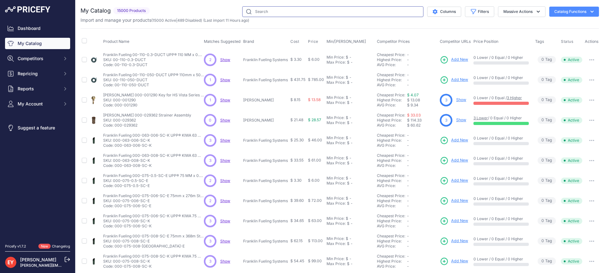
click at [267, 13] on input "text" at bounding box center [332, 11] width 181 height 11
paste input "78220312"
type input "78220312"
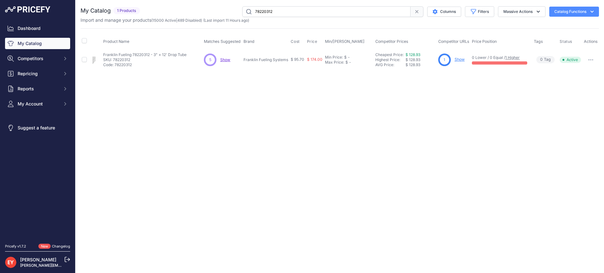
click at [456, 56] on div "1 Show" at bounding box center [453, 59] width 31 height 13
click at [464, 58] on link "Show" at bounding box center [460, 59] width 10 height 5
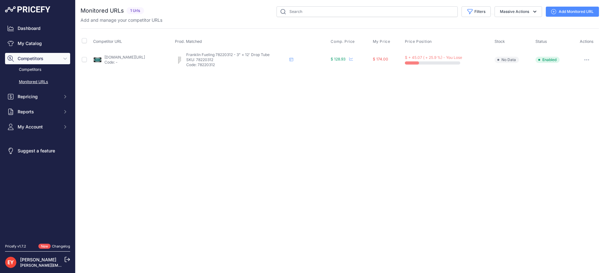
click at [560, 14] on link "Add Monitored URL" at bounding box center [572, 12] width 53 height 10
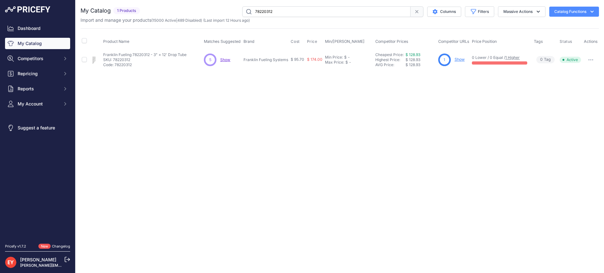
drag, startPoint x: 326, startPoint y: 13, endPoint x: 234, endPoint y: 20, distance: 92.4
click at [234, 20] on div "My Catalog 1 Products" at bounding box center [340, 14] width 518 height 17
click at [588, 59] on table "Product Name Matches Suggested Brand Cost" at bounding box center [340, 52] width 518 height 36
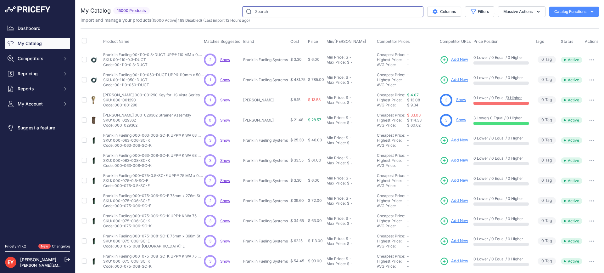
click at [264, 13] on input "text" at bounding box center [332, 11] width 181 height 11
paste input "78220312"
type input "78220312"
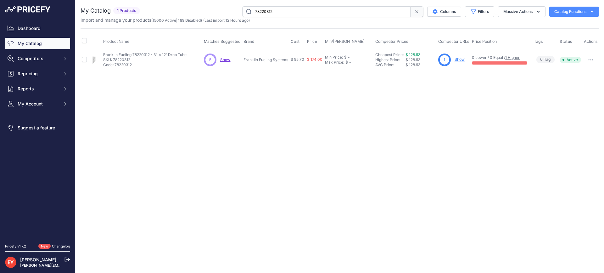
click at [592, 60] on icon "button" at bounding box center [592, 59] width 1 height 1
click at [587, 70] on button "Disable" at bounding box center [577, 73] width 40 height 10
click at [591, 59] on icon "button" at bounding box center [590, 59] width 5 height 1
click at [588, 70] on button "Disable" at bounding box center [577, 73] width 40 height 10
drag, startPoint x: 288, startPoint y: 15, endPoint x: 235, endPoint y: 14, distance: 53.2
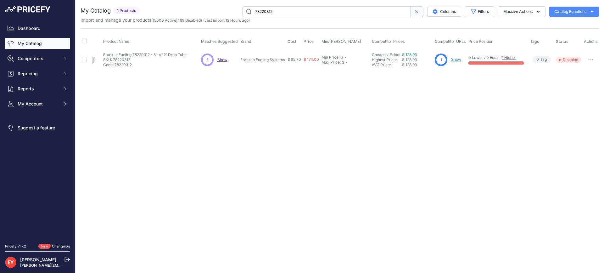
click at [235, 14] on div "78220312 Columns Filters Status All Status Only Enabled Only Disabled" at bounding box center [371, 11] width 456 height 11
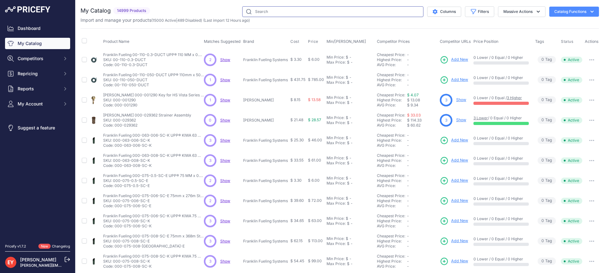
click at [260, 10] on input "text" at bounding box center [332, 11] width 181 height 11
paste input "OPW 14E-0900"
type input "OPW 14E-0900"
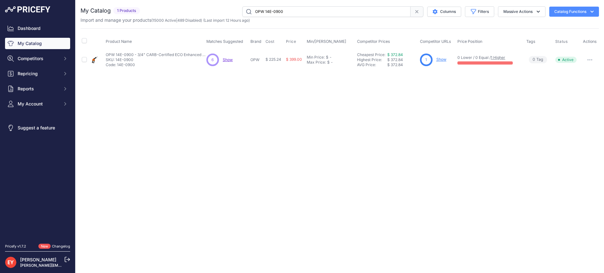
click at [441, 56] on div "1 Show" at bounding box center [437, 59] width 35 height 13
click at [440, 60] on link "Show" at bounding box center [441, 59] width 10 height 5
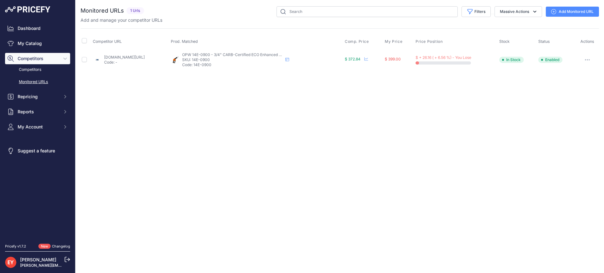
click at [575, 14] on link "Add Monitored URL" at bounding box center [572, 12] width 53 height 10
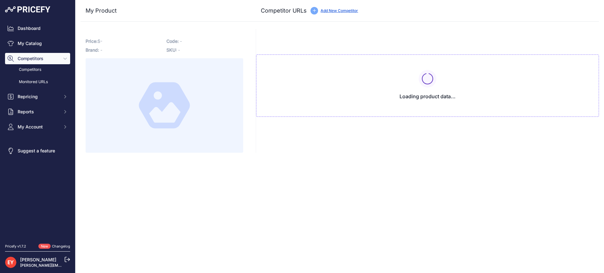
type input "[DOMAIN_NAME][URL]"
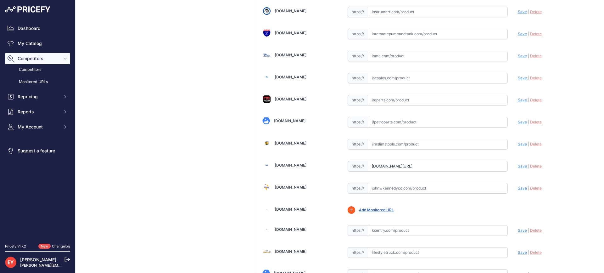
scroll to position [0, 80]
drag, startPoint x: 369, startPoint y: 167, endPoint x: 517, endPoint y: 173, distance: 148.0
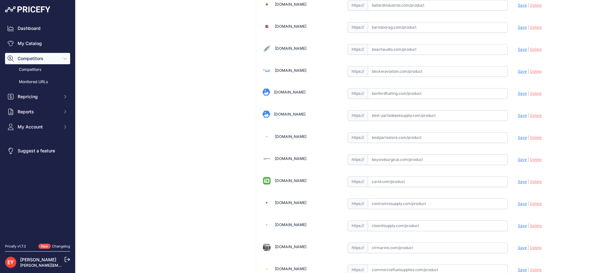
click at [384, 141] on input "text" at bounding box center [438, 137] width 140 height 11
paste input "https://www.bestpartsstore.com/product/opw-14e-0900-3-4-carb-certified-eco-enha…"
click at [518, 139] on span "Save" at bounding box center [522, 137] width 9 height 5
type input "https://www.bestpartsstore.com/product/opw-14e-0900-3-4-carb-certified-eco-enha…"
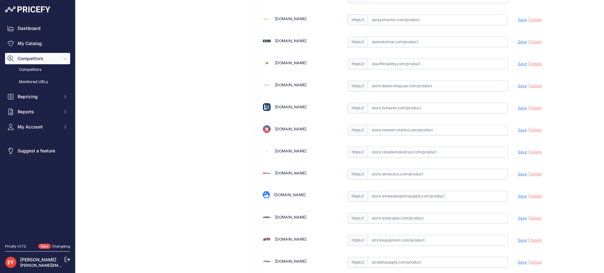
scroll to position [4715, 0]
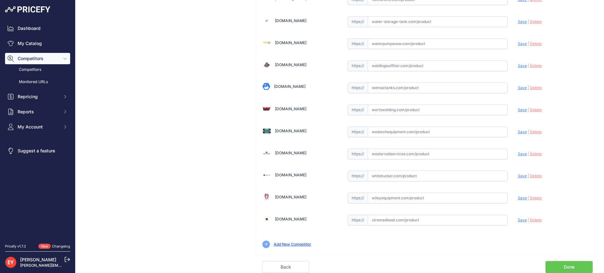
click at [555, 266] on link "Done" at bounding box center [569, 267] width 47 height 12
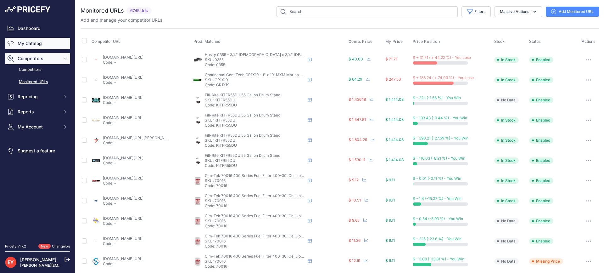
click at [8, 45] on icon "Sidebar" at bounding box center [11, 43] width 6 height 6
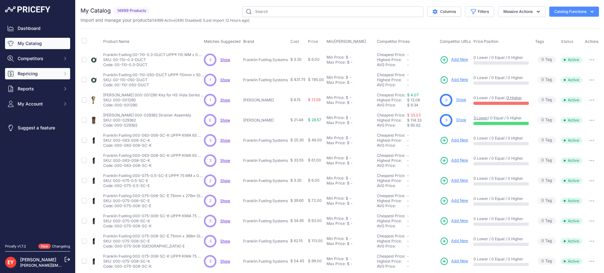
click at [33, 75] on span "Repricing" at bounding box center [38, 73] width 41 height 6
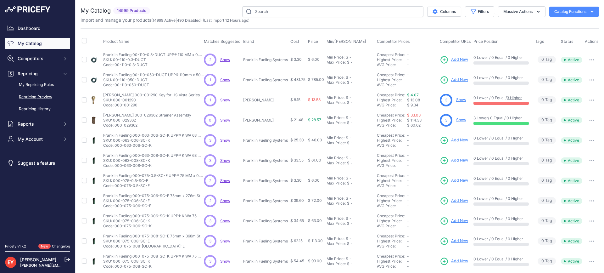
click at [48, 96] on link "Repricing Preview" at bounding box center [37, 97] width 65 height 11
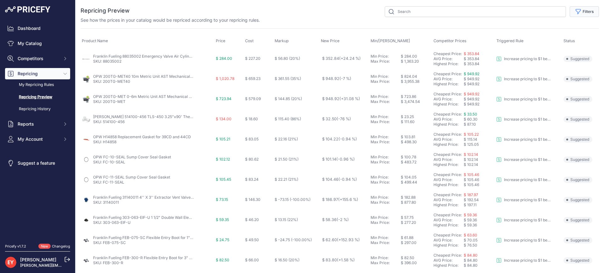
click at [581, 7] on button "Filters" at bounding box center [584, 11] width 29 height 11
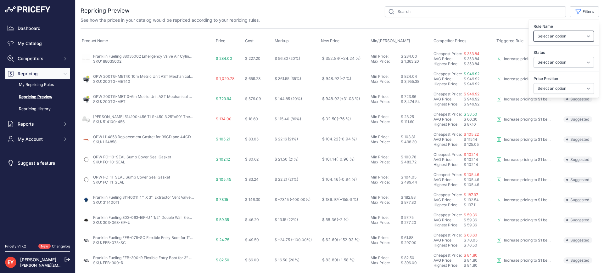
click at [560, 35] on select "Select an option Reprice 1 cent below my cheapest competitor Increase pricing t…" at bounding box center [564, 36] width 60 height 11
select select "3390"
click at [534, 31] on select "Select an option Reprice 1 cent below my cheapest competitor Increase pricing t…" at bounding box center [564, 36] width 60 height 11
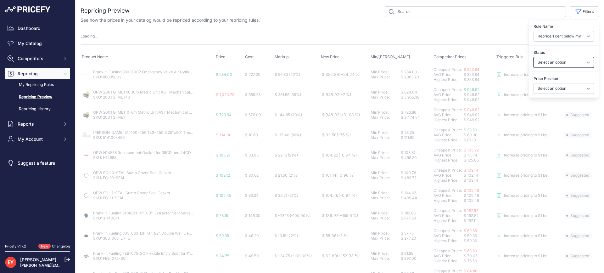
click at [557, 64] on select "Select an option Skipped Repriced Suggested In Error" at bounding box center [564, 62] width 60 height 11
select select "suggested"
click at [534, 57] on select "Select an option Skipped Repriced Suggested In Error" at bounding box center [564, 62] width 60 height 11
click at [549, 88] on select "Select an option I am higher Same price I am lower" at bounding box center [564, 88] width 60 height 11
click at [560, 37] on select "Select an option Reprice 1 cent below my cheapest competitor Increase pricing t…" at bounding box center [564, 36] width 60 height 11
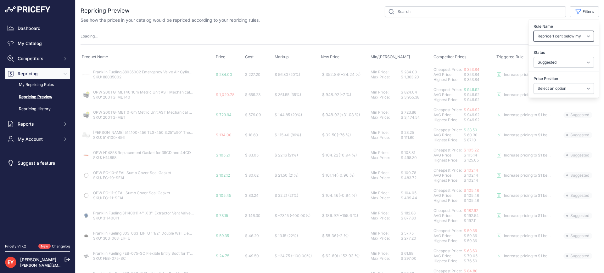
select select
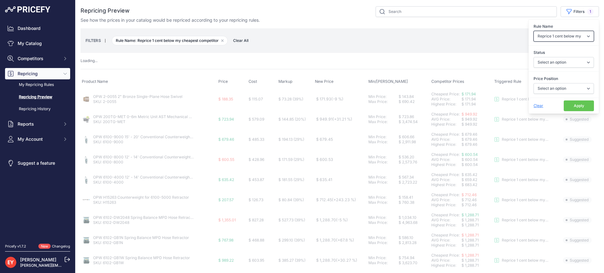
select select "6699"
click at [534, 31] on select "Select an option Reprice 1 cent below my cheapest competitor Increase pricing t…" at bounding box center [564, 36] width 60 height 11
click at [558, 62] on select "Select an option Skipped Repriced Suggested In Error" at bounding box center [564, 62] width 60 height 11
select select "suggested"
click at [534, 57] on select "Select an option Skipped Repriced Suggested In Error" at bounding box center [564, 62] width 60 height 11
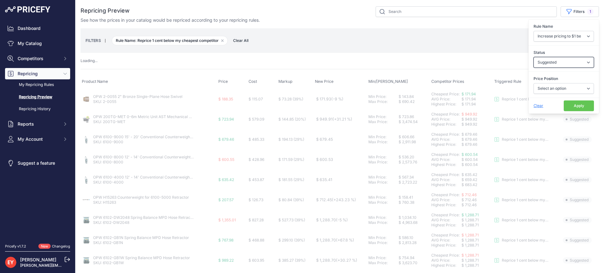
select select "3390"
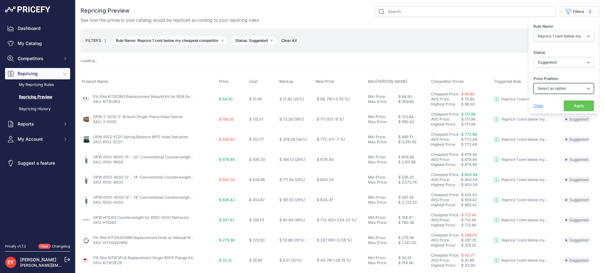
click at [554, 89] on select "Select an option I am higher Same price I am lower" at bounding box center [564, 88] width 60 height 11
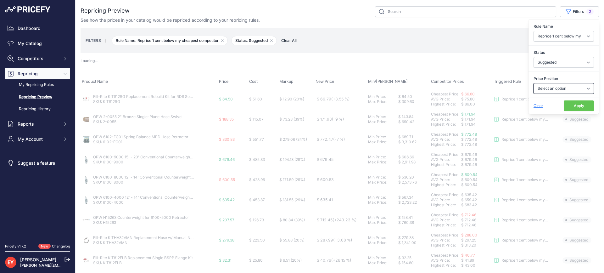
select select "0"
click at [534, 83] on select "Select an option I am higher Same price I am lower" at bounding box center [564, 88] width 60 height 11
select select "6699"
select select
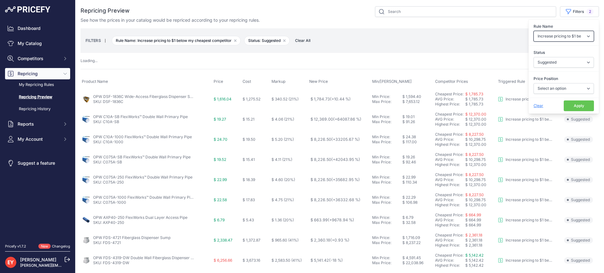
click at [554, 37] on select "Select an option Reprice 1 cent below my cheapest competitor Increase pricing t…" at bounding box center [564, 36] width 60 height 11
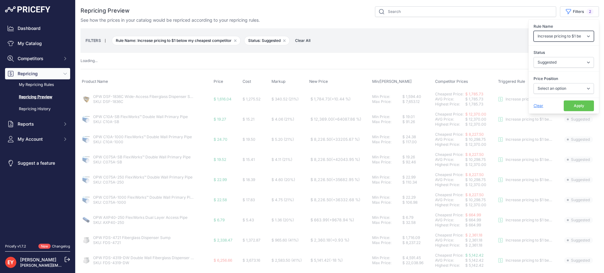
click at [534, 31] on select "Select an option Reprice 1 cent below my cheapest competitor Increase pricing t…" at bounding box center [564, 36] width 60 height 11
drag, startPoint x: 551, startPoint y: 89, endPoint x: 556, endPoint y: 92, distance: 5.8
click at [551, 89] on select "Select an option I am higher Same price I am lower" at bounding box center [564, 88] width 60 height 11
select select "0"
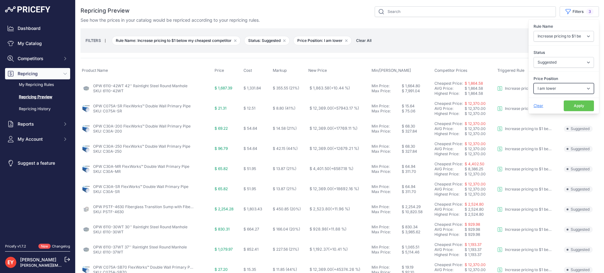
click at [534, 83] on select "Select an option I am higher Same price I am lower" at bounding box center [564, 88] width 60 height 11
click at [566, 105] on button "Apply" at bounding box center [579, 105] width 30 height 11
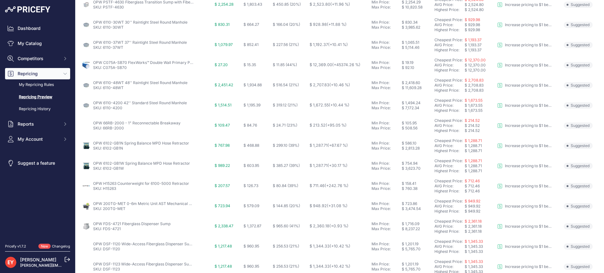
scroll to position [234, 0]
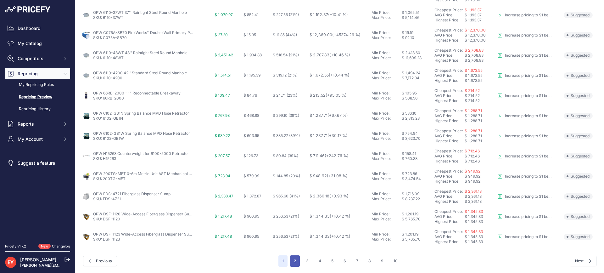
click at [292, 262] on button "2" at bounding box center [295, 260] width 10 height 11
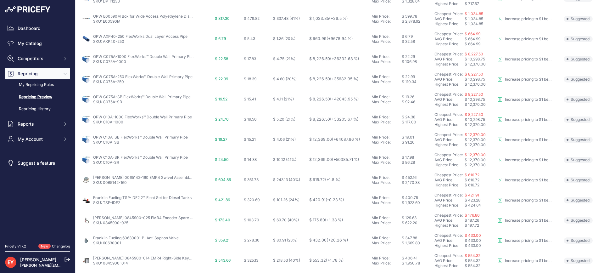
scroll to position [234, 0]
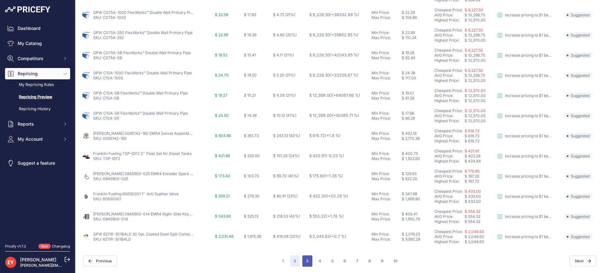
click at [308, 262] on button "3" at bounding box center [307, 260] width 10 height 11
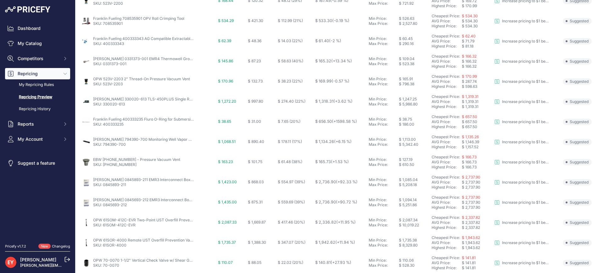
scroll to position [234, 0]
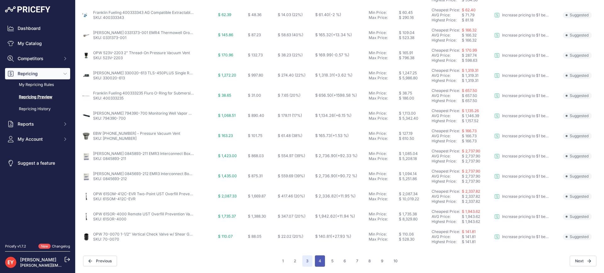
click at [317, 257] on button "4" at bounding box center [320, 260] width 10 height 11
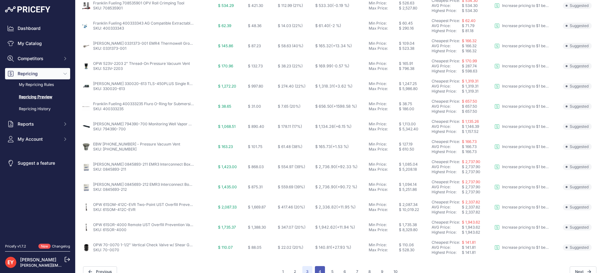
scroll to position [245, 0]
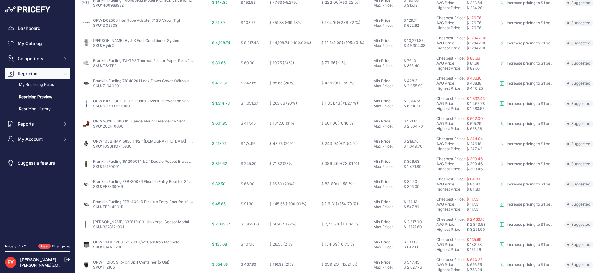
scroll to position [234, 0]
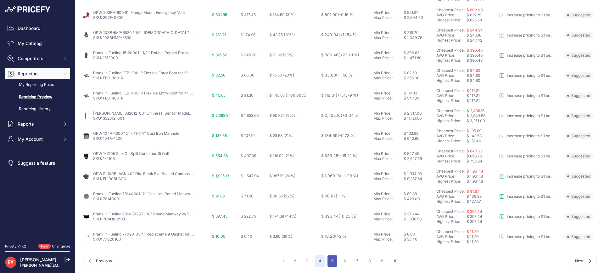
click at [328, 259] on button "5" at bounding box center [332, 260] width 10 height 11
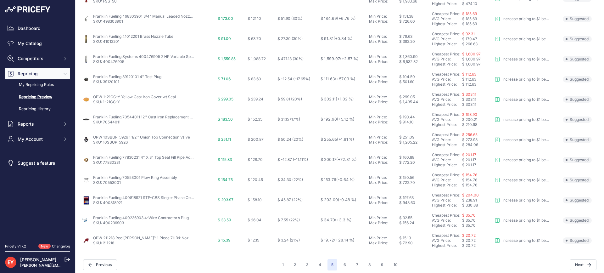
scroll to position [234, 0]
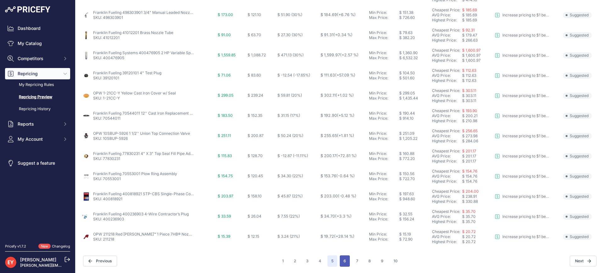
click at [340, 261] on button "6" at bounding box center [345, 260] width 10 height 11
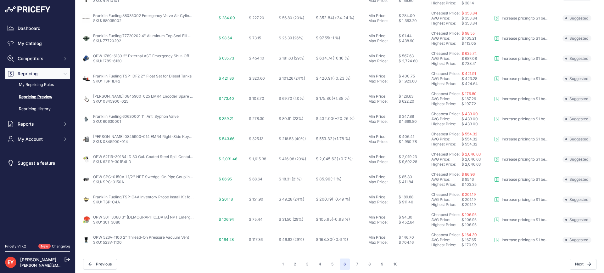
scroll to position [234, 0]
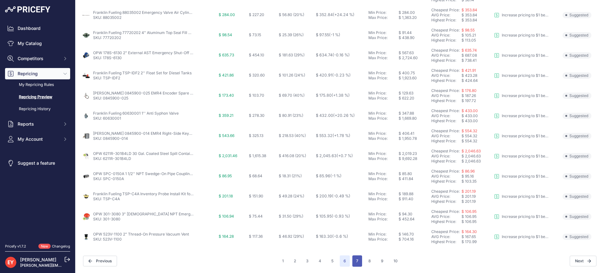
click at [355, 260] on button "7" at bounding box center [357, 260] width 10 height 11
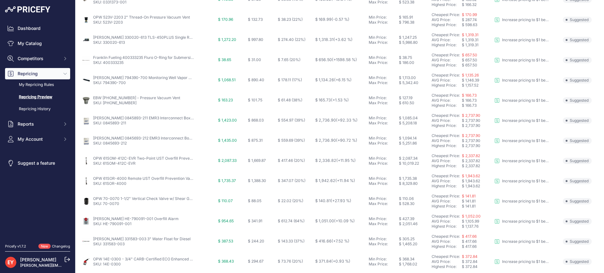
scroll to position [234, 0]
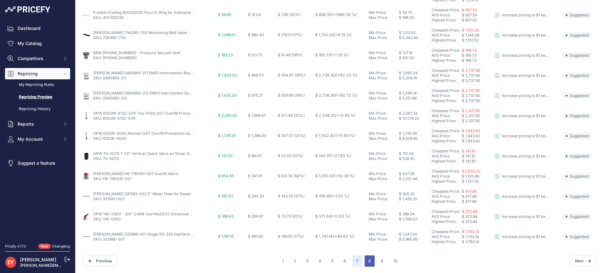
click at [367, 262] on button "8" at bounding box center [370, 260] width 10 height 11
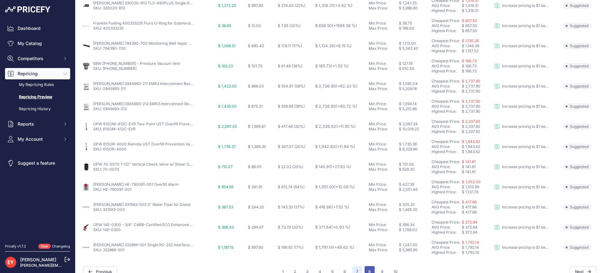
scroll to position [245, 0]
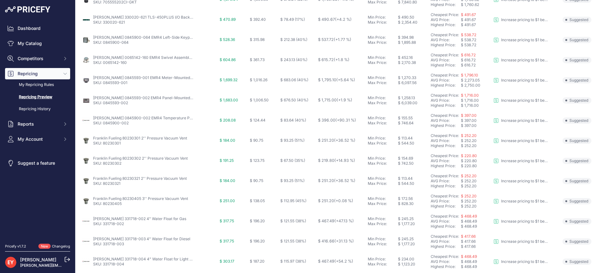
scroll to position [234, 0]
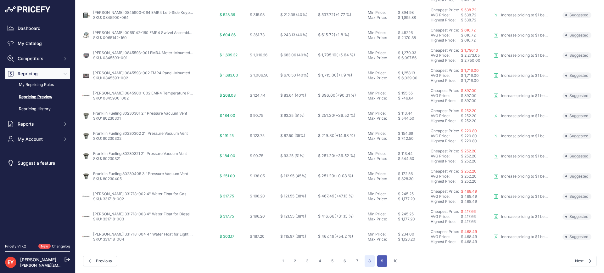
click at [378, 256] on button "9" at bounding box center [382, 260] width 10 height 11
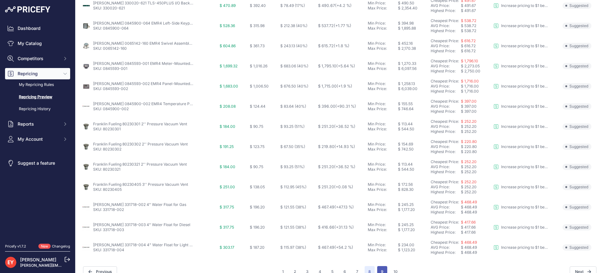
scroll to position [245, 0]
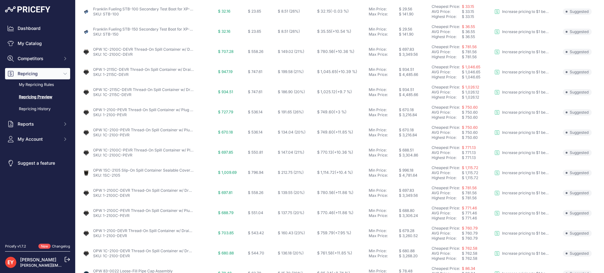
scroll to position [234, 0]
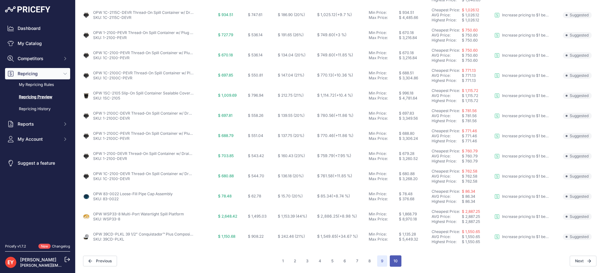
click at [391, 262] on button "10" at bounding box center [396, 260] width 12 height 11
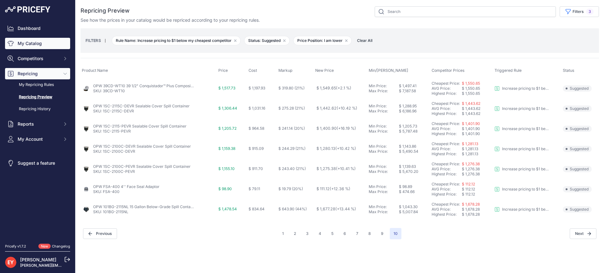
click at [33, 43] on link "My Catalog" at bounding box center [37, 43] width 65 height 11
click at [37, 43] on link "My Catalog" at bounding box center [37, 43] width 65 height 11
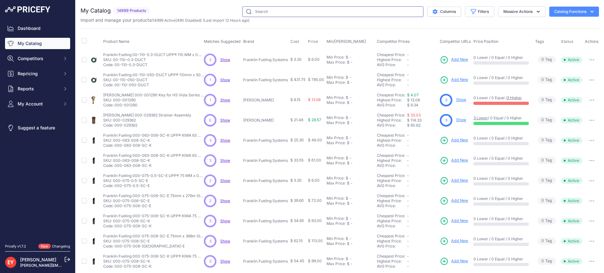
click at [296, 8] on input "text" at bounding box center [332, 11] width 181 height 11
paste input "SPTB-150"
type input "SPTB-150"
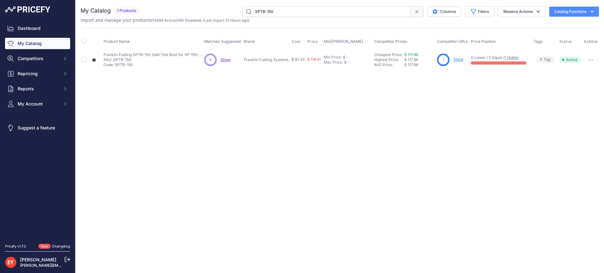
click at [458, 60] on link "Show" at bounding box center [458, 59] width 10 height 5
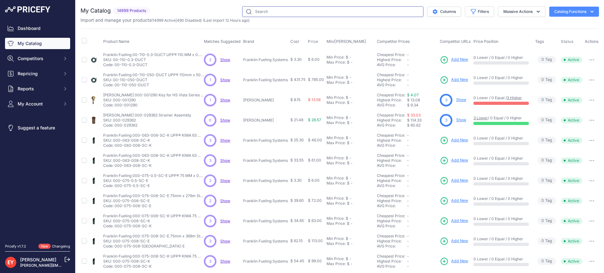
click at [280, 13] on input "text" at bounding box center [332, 11] width 181 height 11
paste input "14E-0500"
type input "14E-0500"
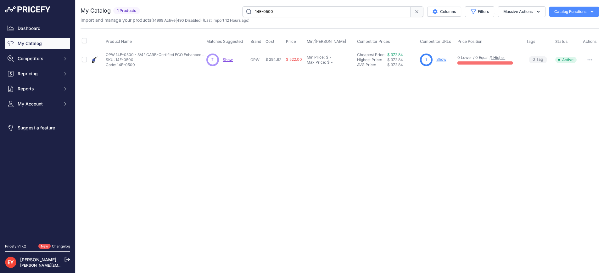
click at [438, 59] on link "Show" at bounding box center [441, 59] width 10 height 5
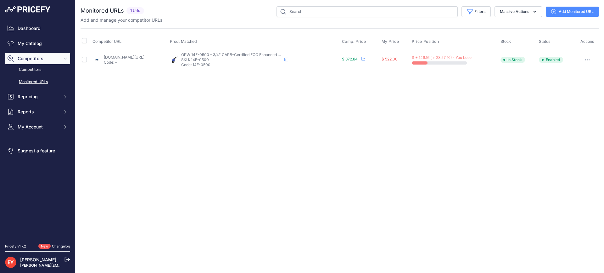
click at [555, 11] on icon at bounding box center [553, 11] width 5 height 5
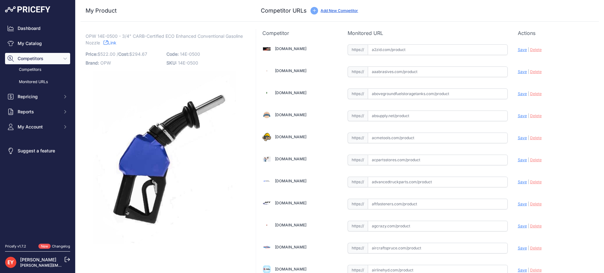
scroll to position [595, 0]
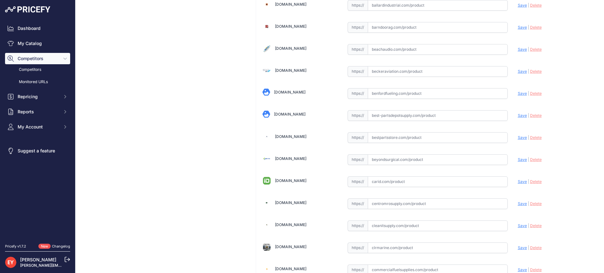
click at [378, 140] on input "text" at bounding box center [438, 137] width 140 height 11
paste input "https://www.bestpartsstore.com/product/opw-14e-0500-3-4-carb-certified-eco-enha…"
click at [518, 137] on span "Save" at bounding box center [522, 137] width 9 height 5
type input "https://www.bestpartsstore.com/product/opw-14e-0500-3-4-carb-certified-eco-enha…"
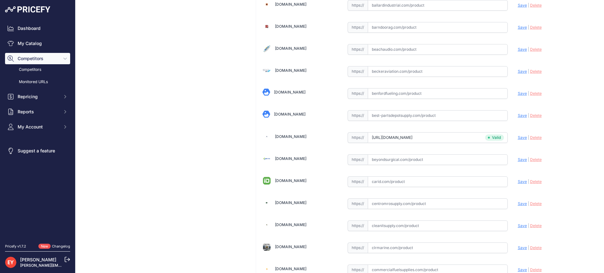
scroll to position [1872, 0]
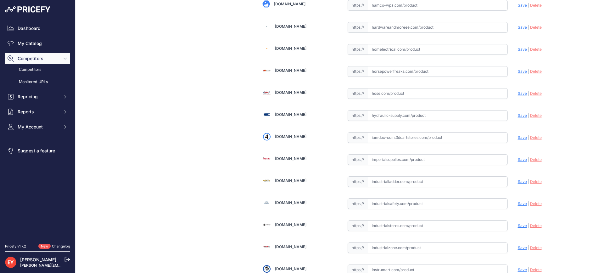
click at [398, 141] on input "text" at bounding box center [438, 137] width 140 height 11
paste input "https://iamdoc-com.3dcartstores.com/Nozzle-14E-34-Unleaded-Blue-2Pchand-Insulat…"
click at [519, 136] on span "Save" at bounding box center [522, 137] width 9 height 5
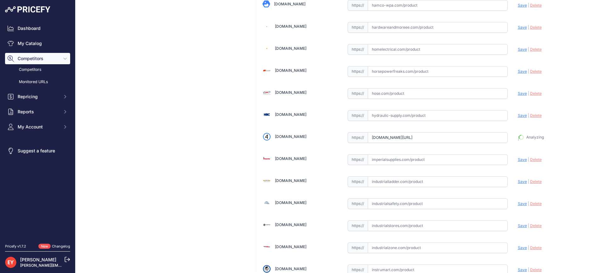
type input "https://iamdoc-com.3dcartstores.com/Nozzle-14E-34-Unleaded-Blue-2Pchand-Insulat…"
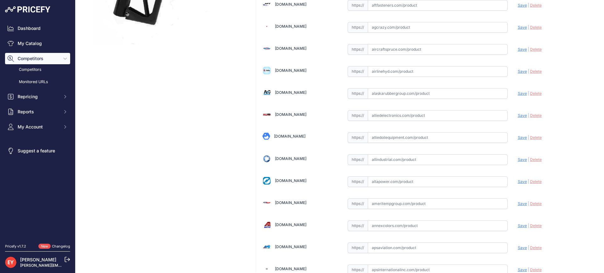
click at [414, 138] on input "text" at bounding box center [438, 137] width 140 height 11
paste input "https://alliedoilequipment.com/shop/opw-fueling-components/14e-0500-nozzle-14e-…"
click at [518, 138] on span "Save" at bounding box center [522, 137] width 9 height 5
type input "https://alliedoilequipment.com/shop/opw-fueling-components/14e-0500-nozzle-14e-…"
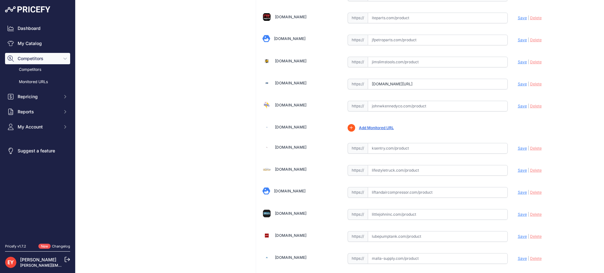
scroll to position [0, 80]
drag, startPoint x: 370, startPoint y: 84, endPoint x: 512, endPoint y: 100, distance: 143.1
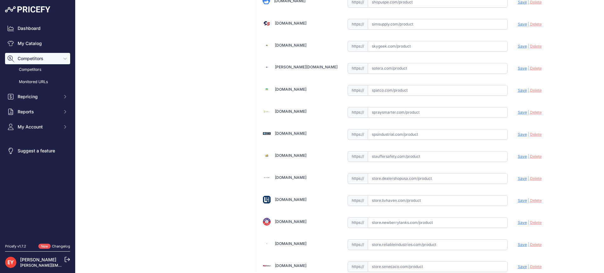
scroll to position [4715, 0]
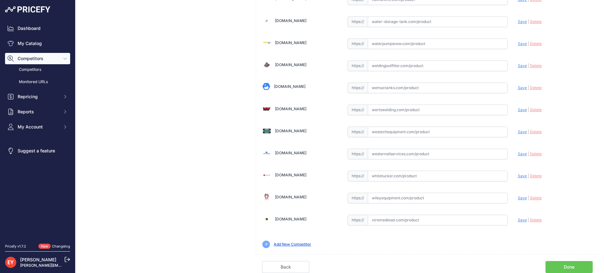
click at [564, 265] on link "Done" at bounding box center [569, 267] width 47 height 12
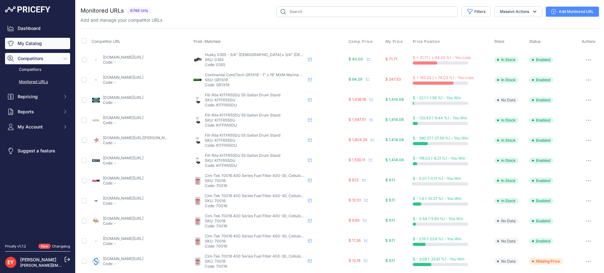
click at [29, 46] on link "My Catalog" at bounding box center [37, 43] width 65 height 11
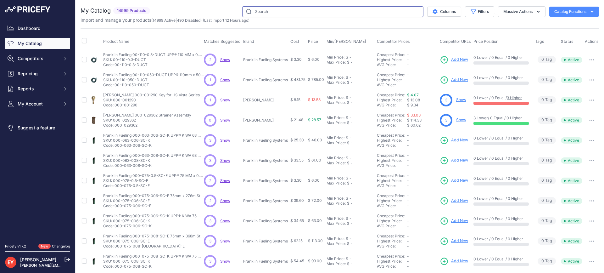
click at [273, 12] on input "text" at bounding box center [332, 11] width 181 height 11
paste input "14E-0800"
type input "14E-0800"
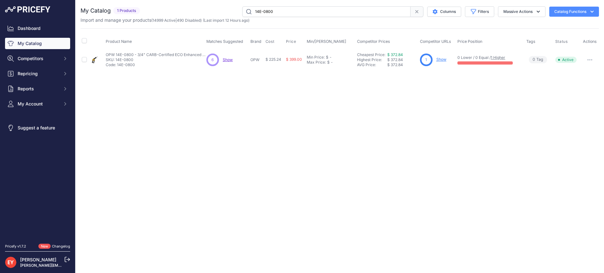
click at [441, 59] on link "Show" at bounding box center [441, 59] width 10 height 5
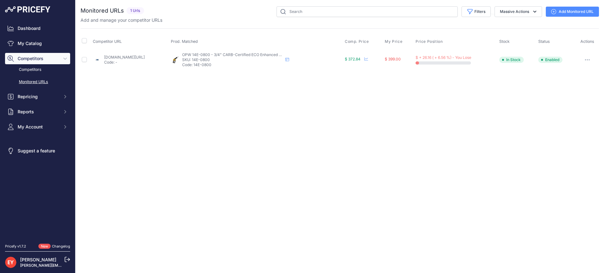
click at [570, 9] on link "Add Monitored URL" at bounding box center [572, 12] width 53 height 10
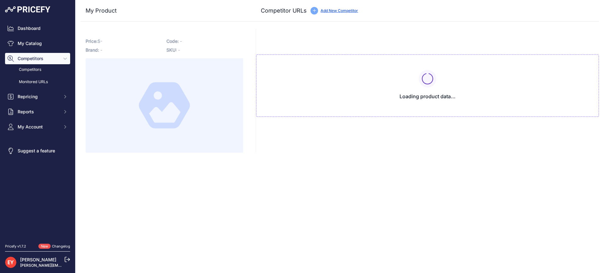
type input "www.jmesales.com/opw-14e-eco-enhanced-conventional-gasoline-nozzle-carb-certifi…"
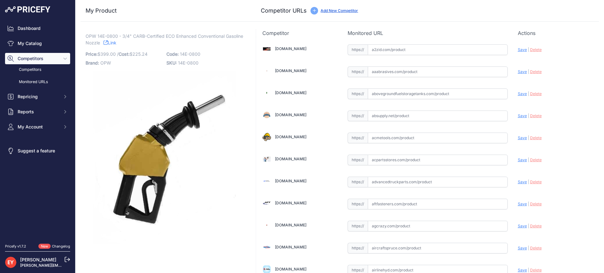
scroll to position [595, 0]
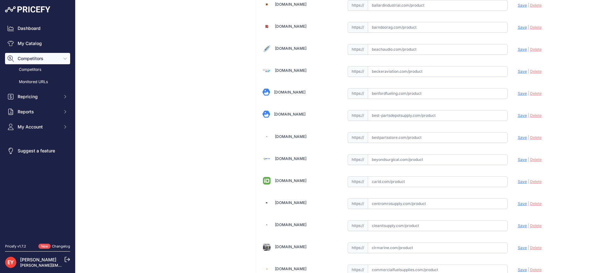
click at [376, 141] on input "text" at bounding box center [438, 137] width 140 height 11
paste input "https://www.bestpartsstore.com/product/opw-14e-0750-3-4-carb-certified-eco-enha…"
click at [518, 138] on span "Save" at bounding box center [522, 137] width 9 height 5
type input "https://www.bestpartsstore.com/product/opw-14e-0750-3-4-carb-certified-eco-enha…"
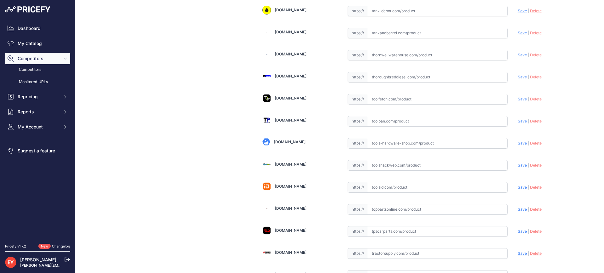
scroll to position [2114, 0]
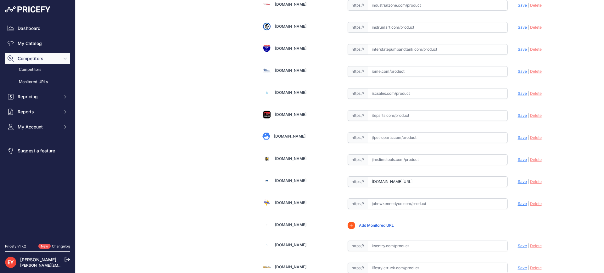
drag, startPoint x: 368, startPoint y: 185, endPoint x: 525, endPoint y: 191, distance: 157.1
type input "ied/?prirule_jdsnikfkfjsd=3888"
click at [578, 165] on div "Update Profile Save | [GEOGRAPHIC_DATA] Analyzing" at bounding box center [555, 159] width 75 height 12
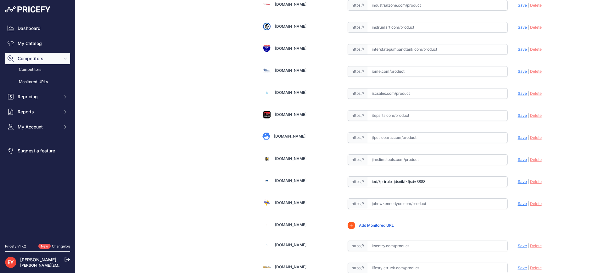
drag, startPoint x: 439, startPoint y: 182, endPoint x: 345, endPoint y: 184, distance: 93.5
click at [348, 184] on div "https:// ied/?prirule_jdsnikfkfjsd=3888 Valid Invalid" at bounding box center [428, 181] width 160 height 11
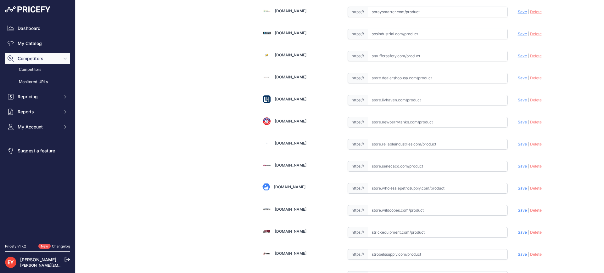
scroll to position [4715, 0]
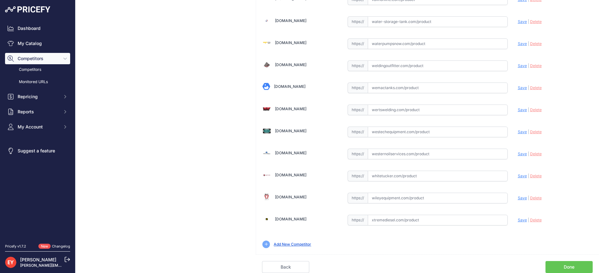
click at [556, 268] on link "Done" at bounding box center [569, 267] width 47 height 12
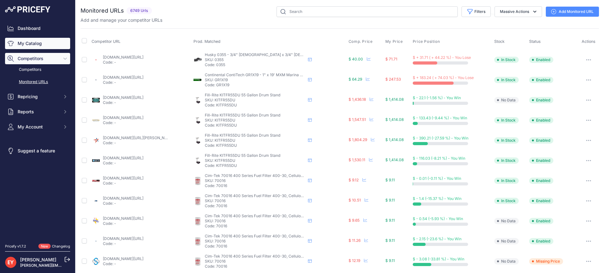
click at [47, 40] on link "My Catalog" at bounding box center [37, 43] width 65 height 11
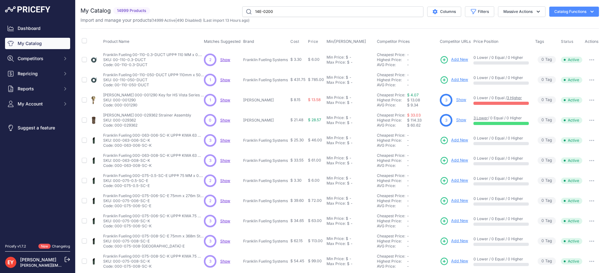
type input "14E-0200"
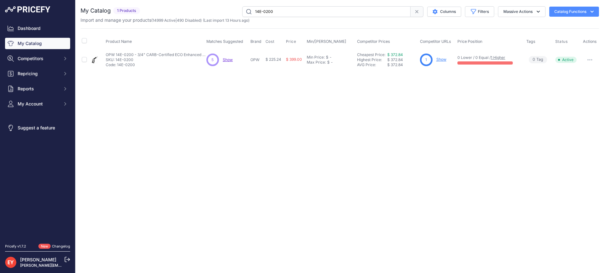
click at [440, 60] on link "Show" at bounding box center [441, 59] width 10 height 5
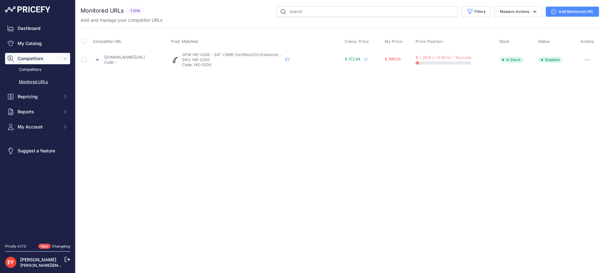
click at [578, 12] on link "Add Monitored URL" at bounding box center [572, 12] width 53 height 10
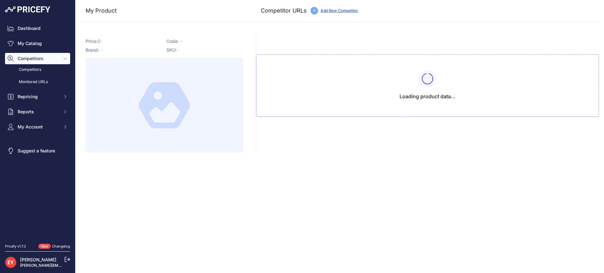
type input "[DOMAIN_NAME][URL]"
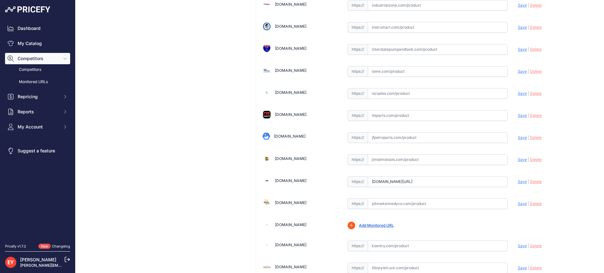
scroll to position [0, 80]
drag, startPoint x: 368, startPoint y: 182, endPoint x: 505, endPoint y: 185, distance: 136.9
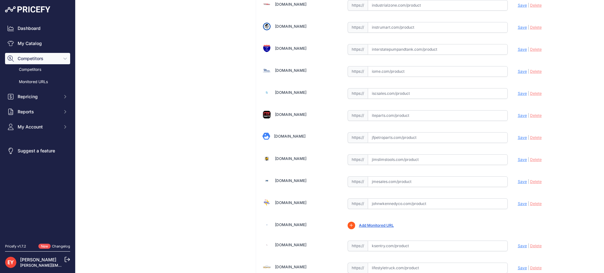
scroll to position [4379, 0]
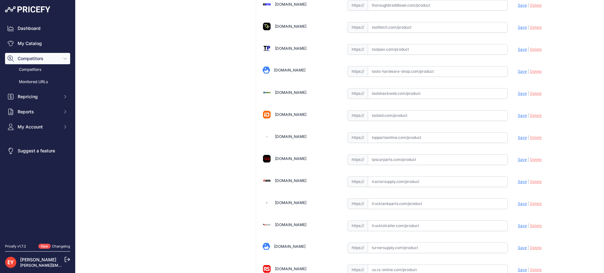
click at [383, 139] on input "text" at bounding box center [438, 137] width 140 height 11
paste input "https://www.toppartsonline.com/product/opw-14e-0200-3-4-carb-certified-eco-enha…"
click at [518, 136] on span "Save" at bounding box center [522, 137] width 9 height 5
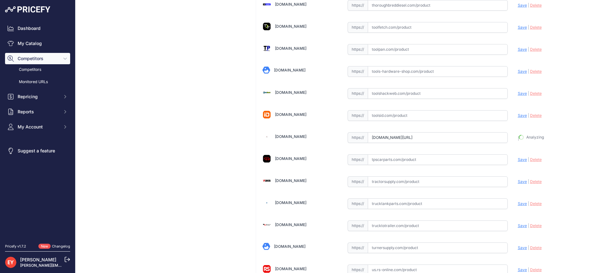
type input "https://www.toppartsonline.com/product/opw-14e-0200-3-4-carb-certified-eco-enha…"
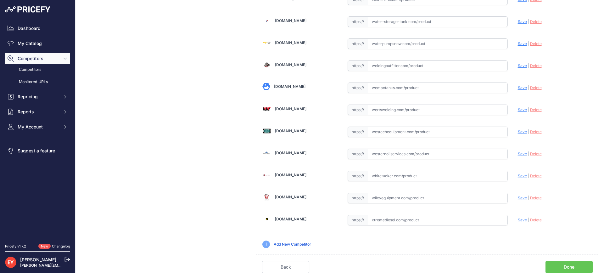
click at [566, 267] on link "Done" at bounding box center [569, 267] width 47 height 12
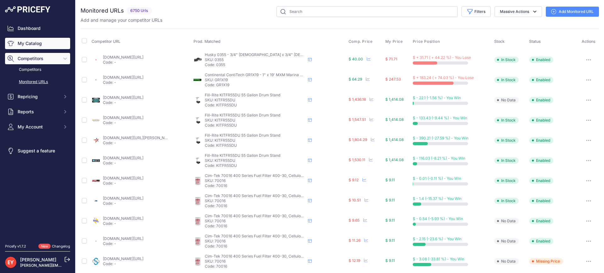
click at [50, 41] on link "My Catalog" at bounding box center [37, 43] width 65 height 11
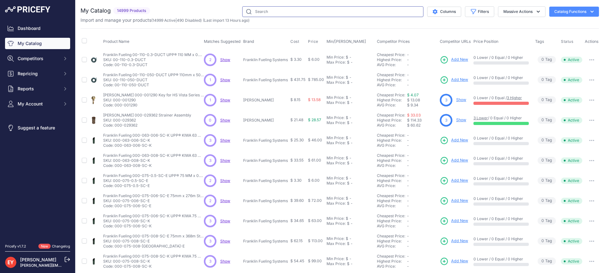
click at [272, 14] on input "text" at bounding box center [332, 11] width 181 height 11
paste input "32110001"
type input "32110001"
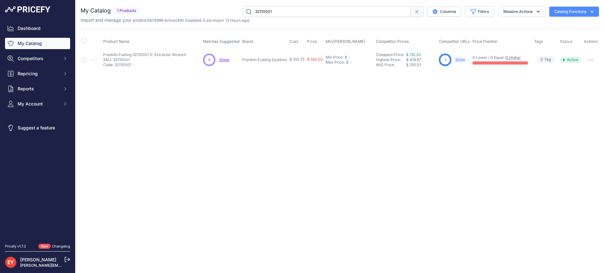
click at [457, 59] on link "Show" at bounding box center [460, 59] width 10 height 5
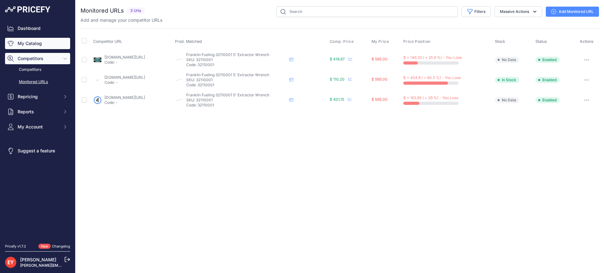
click at [49, 45] on link "My Catalog" at bounding box center [37, 43] width 65 height 11
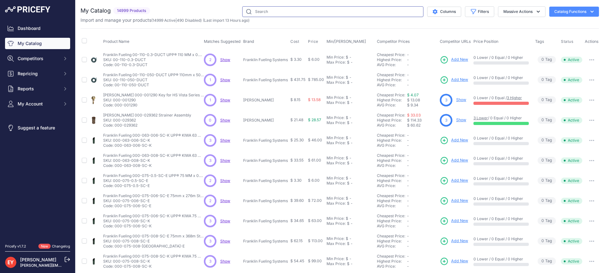
click at [259, 10] on input "text" at bounding box center [332, 11] width 181 height 11
type input "v"
paste input "32110001"
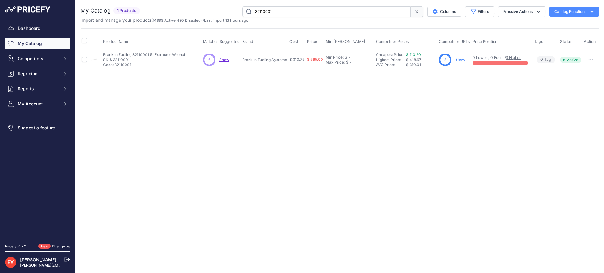
drag, startPoint x: 291, startPoint y: 9, endPoint x: 228, endPoint y: 12, distance: 63.0
click at [228, 12] on div "32110001 Columns Filters Status All Status Only Enabled Only Disabled" at bounding box center [371, 11] width 456 height 11
paste input "403383903"
type input "403383903"
